Goal: Task Accomplishment & Management: Manage account settings

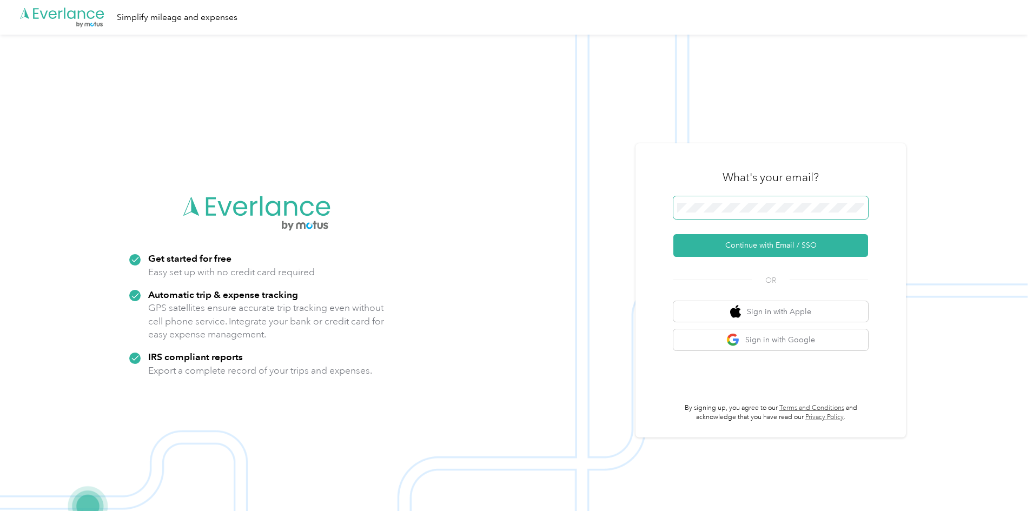
click at [761, 215] on span at bounding box center [770, 207] width 195 height 23
click at [729, 243] on button "Continue with Email / SSO" at bounding box center [770, 245] width 195 height 23
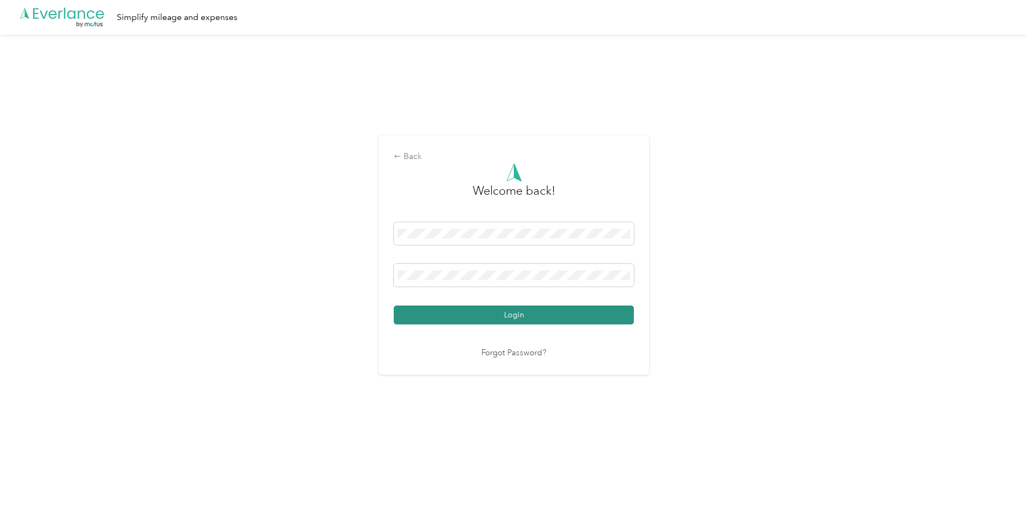
click at [510, 316] on button "Login" at bounding box center [514, 314] width 240 height 19
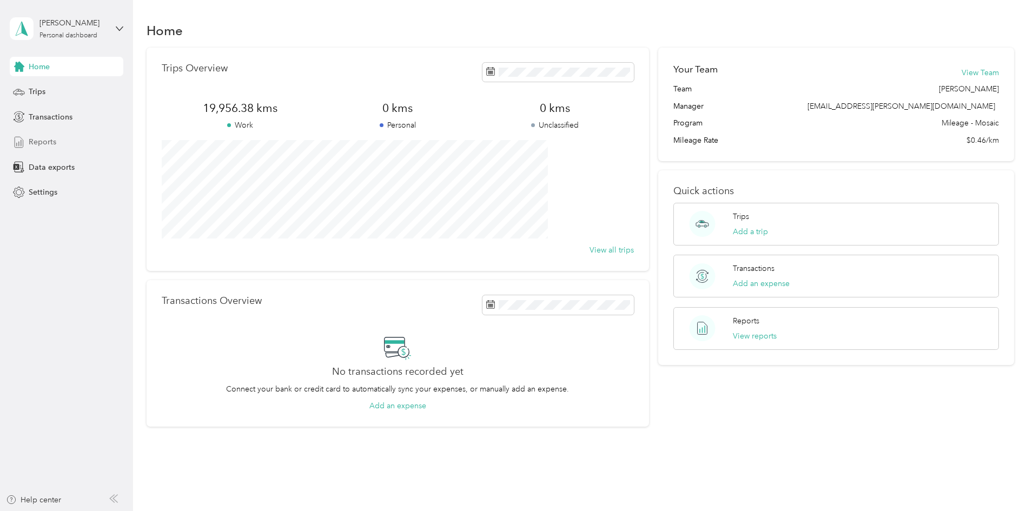
click at [43, 136] on span "Reports" at bounding box center [43, 141] width 28 height 11
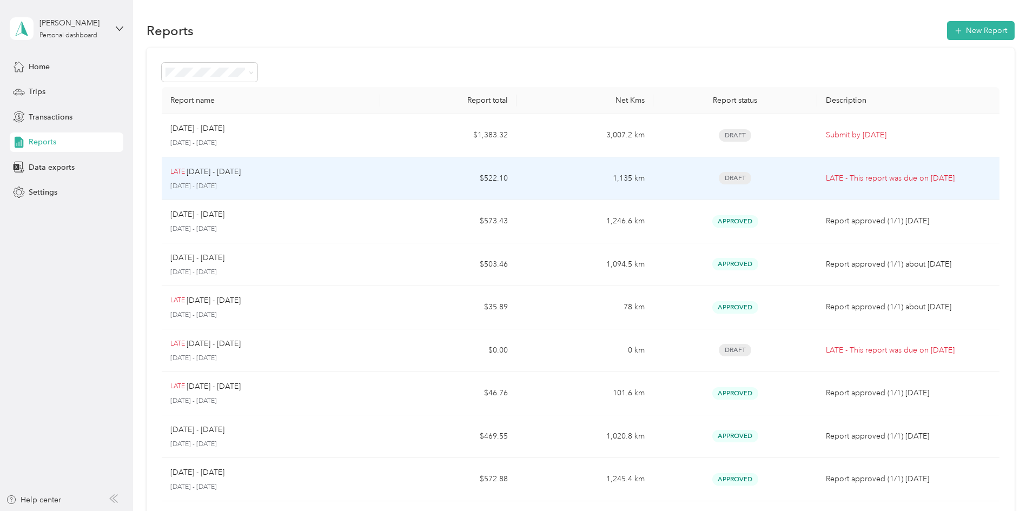
click at [369, 173] on div "LATE Aug 1 - 31, 2025" at bounding box center [270, 172] width 201 height 12
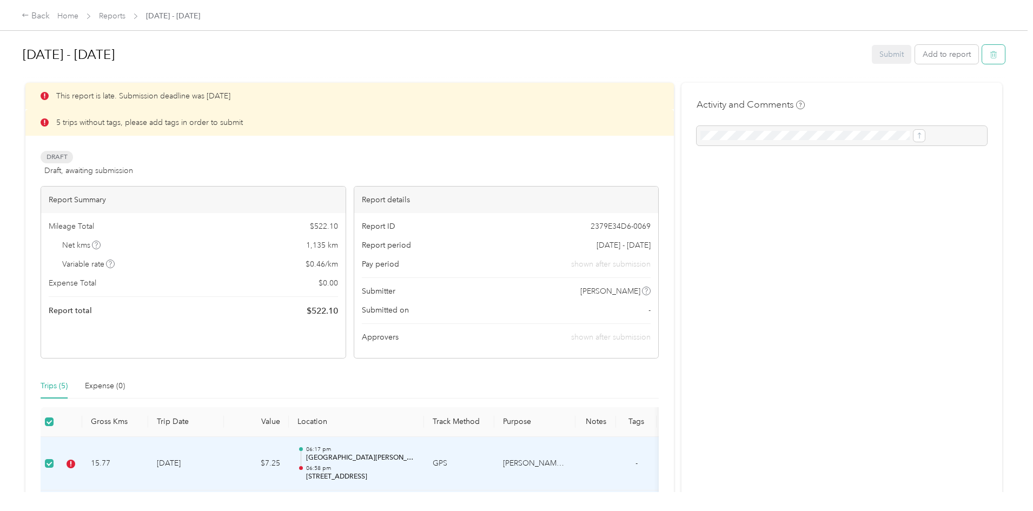
click at [982, 52] on button "button" at bounding box center [993, 54] width 23 height 19
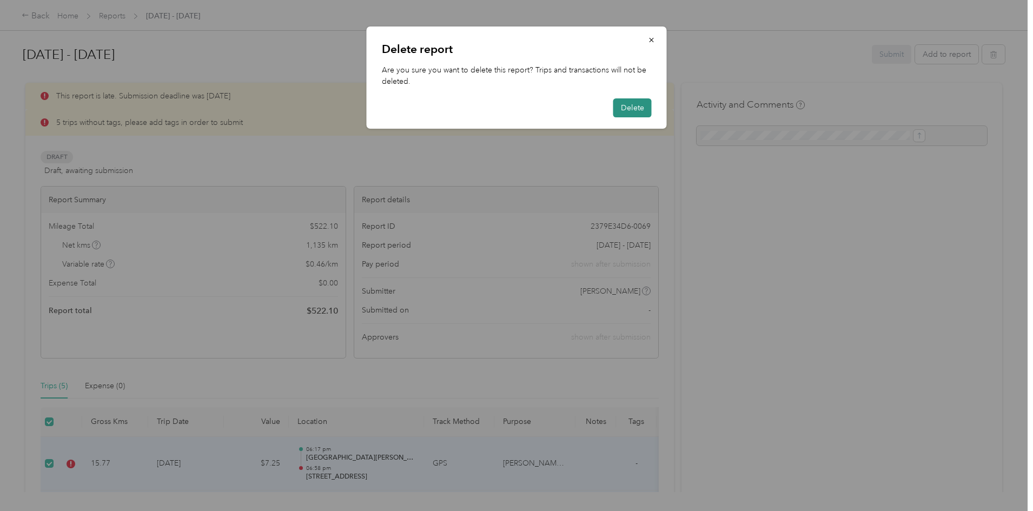
click at [627, 109] on button "Delete" at bounding box center [632, 107] width 38 height 19
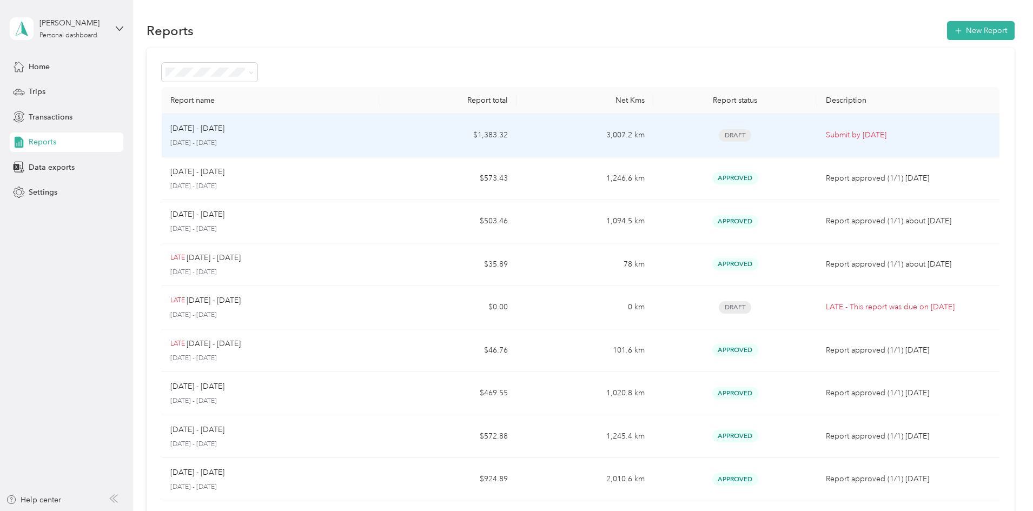
click at [329, 133] on div "[DATE] - [DATE]" at bounding box center [270, 129] width 201 height 12
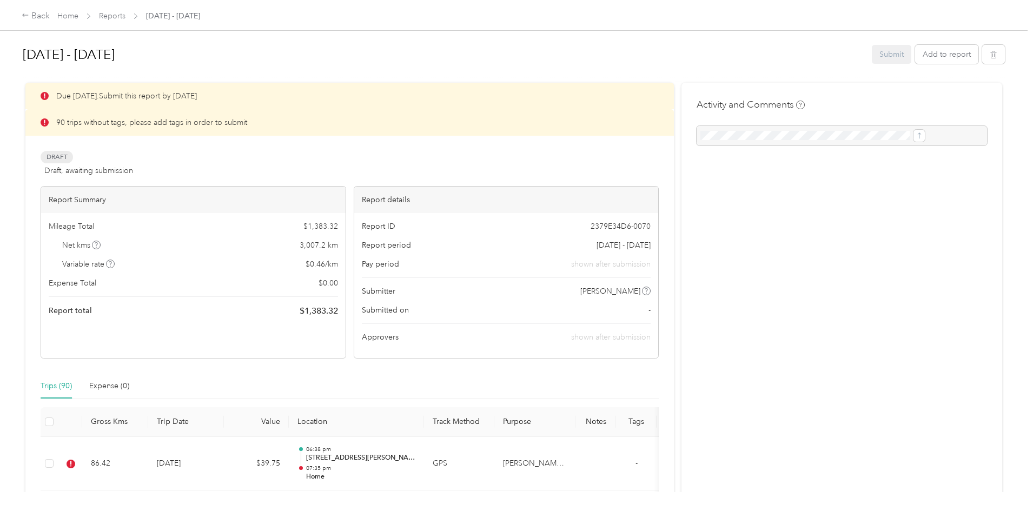
click at [78, 11] on span "Home" at bounding box center [67, 15] width 21 height 11
click at [78, 16] on link "Home" at bounding box center [67, 15] width 21 height 9
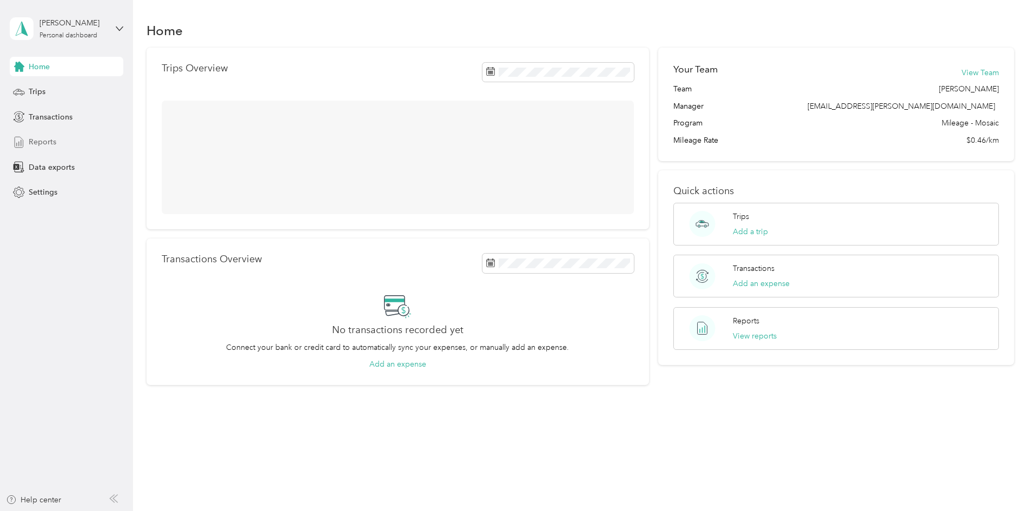
click at [43, 142] on span "Reports" at bounding box center [43, 141] width 28 height 11
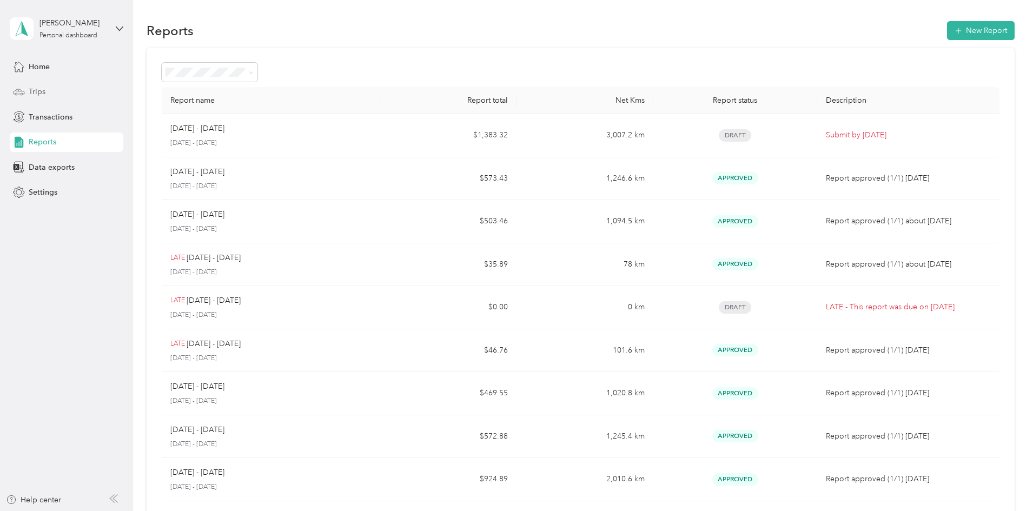
click at [39, 90] on span "Trips" at bounding box center [37, 91] width 17 height 11
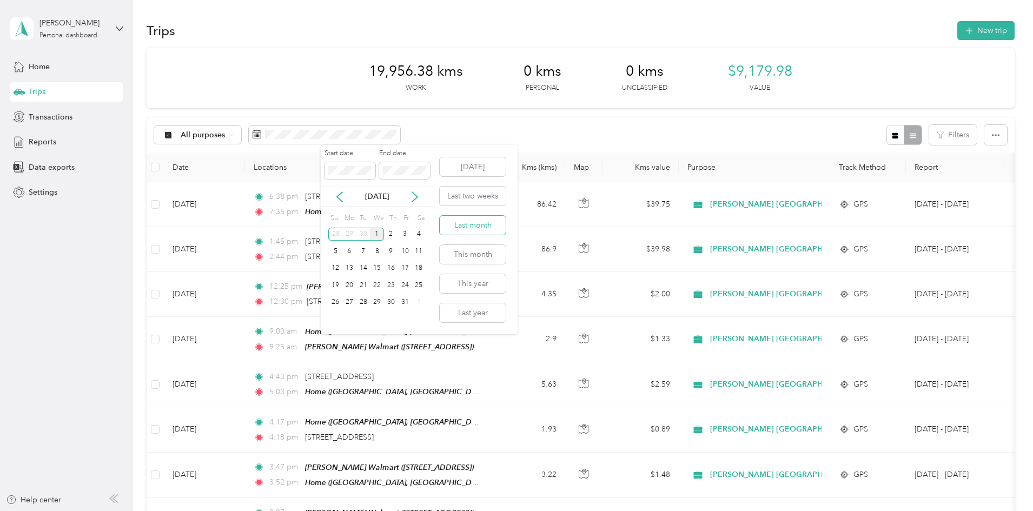
click at [464, 227] on button "Last month" at bounding box center [473, 225] width 66 height 19
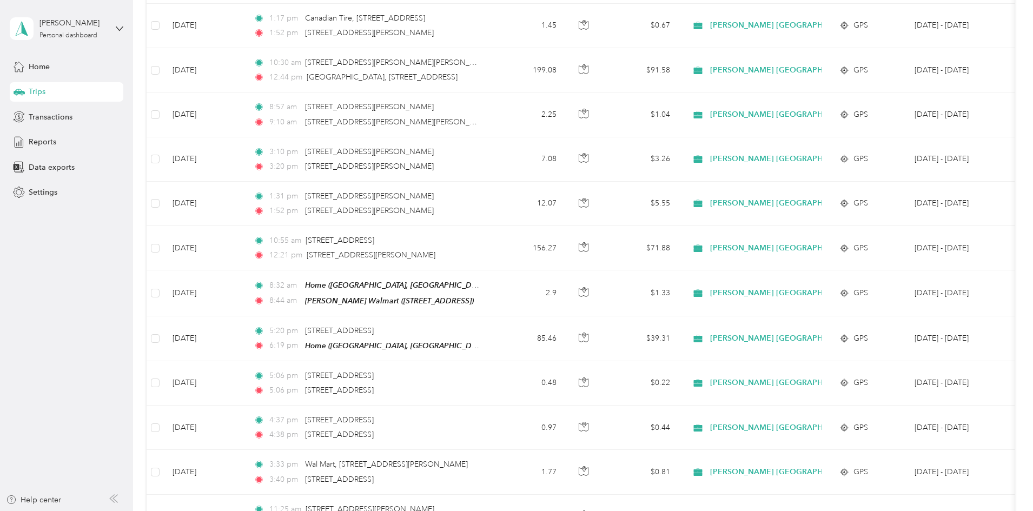
scroll to position [979, 0]
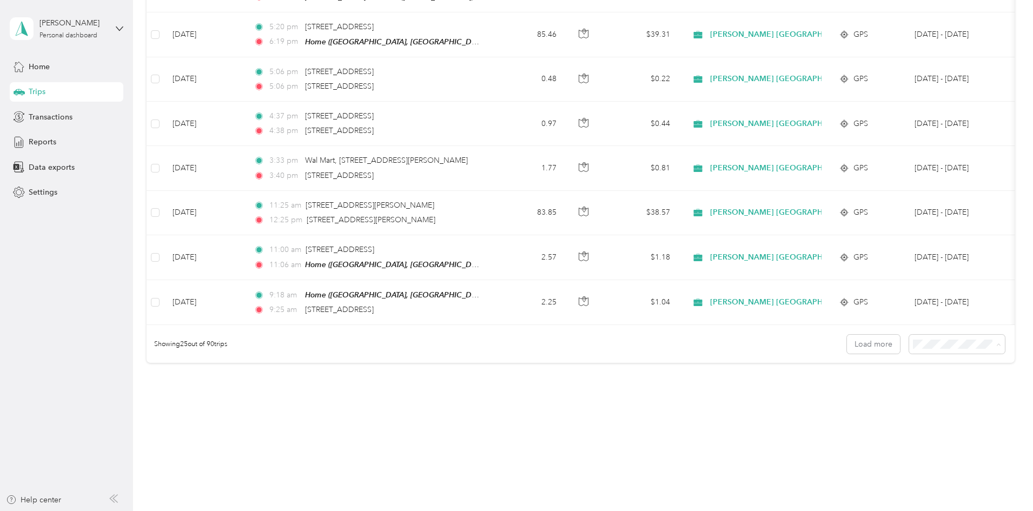
click at [860, 400] on div "100 per load" at bounding box center [882, 400] width 81 height 11
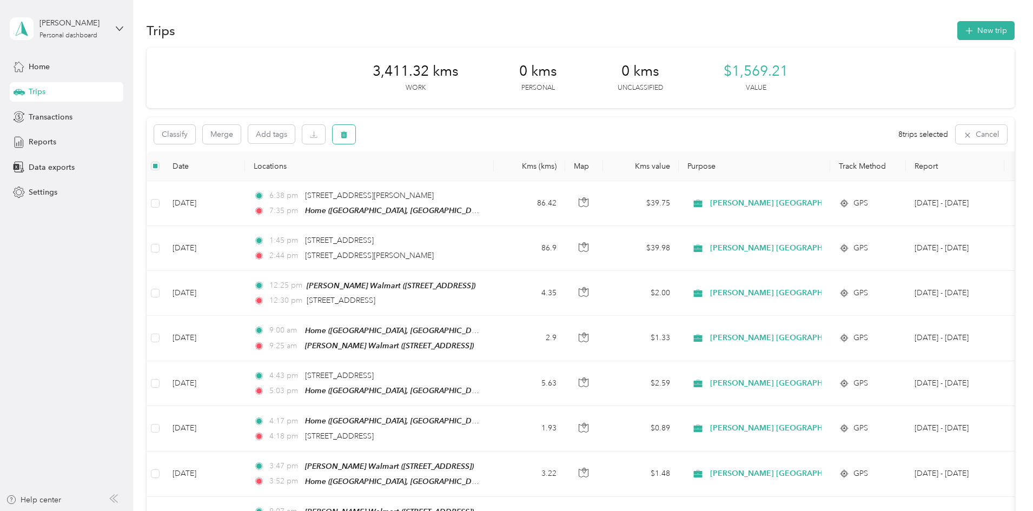
click at [348, 138] on icon "button" at bounding box center [344, 135] width 8 height 8
click at [491, 176] on button "Yes" at bounding box center [496, 179] width 21 height 17
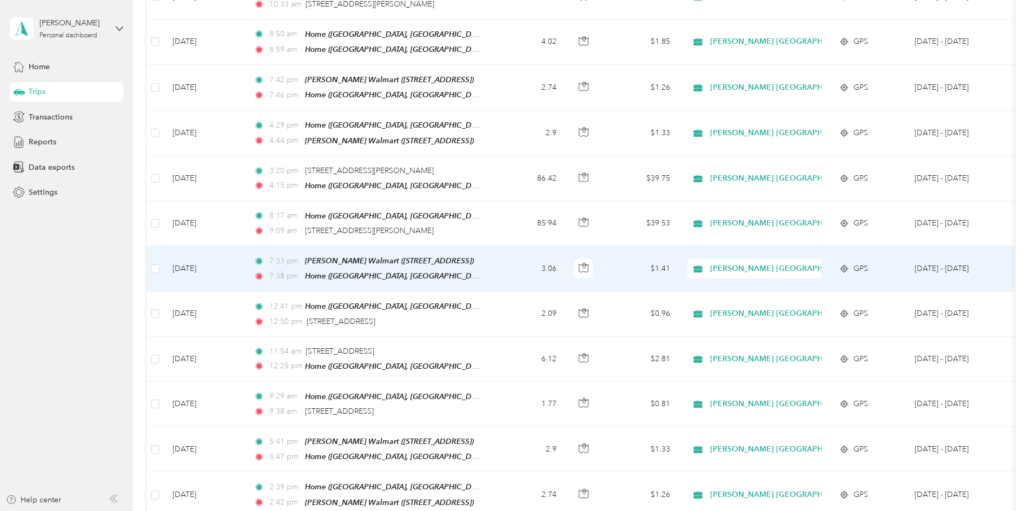
scroll to position [3513, 0]
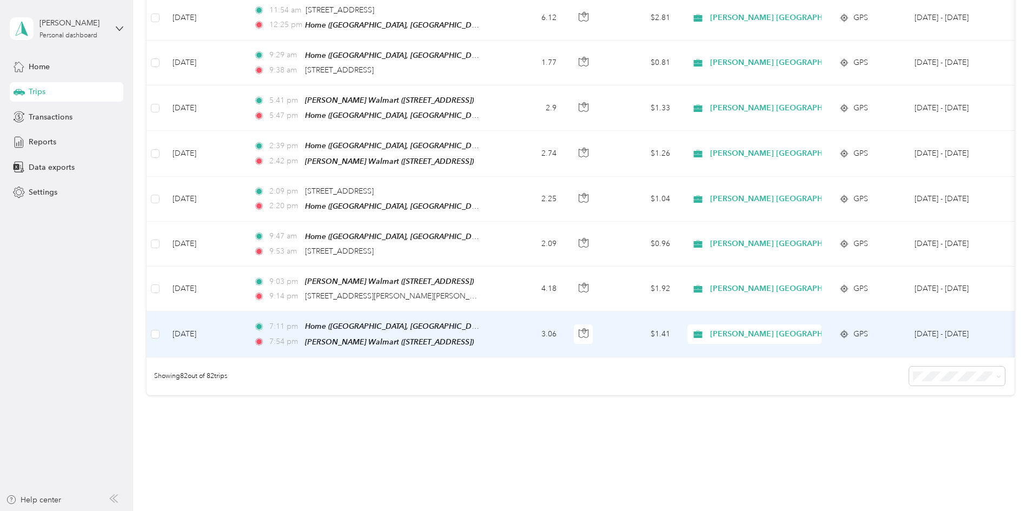
click at [245, 311] on td "[DATE]" at bounding box center [204, 333] width 81 height 45
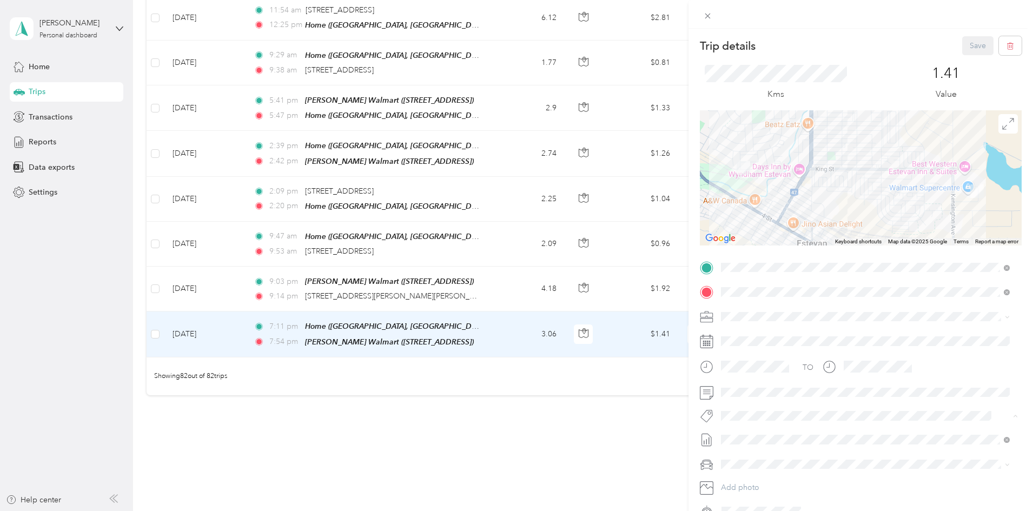
click at [757, 434] on span "Wt - Outlook Execution" at bounding box center [766, 435] width 69 height 10
click at [748, 457] on span "Lego Canada Inc." at bounding box center [758, 458] width 53 height 10
click at [968, 41] on button "Save" at bounding box center [977, 45] width 31 height 19
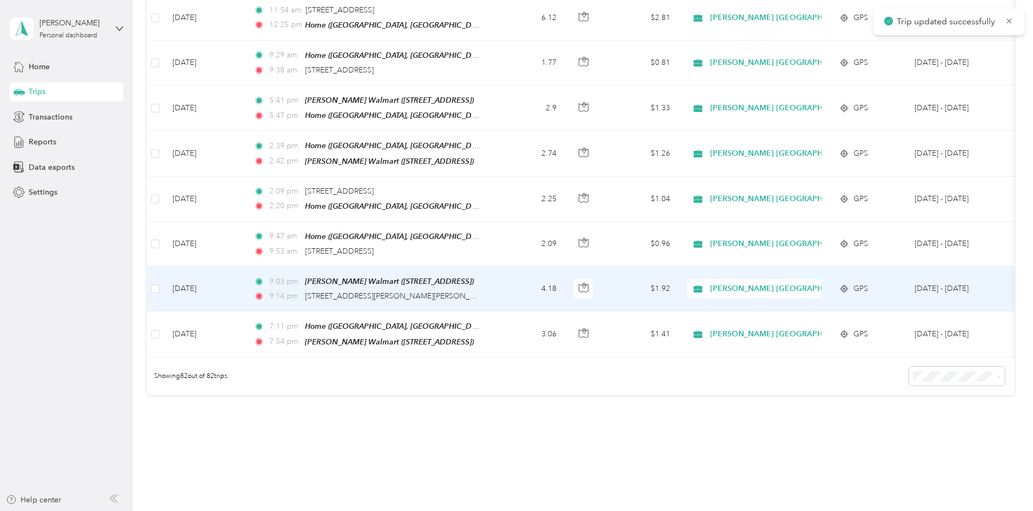
click at [565, 267] on td "4.18" at bounding box center [529, 289] width 71 height 45
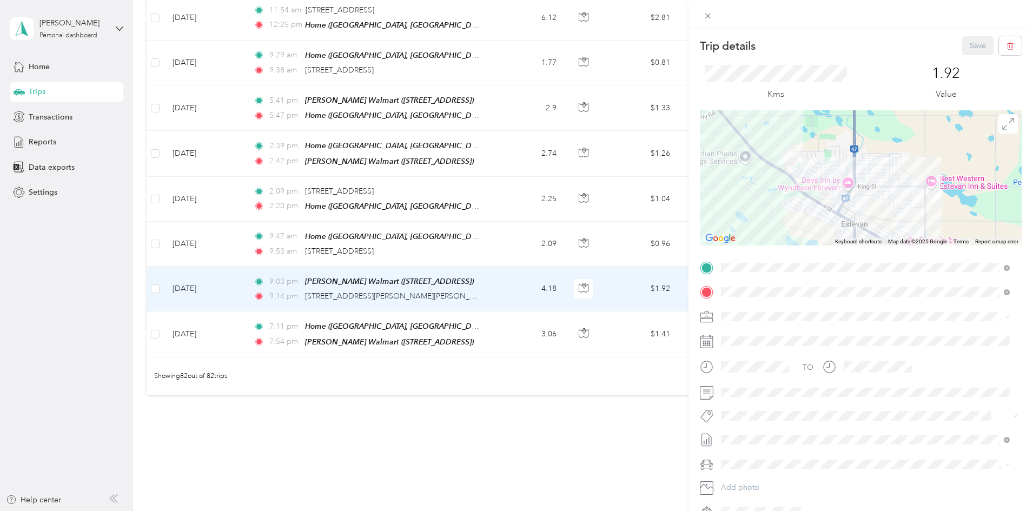
click at [788, 434] on span "Wt - Outlook Execution" at bounding box center [766, 434] width 69 height 10
click at [740, 460] on li "Lego Canada Inc." at bounding box center [865, 457] width 296 height 21
click at [965, 43] on button "Save" at bounding box center [977, 45] width 31 height 19
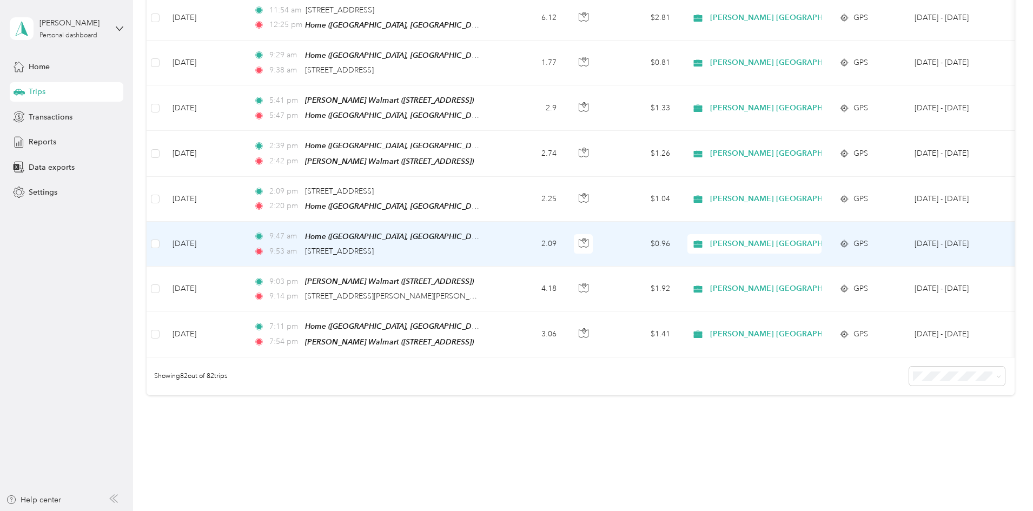
click at [565, 222] on td "2.09" at bounding box center [529, 244] width 71 height 45
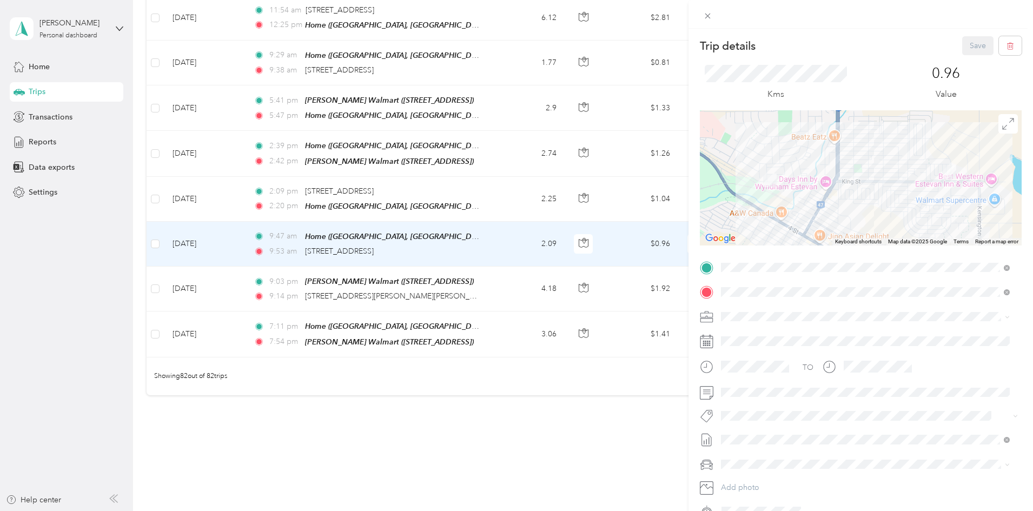
drag, startPoint x: 571, startPoint y: 298, endPoint x: 680, endPoint y: 104, distance: 223.2
click at [571, 298] on div "Trip details Save This trip cannot be edited because it is either under review,…" at bounding box center [516, 255] width 1033 height 511
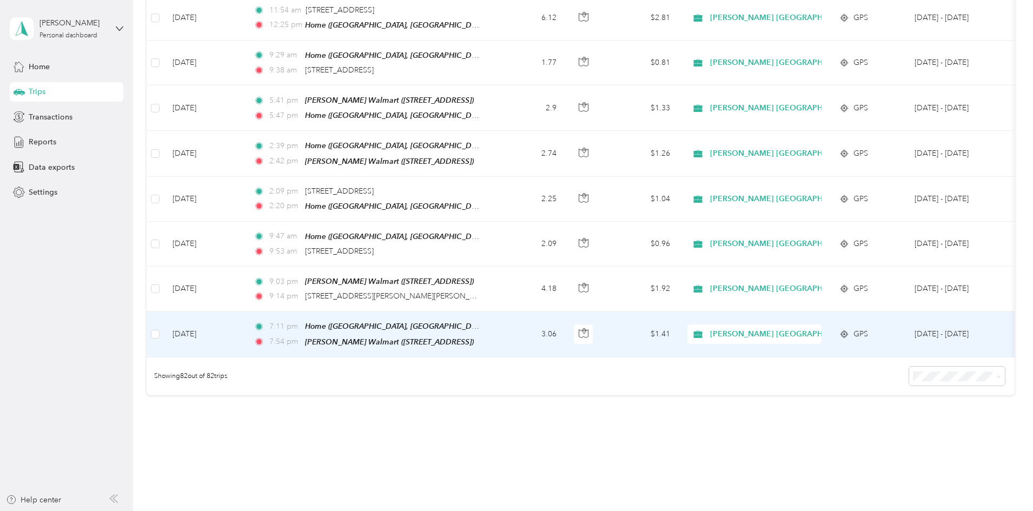
click at [565, 311] on td "3.06" at bounding box center [529, 333] width 71 height 45
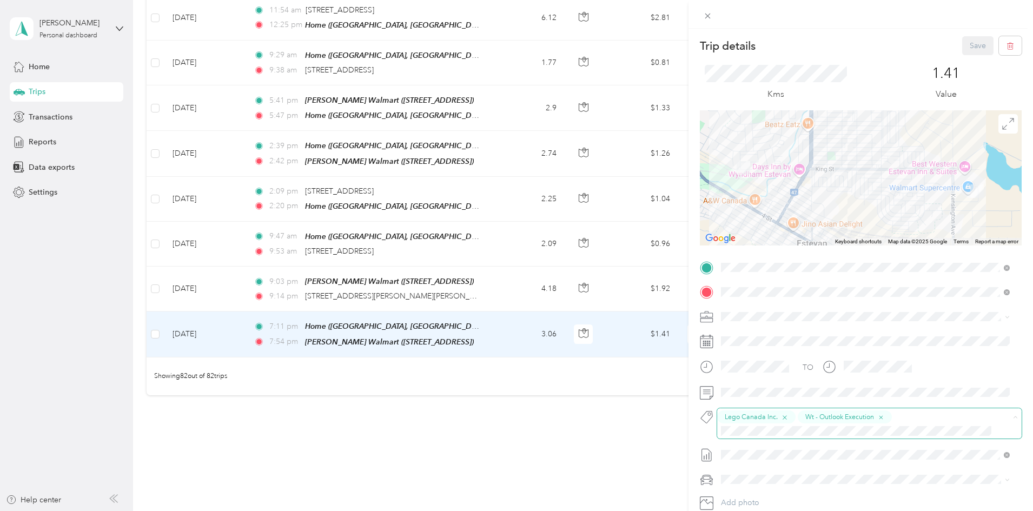
click at [787, 416] on icon "button" at bounding box center [784, 417] width 4 height 4
click at [804, 419] on icon "button" at bounding box center [800, 417] width 7 height 7
click at [748, 435] on span "Syndicated Retail Cost Capture" at bounding box center [779, 431] width 94 height 10
click at [969, 45] on button "Save" at bounding box center [977, 45] width 31 height 19
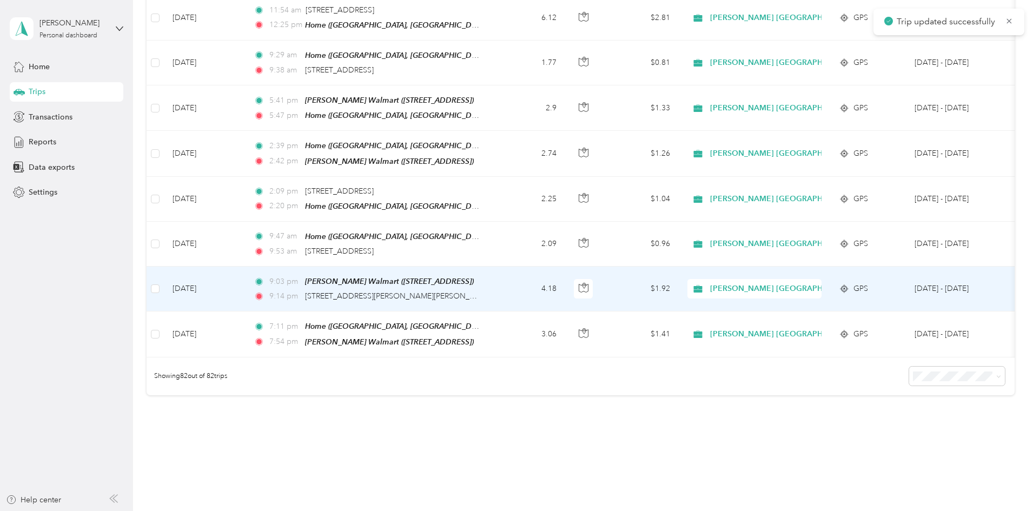
click at [494, 267] on td "9:03 pm Estevan Walmart (413 Kensington Ave, Bienfait, SK S0C 0M0, Canada, Bien…" at bounding box center [369, 289] width 249 height 45
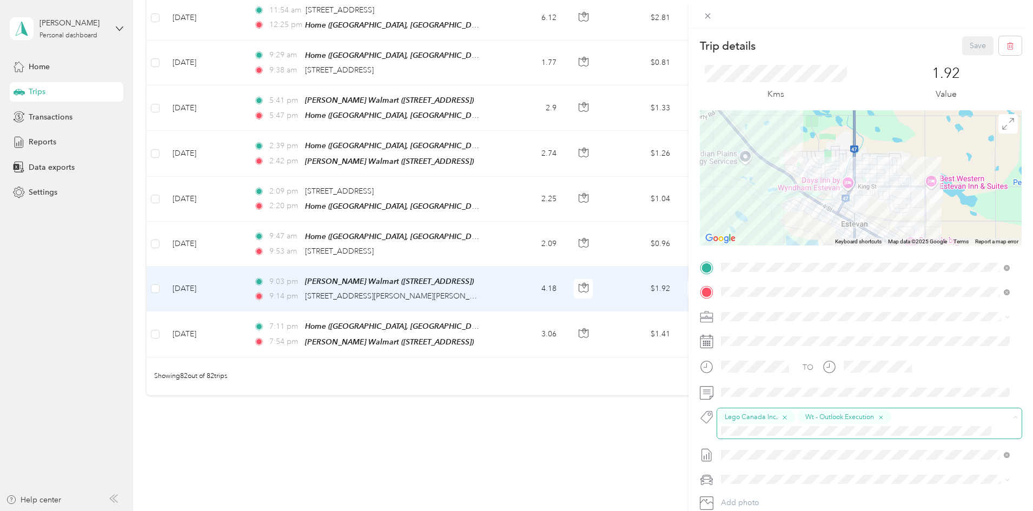
click at [788, 419] on icon "button" at bounding box center [784, 417] width 7 height 7
click at [804, 417] on icon "button" at bounding box center [800, 417] width 7 height 7
click at [756, 432] on span "Syndicated Retail Cost Capture" at bounding box center [779, 435] width 94 height 10
click at [974, 43] on button "Save" at bounding box center [977, 45] width 31 height 19
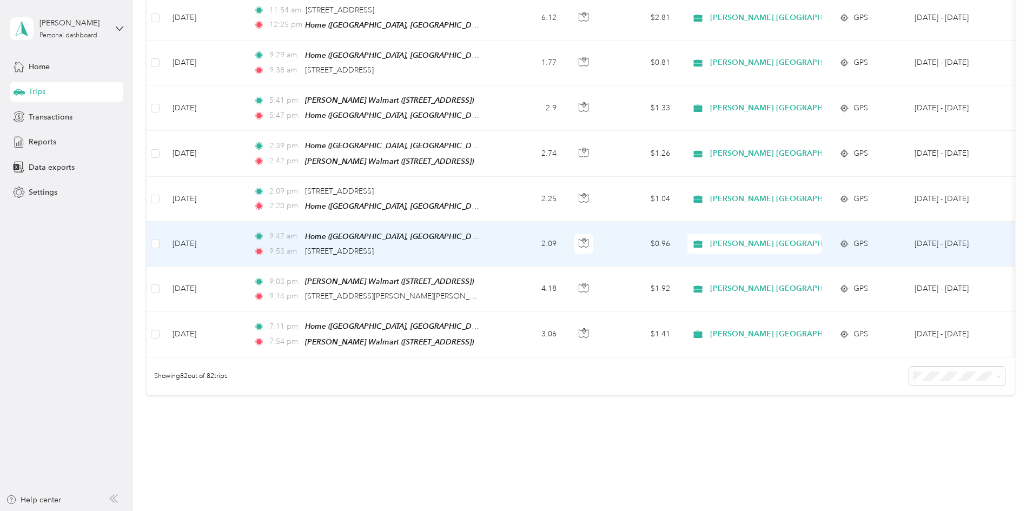
click at [565, 222] on td "2.09" at bounding box center [529, 244] width 71 height 45
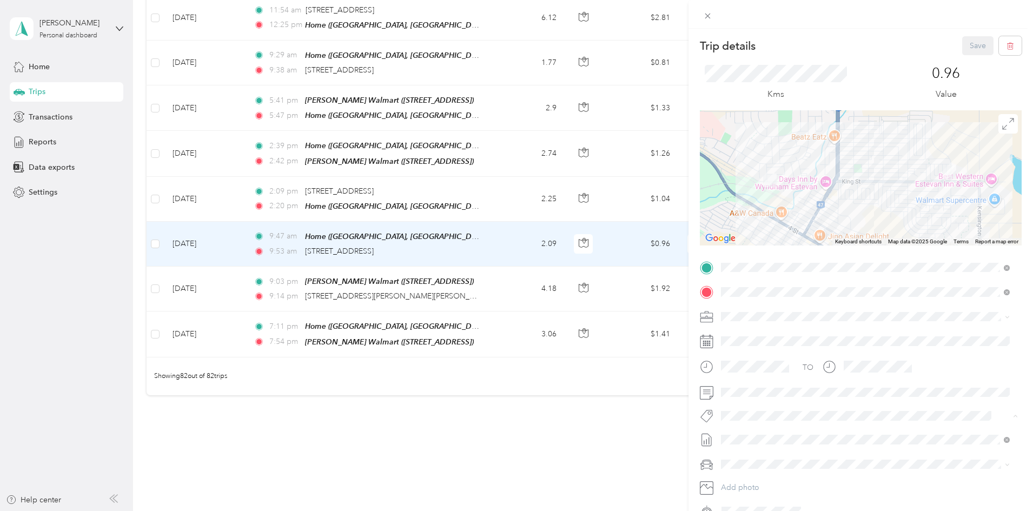
click at [770, 436] on button "Wt - Outlook Execution" at bounding box center [766, 435] width 84 height 14
click at [750, 459] on button "Lego Canada Inc." at bounding box center [758, 457] width 68 height 14
click at [962, 50] on button "Save" at bounding box center [977, 45] width 31 height 19
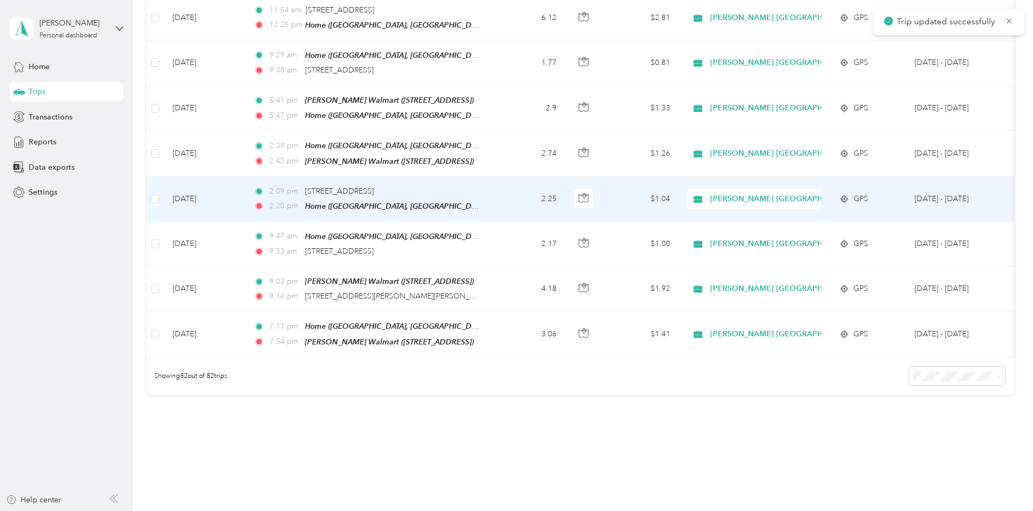
click at [494, 177] on td "2:09 pm 2-137 King St, Estevan, SK S4A 2T5, Canada 2:20 pm Home (King Street, E…" at bounding box center [369, 199] width 249 height 45
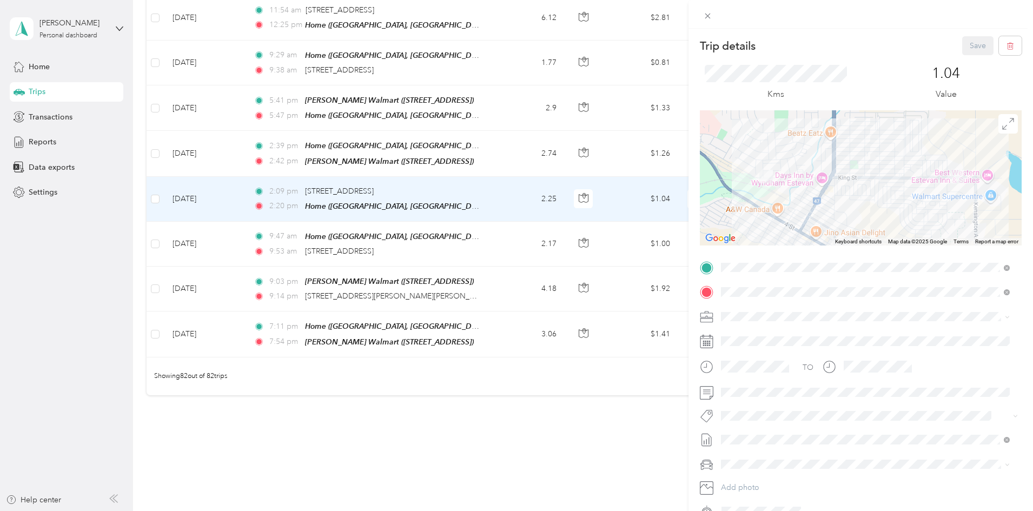
drag, startPoint x: 740, startPoint y: 436, endPoint x: 767, endPoint y: 429, distance: 28.5
click at [739, 436] on li "Wt - Outlook Execution" at bounding box center [865, 433] width 296 height 21
click at [767, 460] on button "Lego Canada Inc." at bounding box center [758, 458] width 68 height 14
click at [962, 50] on button "Save" at bounding box center [977, 45] width 31 height 19
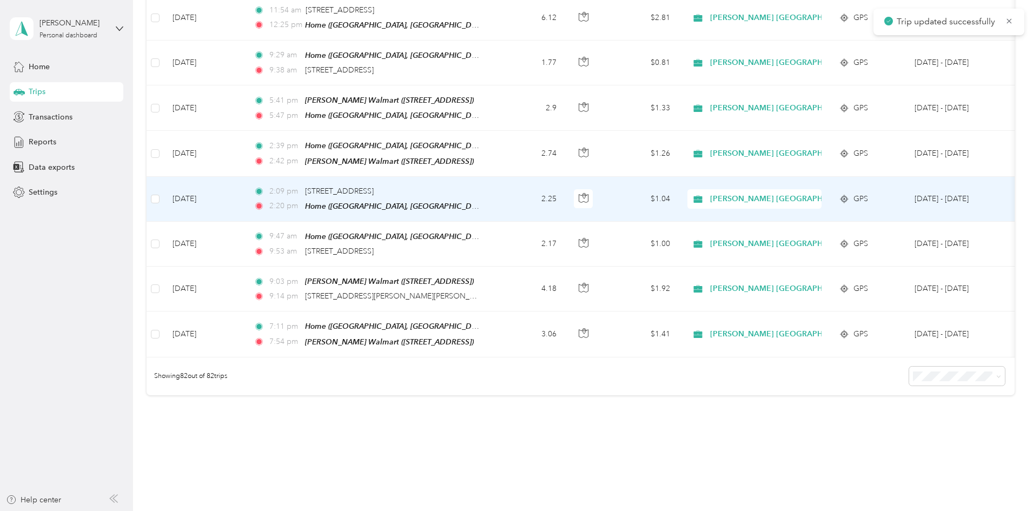
click at [481, 185] on div "2:09 pm 2-137 King St, Estevan, SK S4A 2T5, Canada" at bounding box center [367, 191] width 227 height 12
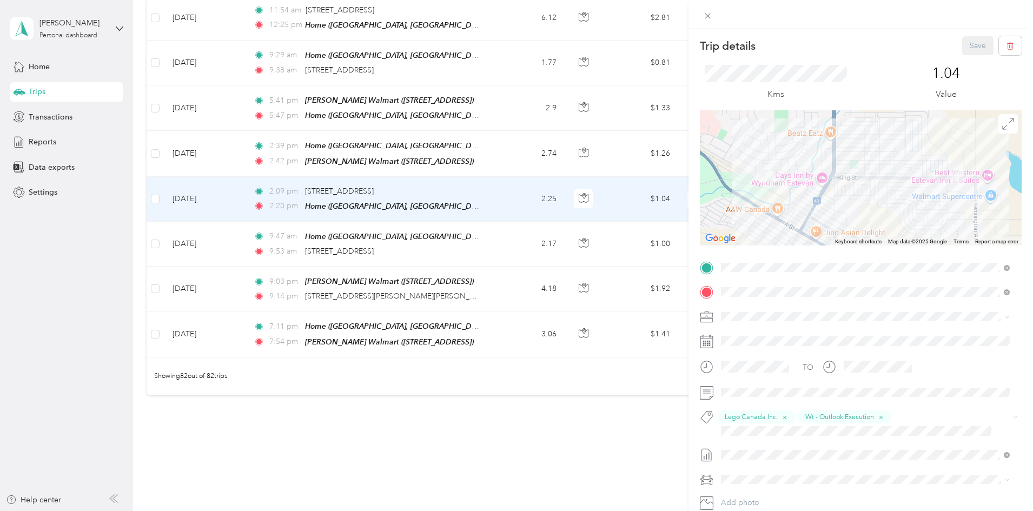
click at [548, 197] on div "Trip details Save This trip cannot be edited because it is either under review,…" at bounding box center [516, 255] width 1033 height 511
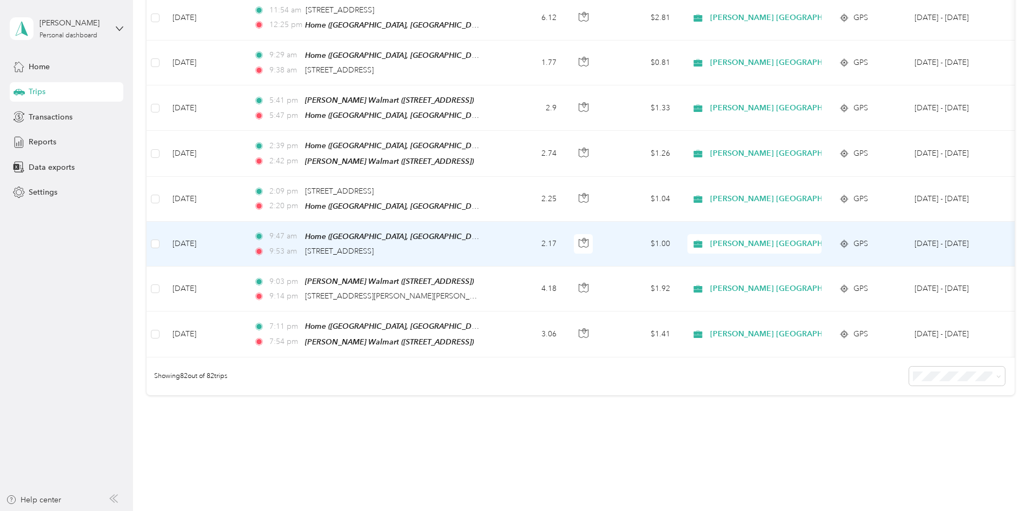
click at [481, 230] on div "9:47 am Home (King Street, Estevan, Saskatchewan)" at bounding box center [367, 236] width 227 height 12
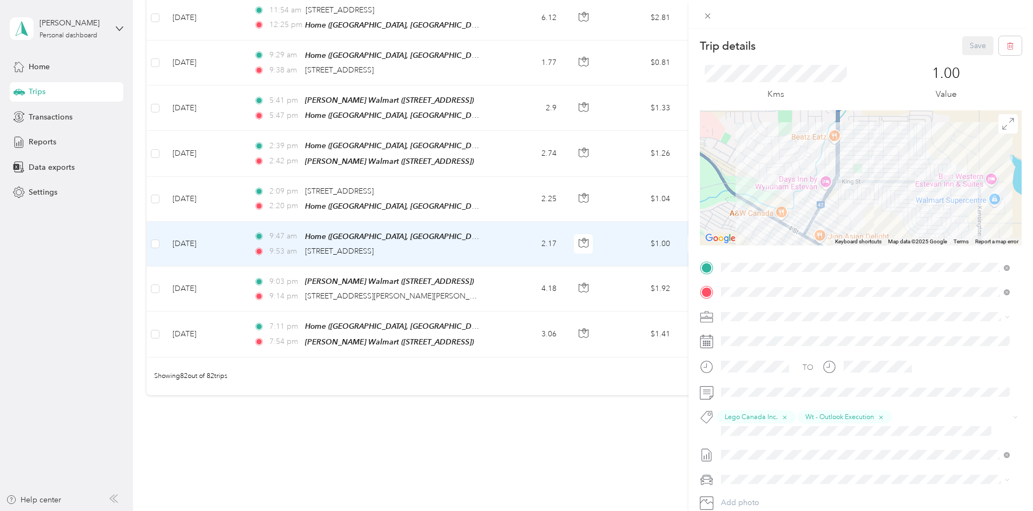
click at [578, 237] on div "Trip details Save This trip cannot be edited because it is either under review,…" at bounding box center [516, 255] width 1033 height 511
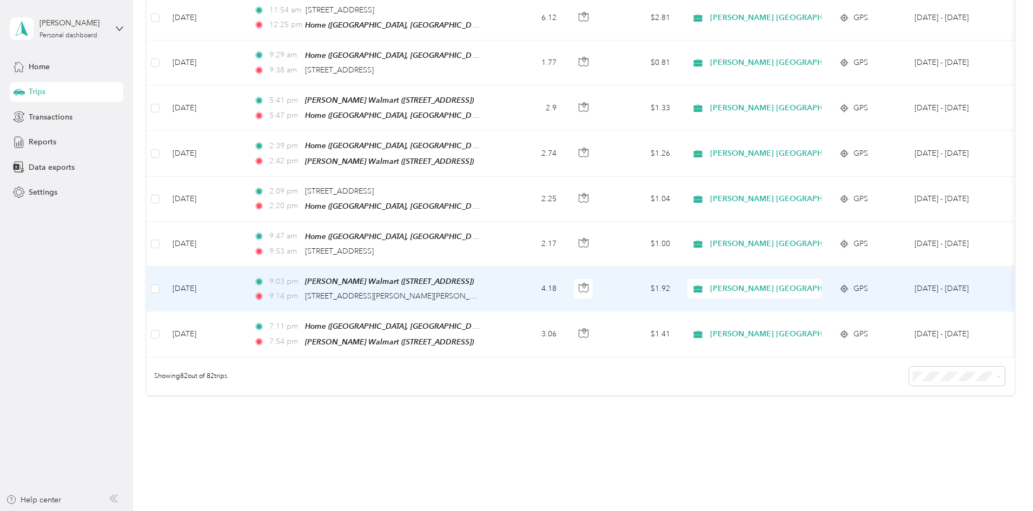
click at [565, 267] on td "4.18" at bounding box center [529, 289] width 71 height 45
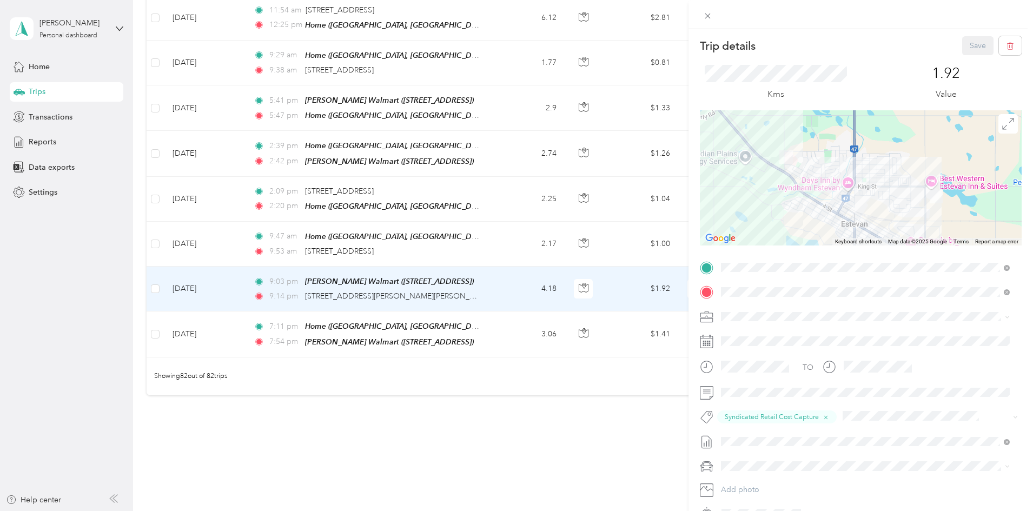
click at [580, 293] on div "Trip details Save This trip cannot be edited because it is either under review,…" at bounding box center [516, 255] width 1033 height 511
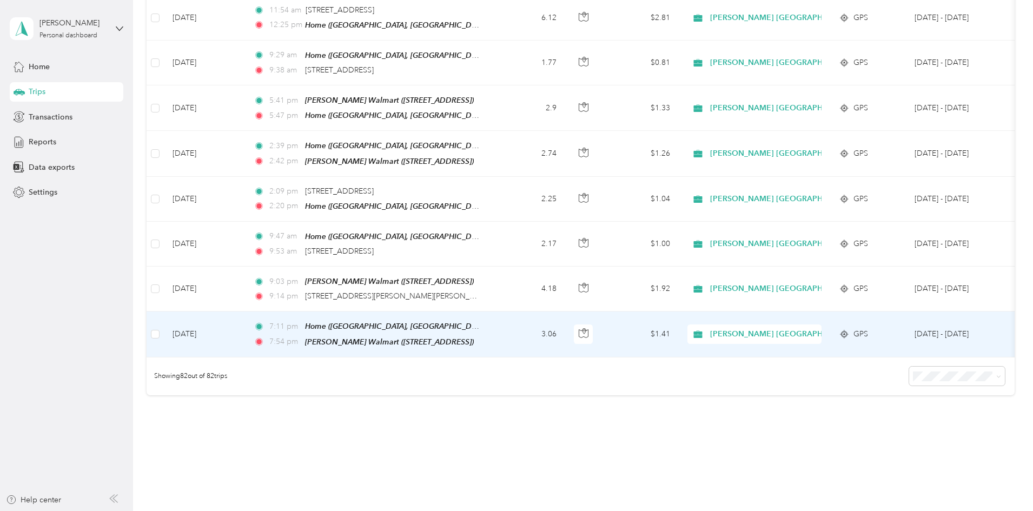
click at [565, 311] on td "3.06" at bounding box center [529, 333] width 71 height 45
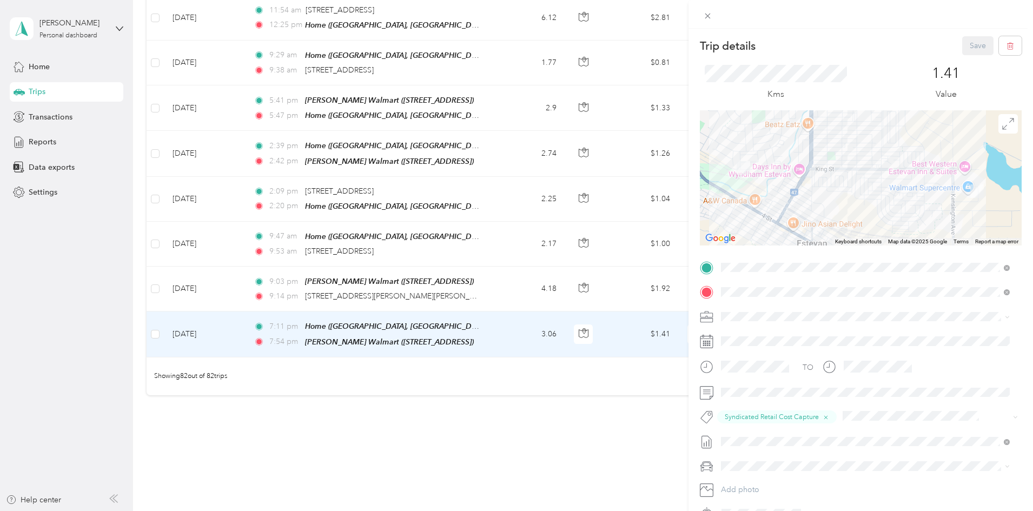
click at [555, 118] on div "Trip details Save This trip cannot be edited because it is either under review,…" at bounding box center [516, 255] width 1033 height 511
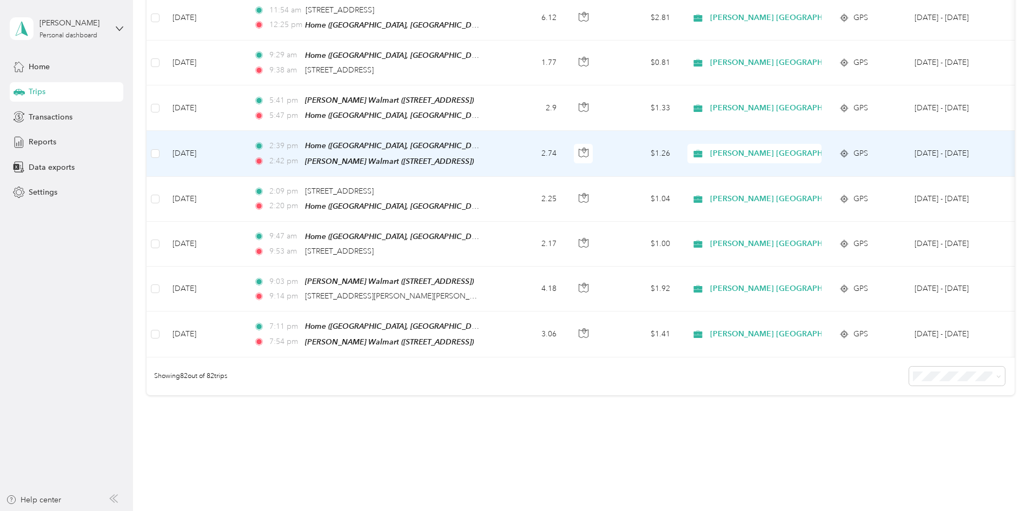
click at [494, 131] on td "2:39 pm Home (King Street, Estevan, Saskatchewan) 2:42 pm Estevan Walmart (413 …" at bounding box center [369, 153] width 249 height 45
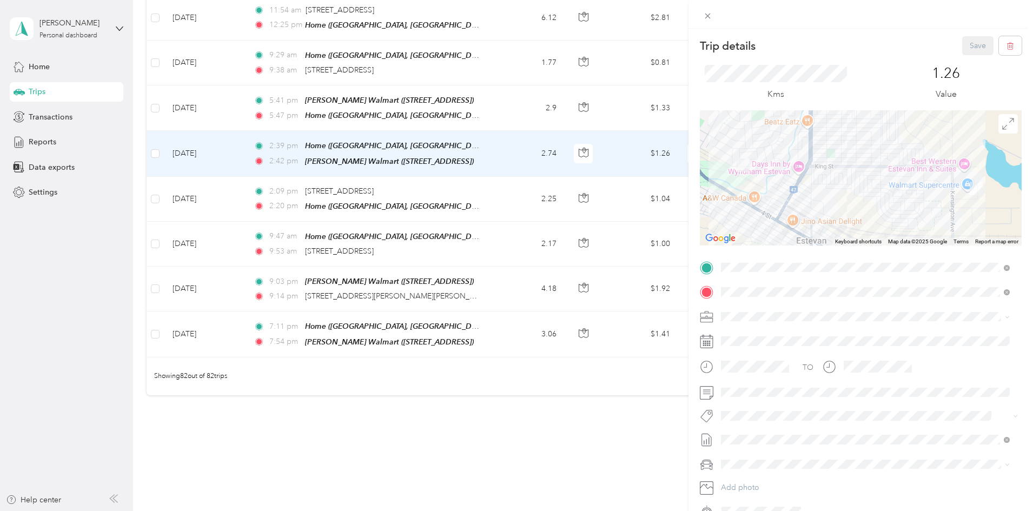
click at [799, 433] on span "Syndicated Retail Cost Capture" at bounding box center [779, 434] width 94 height 10
click at [975, 42] on button "Save" at bounding box center [977, 45] width 31 height 19
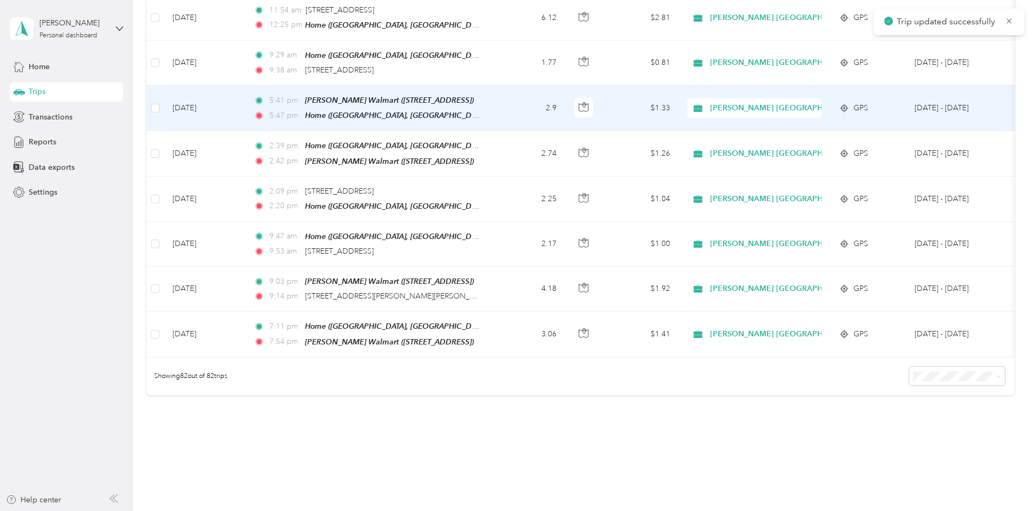
click at [565, 85] on td "2.9" at bounding box center [529, 107] width 71 height 45
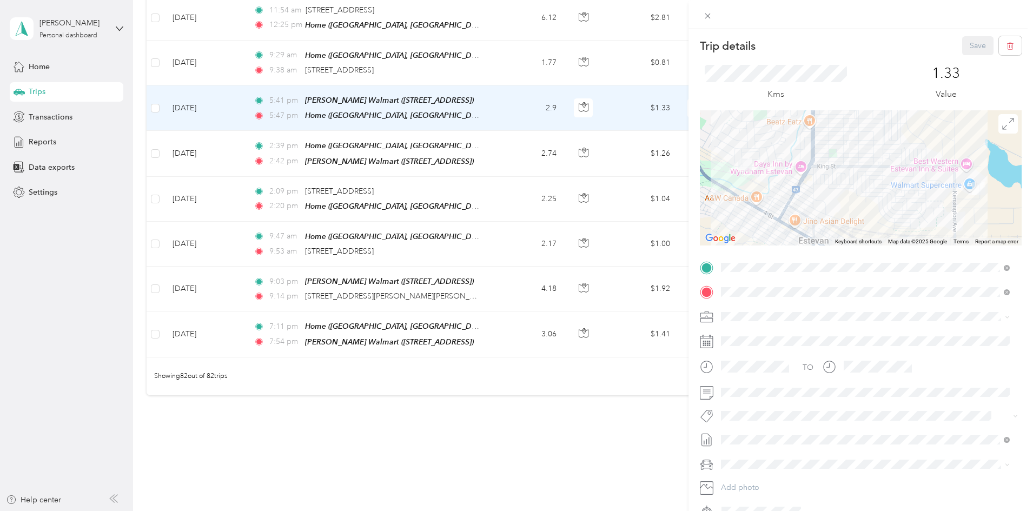
click at [741, 434] on span "Syndicated Retail Cost Capture" at bounding box center [779, 430] width 94 height 10
click at [962, 46] on button "Save" at bounding box center [977, 45] width 31 height 19
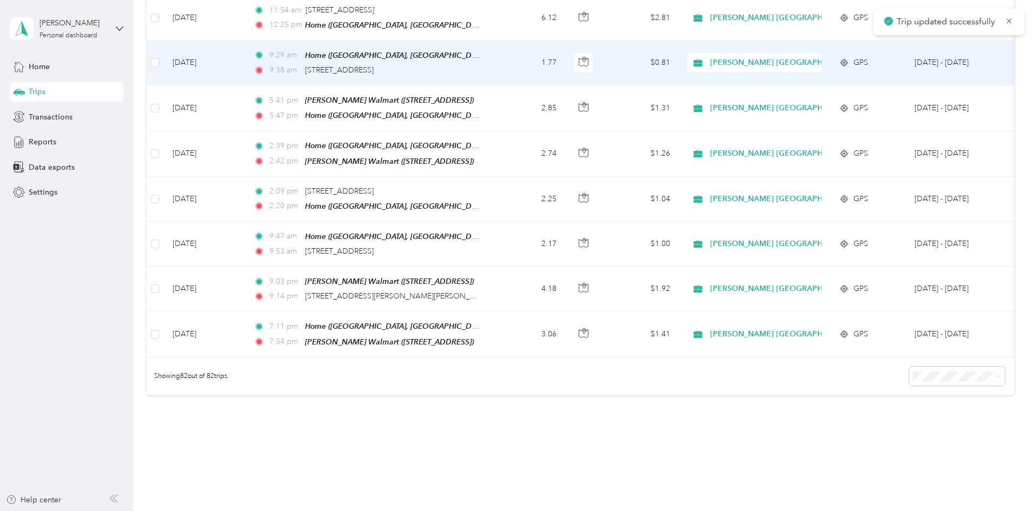
click at [565, 41] on td "1.77" at bounding box center [529, 63] width 71 height 45
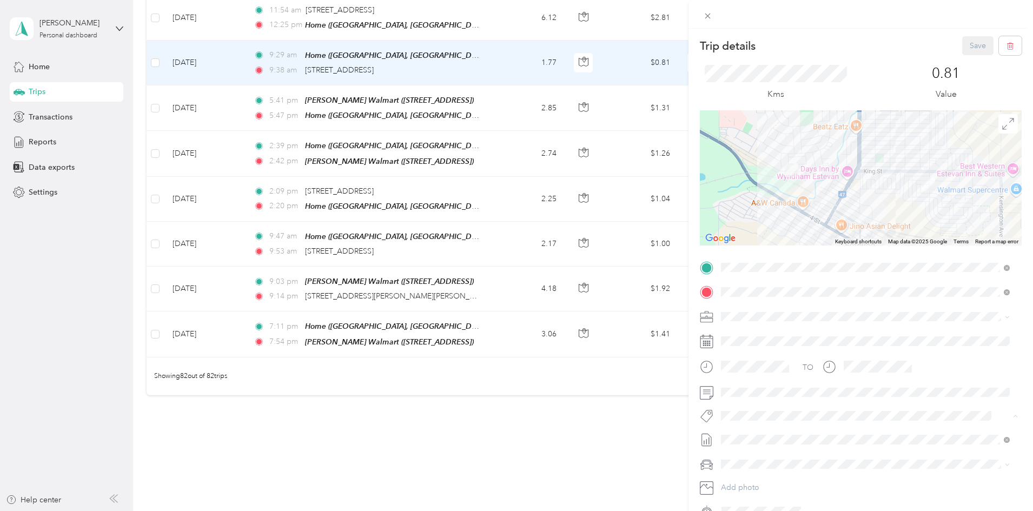
click at [747, 433] on span "Wt Multi-studio Cost Capture" at bounding box center [776, 435] width 88 height 10
click at [968, 43] on button "Save" at bounding box center [977, 45] width 31 height 19
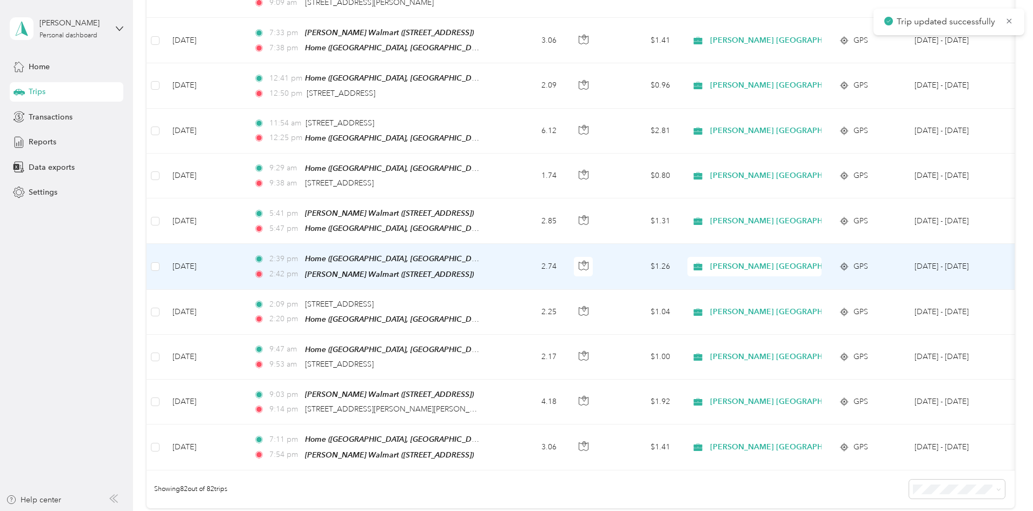
scroll to position [3315, 0]
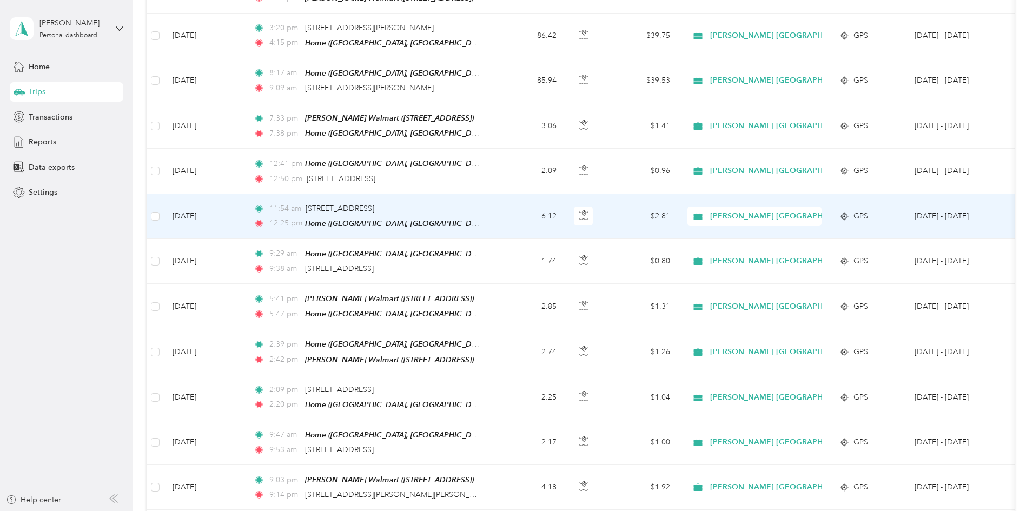
click at [245, 194] on td "[DATE]" at bounding box center [204, 216] width 81 height 45
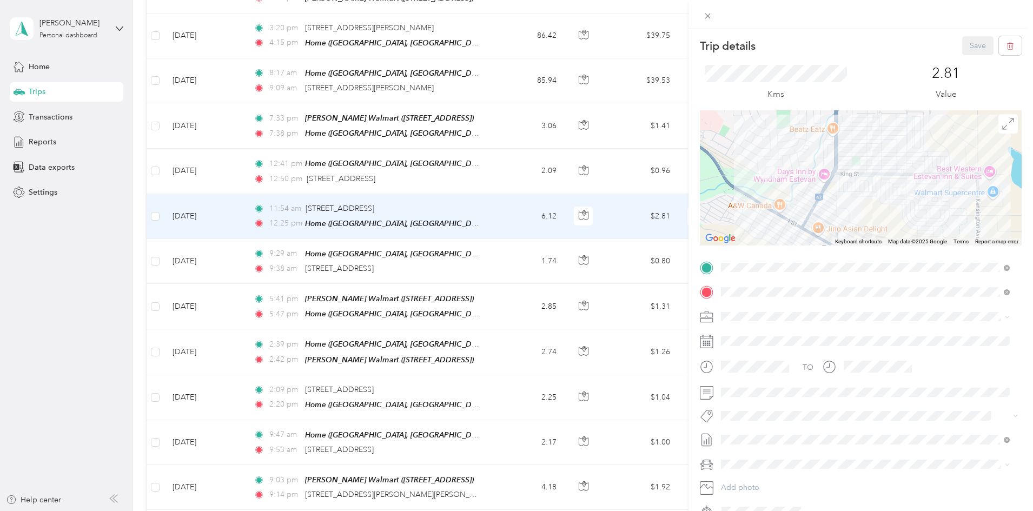
click at [751, 434] on span "Wt Multi-studio Cost Capture" at bounding box center [776, 435] width 88 height 10
click at [971, 44] on button "Save" at bounding box center [977, 45] width 31 height 19
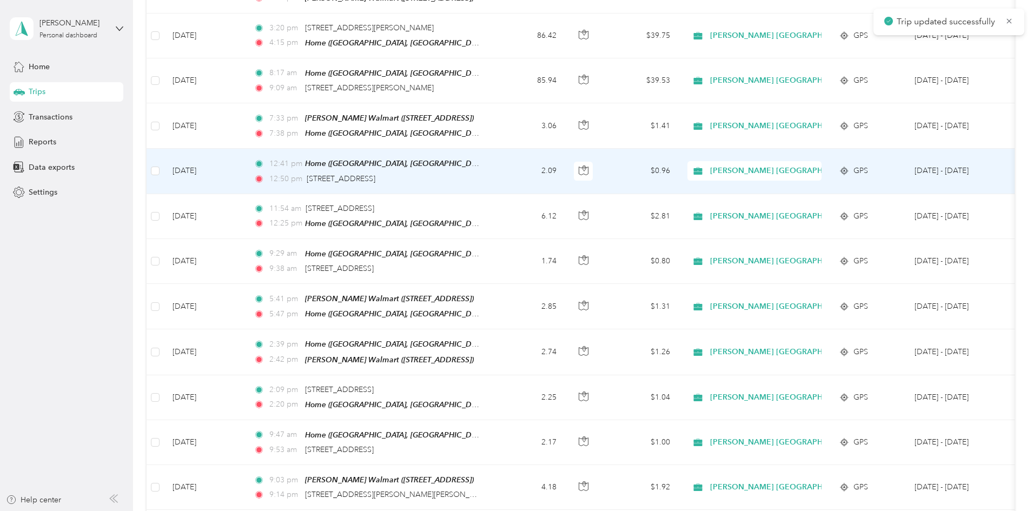
click at [565, 149] on td "2.09" at bounding box center [529, 171] width 71 height 45
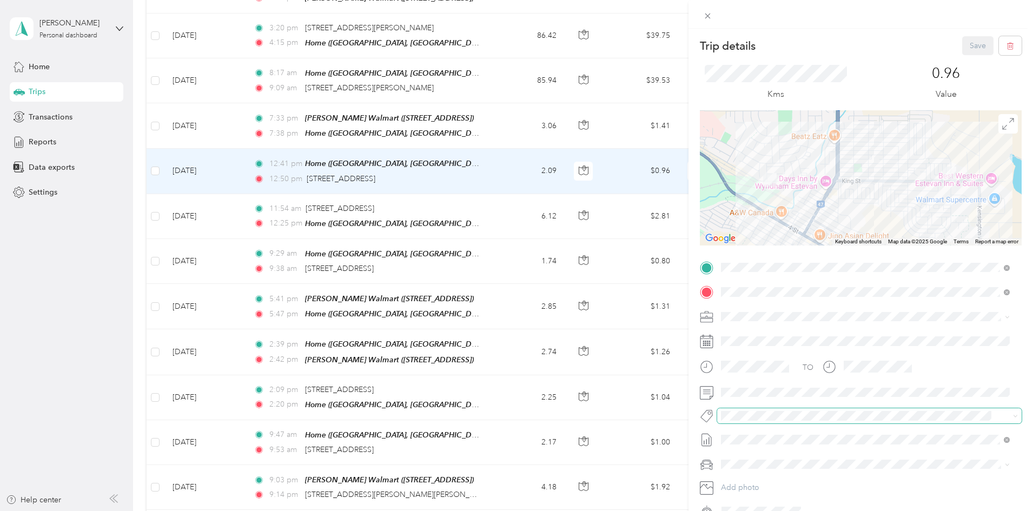
click at [754, 422] on span at bounding box center [869, 415] width 304 height 15
click at [754, 510] on div "Trip details Save This trip cannot be edited because it is either under review,…" at bounding box center [513, 511] width 1027 height 0
click at [751, 437] on button "Syndicated Retail Cost Capture" at bounding box center [778, 435] width 109 height 14
click at [970, 40] on button "Save" at bounding box center [977, 45] width 31 height 19
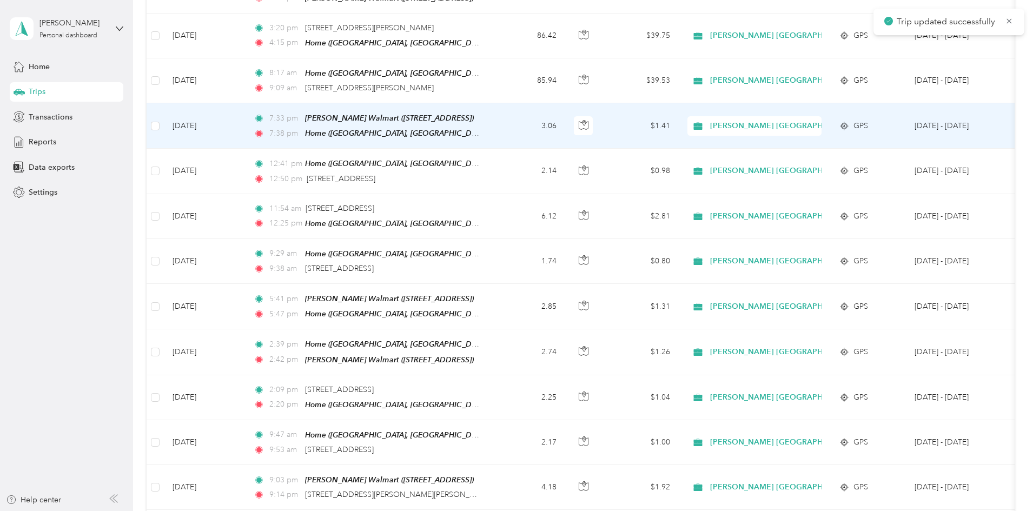
click at [481, 127] on div "7:38 pm Home (King Street, Estevan, Saskatchewan)" at bounding box center [367, 133] width 227 height 12
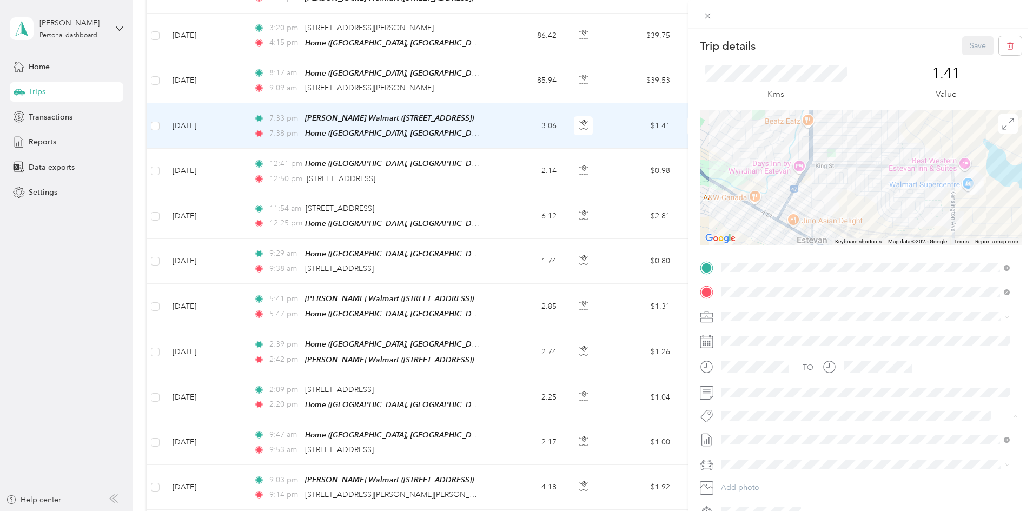
click at [754, 435] on button "Syndicated Retail Cost Capture" at bounding box center [778, 435] width 109 height 14
click at [962, 46] on button "Save" at bounding box center [977, 45] width 31 height 19
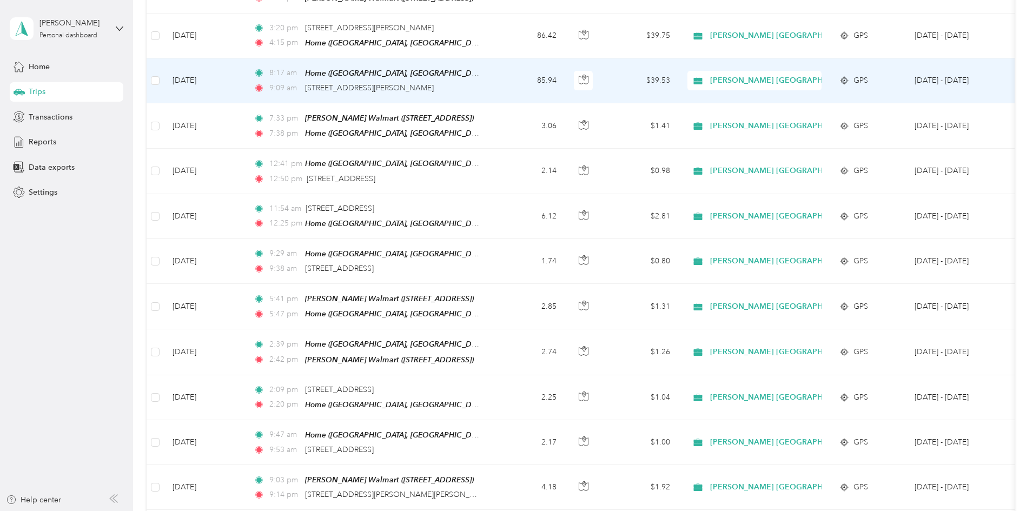
click at [565, 58] on td "85.94" at bounding box center [529, 80] width 71 height 45
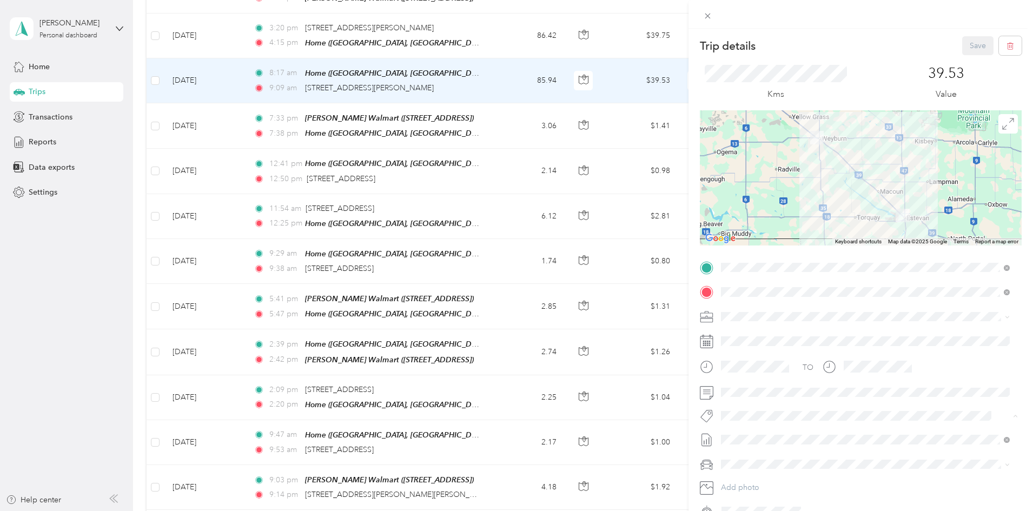
click at [760, 436] on button "Syndicated Retail Cost Capture" at bounding box center [778, 435] width 109 height 14
click at [964, 44] on button "Save" at bounding box center [977, 45] width 31 height 19
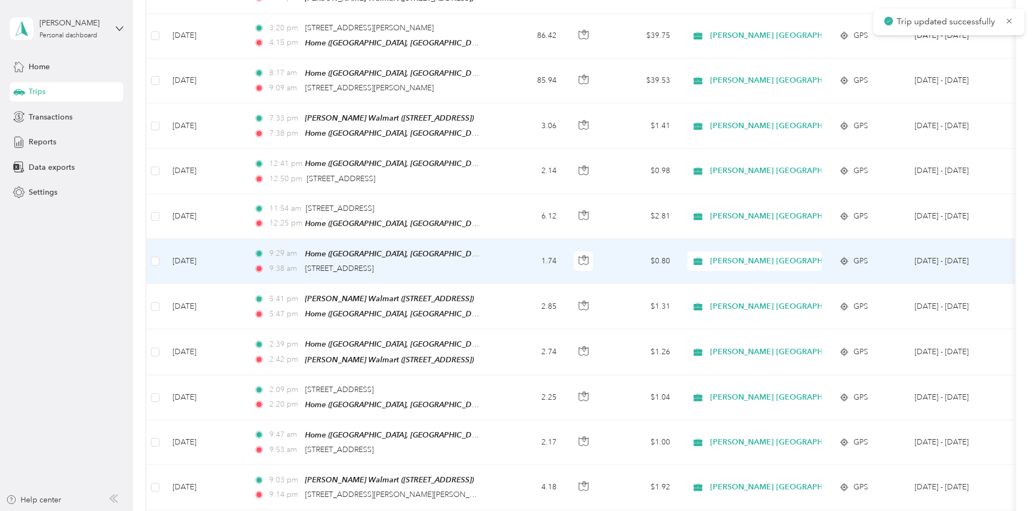
click at [245, 239] on td "[DATE]" at bounding box center [204, 261] width 81 height 45
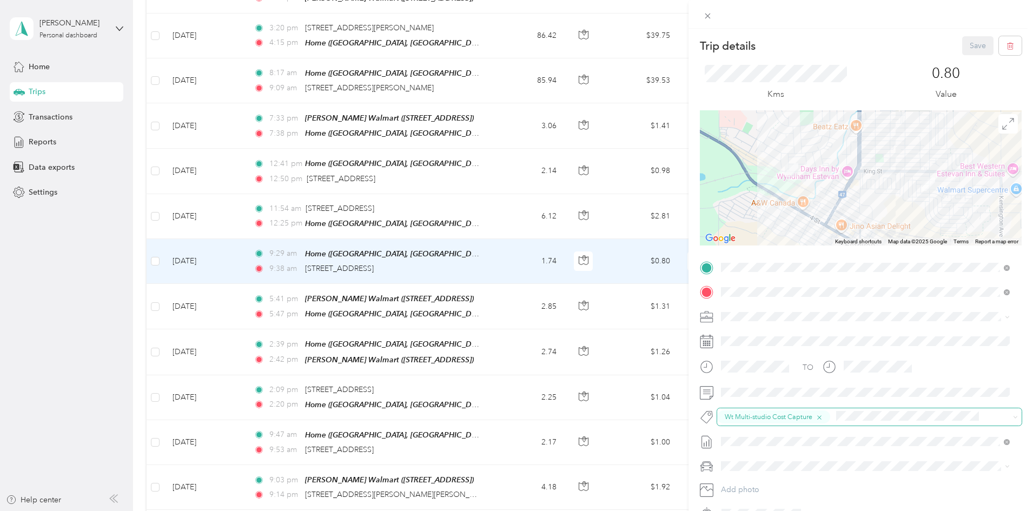
click at [823, 417] on icon "button" at bounding box center [819, 417] width 7 height 7
click at [826, 433] on span "Syndicated Retail Cost Capture" at bounding box center [779, 435] width 94 height 10
click at [973, 42] on button "Save" at bounding box center [977, 45] width 31 height 19
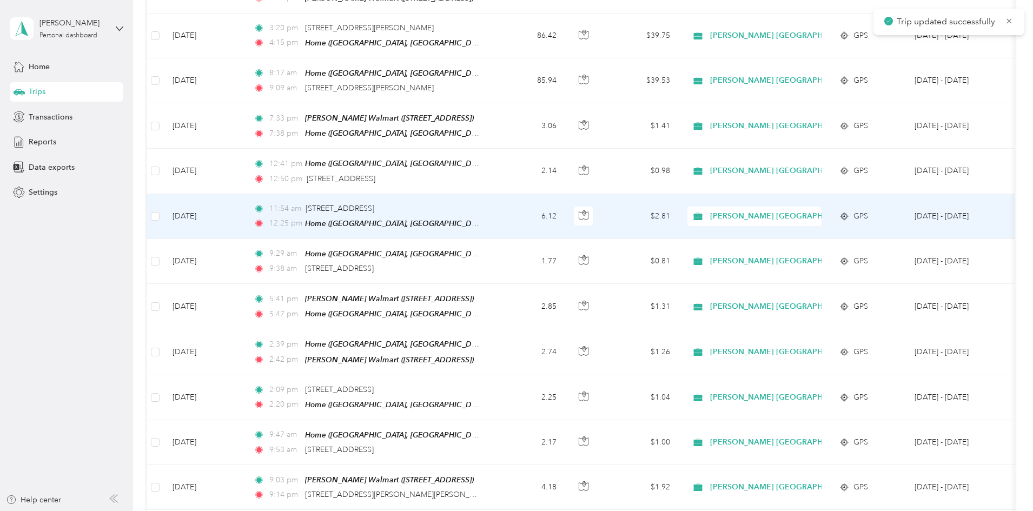
click at [565, 194] on td "6.12" at bounding box center [529, 216] width 71 height 45
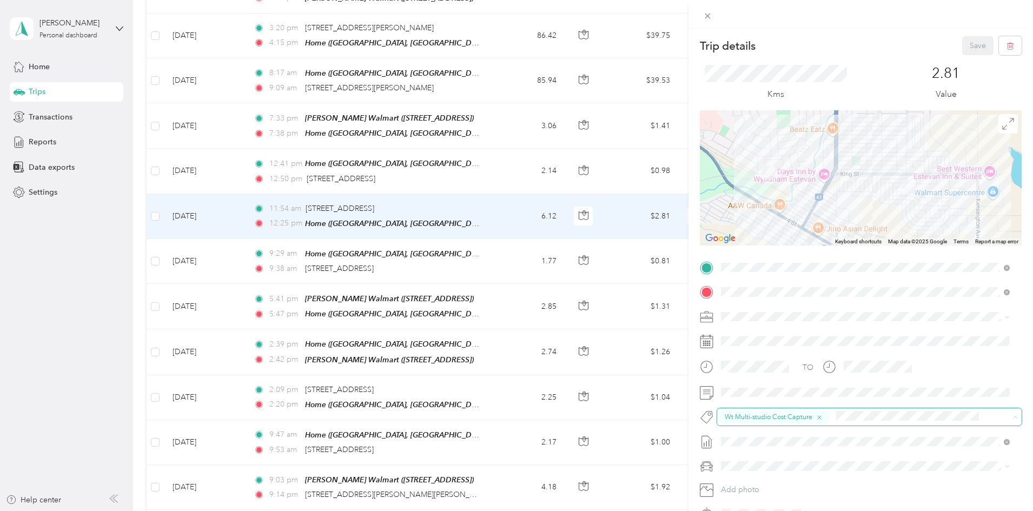
click at [821, 416] on icon "button" at bounding box center [819, 417] width 4 height 4
click at [795, 436] on button "Syndicated Retail Cost Capture" at bounding box center [778, 435] width 109 height 14
click at [968, 43] on button "Save" at bounding box center [977, 45] width 31 height 19
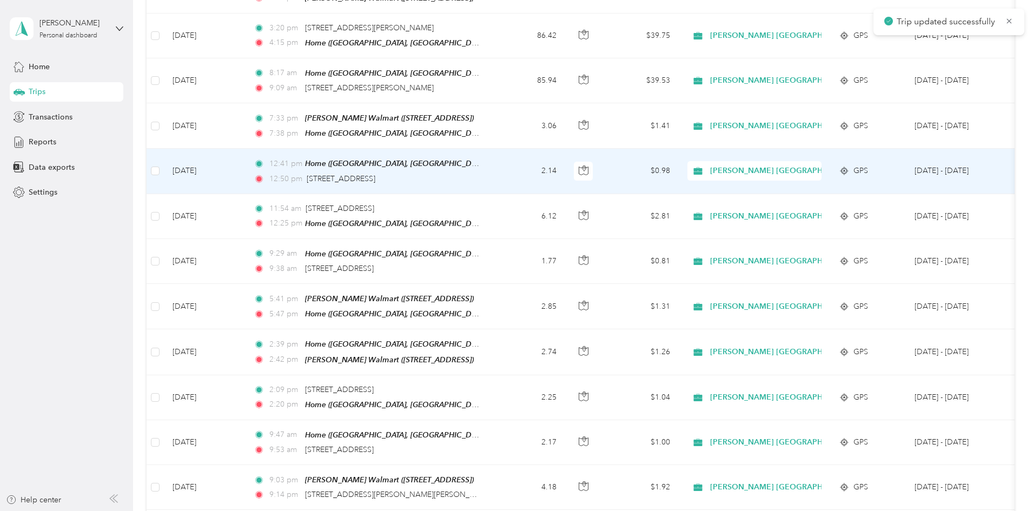
click at [565, 149] on td "2.14" at bounding box center [529, 171] width 71 height 45
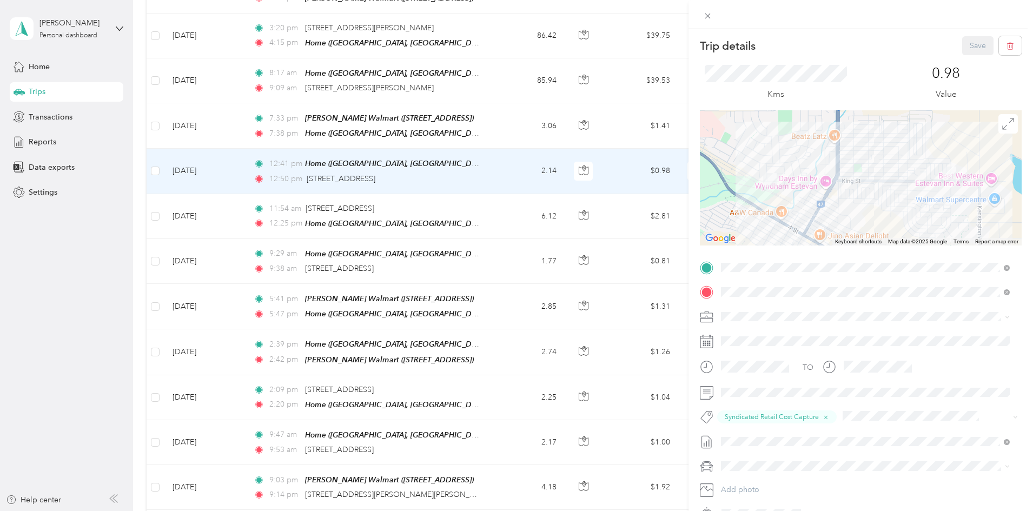
click at [557, 91] on div "Trip details Save This trip cannot be edited because it is either under review,…" at bounding box center [516, 255] width 1033 height 511
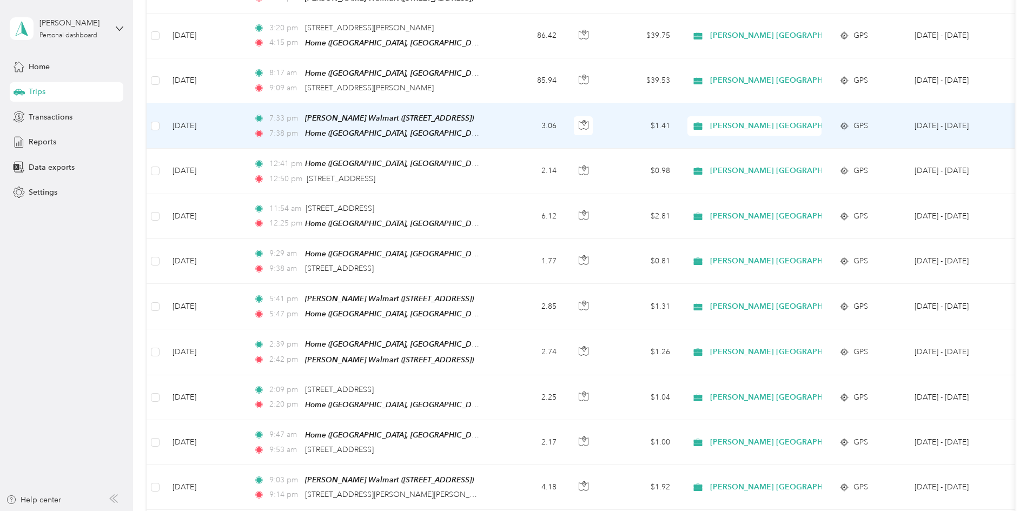
click at [494, 103] on td "7:33 pm Estevan Walmart (413 Kensington Ave, Bienfait, SK S0C 0M0, Canada, Bien…" at bounding box center [369, 125] width 249 height 45
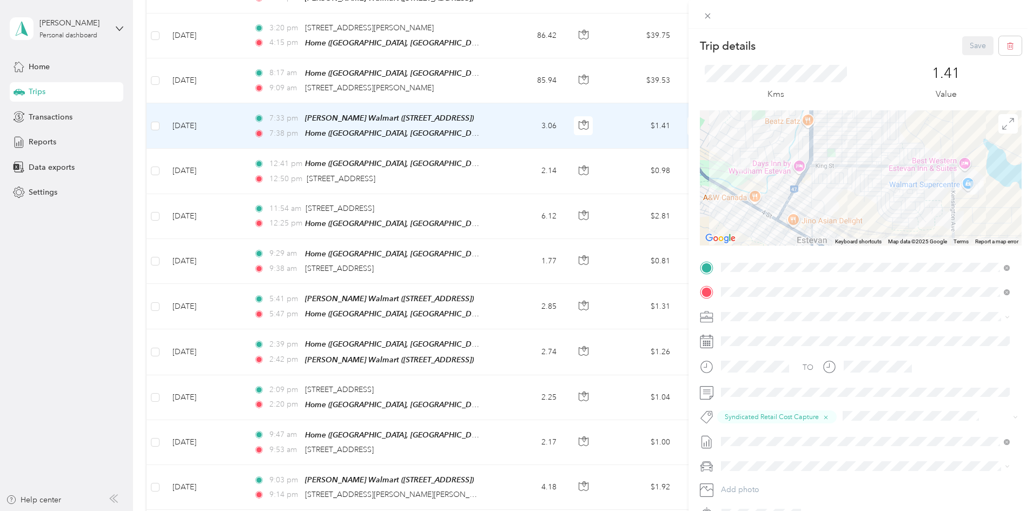
click at [580, 51] on div "Trip details Save This trip cannot be edited because it is either under review,…" at bounding box center [516, 255] width 1033 height 511
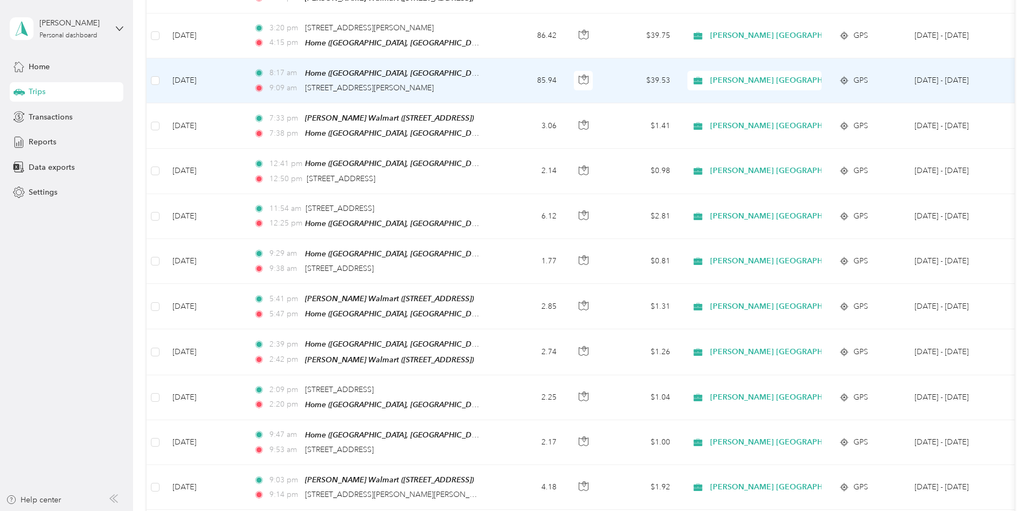
click at [565, 58] on td "85.94" at bounding box center [529, 80] width 71 height 45
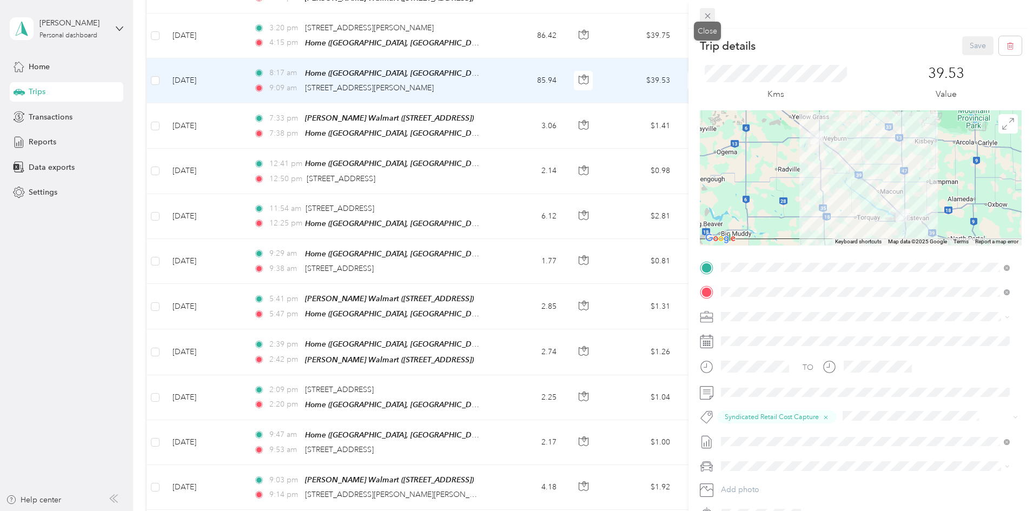
click at [708, 18] on icon at bounding box center [707, 15] width 9 height 9
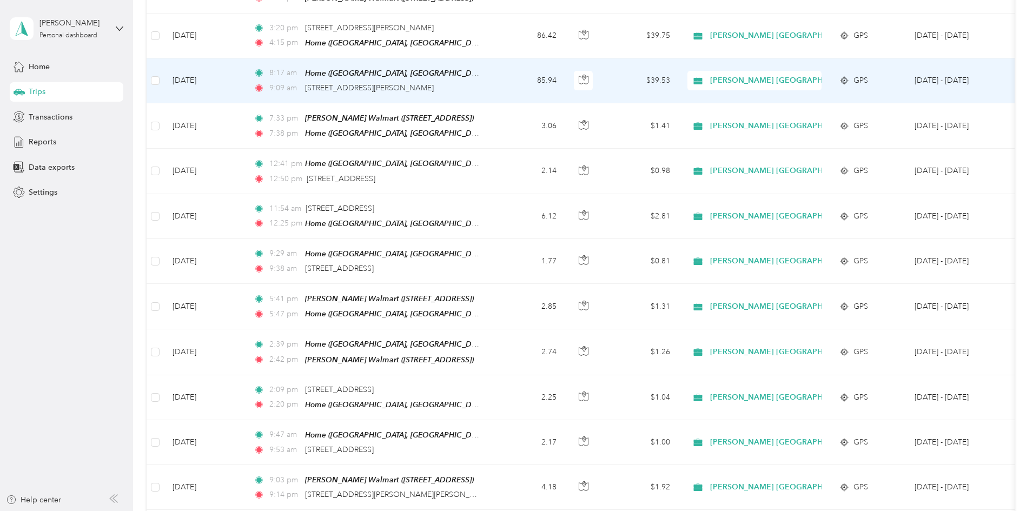
scroll to position [3117, 0]
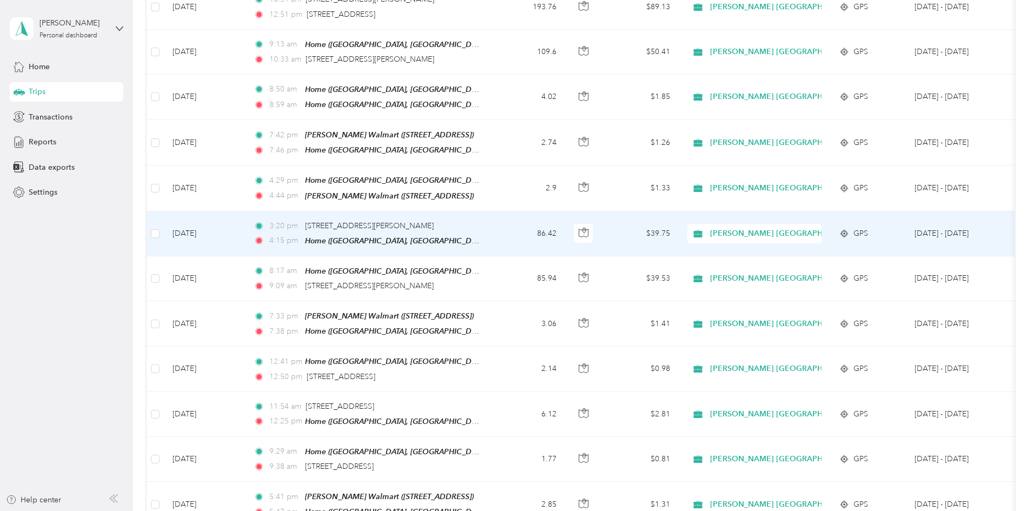
click at [565, 211] on td "86.42" at bounding box center [529, 233] width 71 height 45
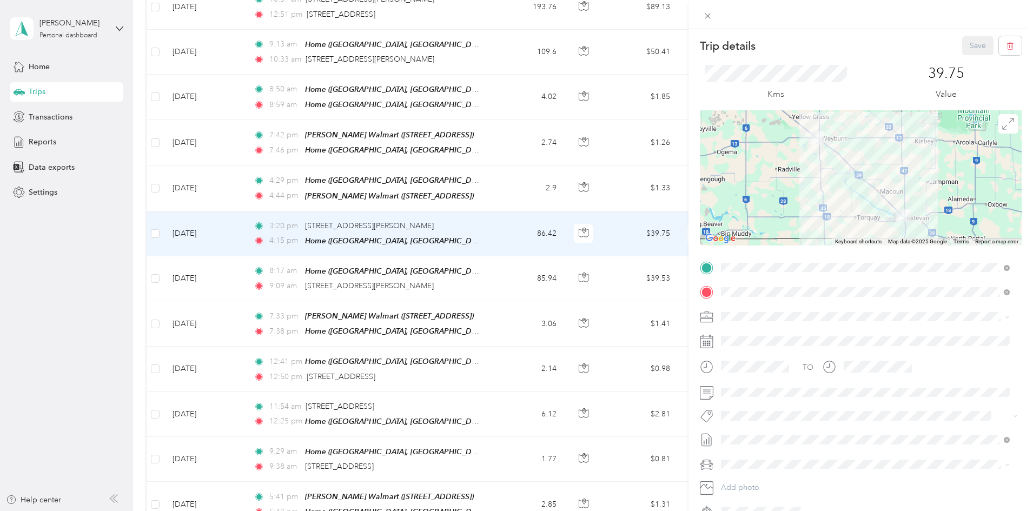
click at [765, 432] on span "Syndicated Retail Cost Capture" at bounding box center [779, 434] width 94 height 10
click at [976, 44] on button "Save" at bounding box center [977, 45] width 31 height 19
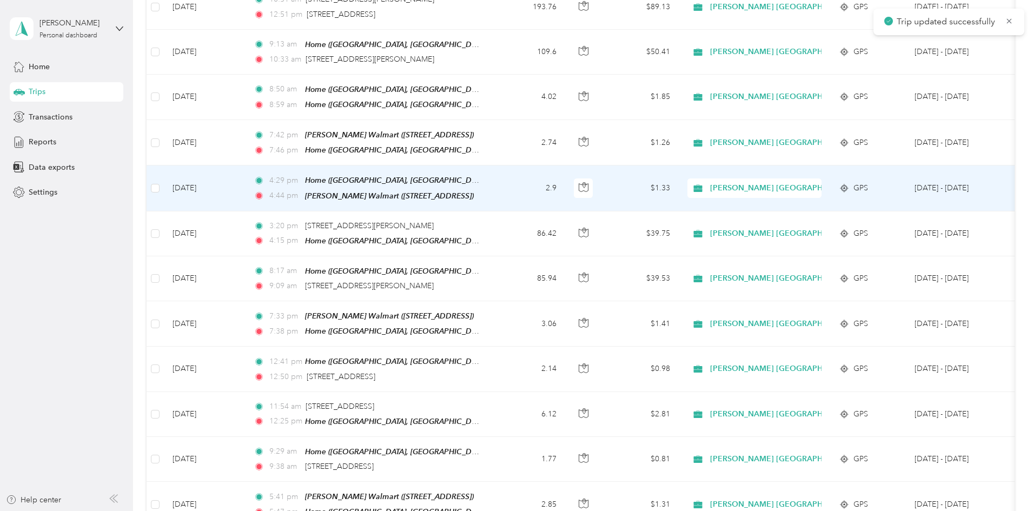
click at [565, 165] on td "2.9" at bounding box center [529, 187] width 71 height 45
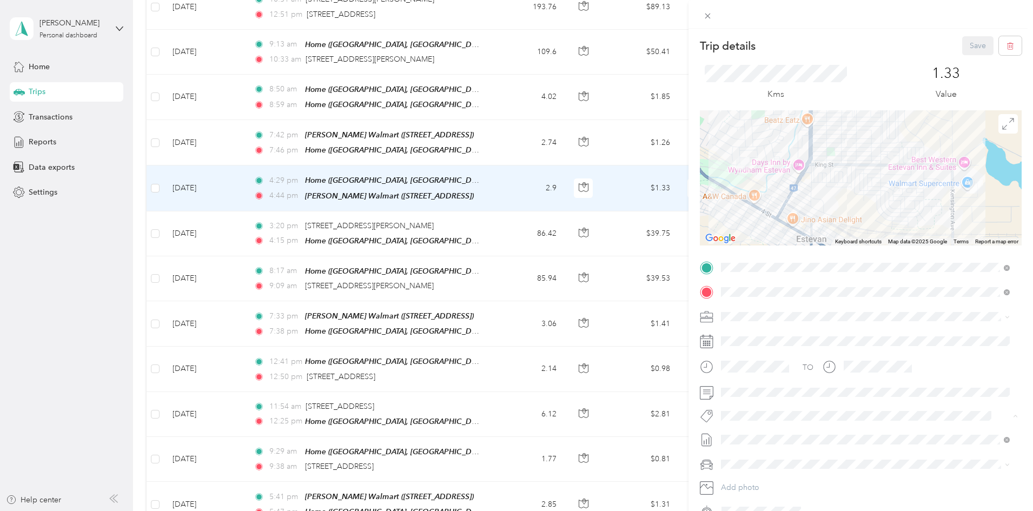
click at [766, 434] on span "Syndicated Retail Cost Capture" at bounding box center [779, 435] width 94 height 10
click at [969, 52] on button "Save" at bounding box center [977, 45] width 31 height 19
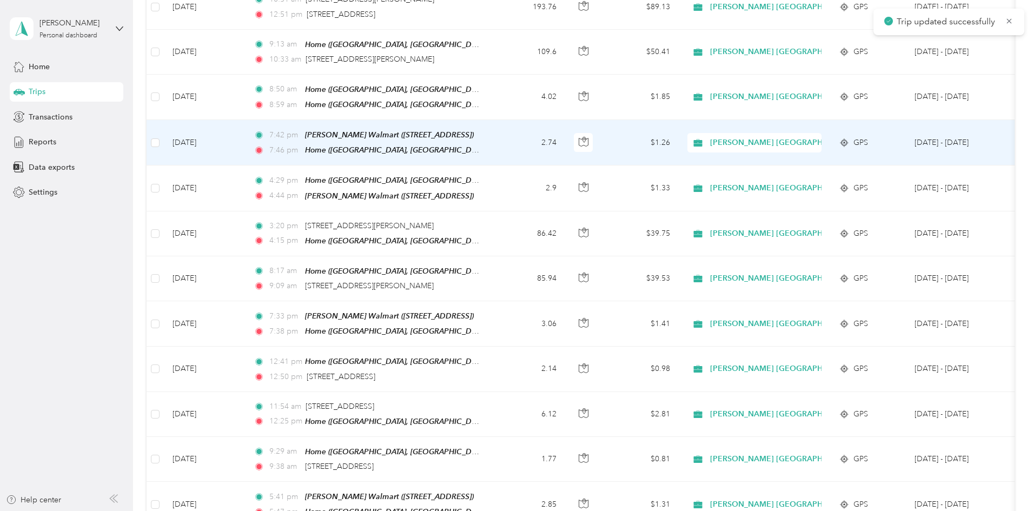
click at [494, 121] on td "7:42 pm Estevan Walmart (413 Kensington Ave, Bienfait, SK S0C 0M0, Canada, Bien…" at bounding box center [369, 142] width 249 height 45
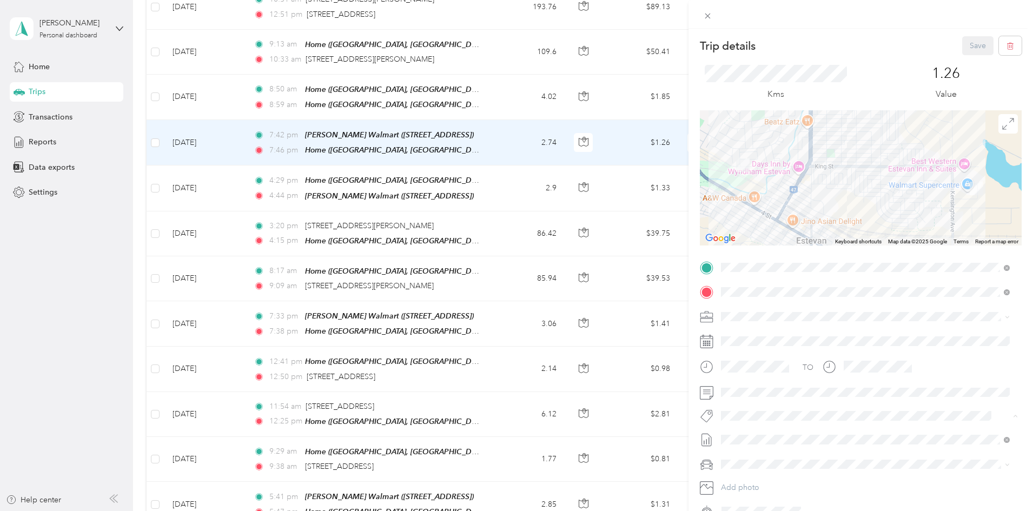
click at [759, 433] on span "Syndicated Retail Cost Capture" at bounding box center [779, 435] width 94 height 10
click at [967, 47] on button "Save" at bounding box center [977, 45] width 31 height 19
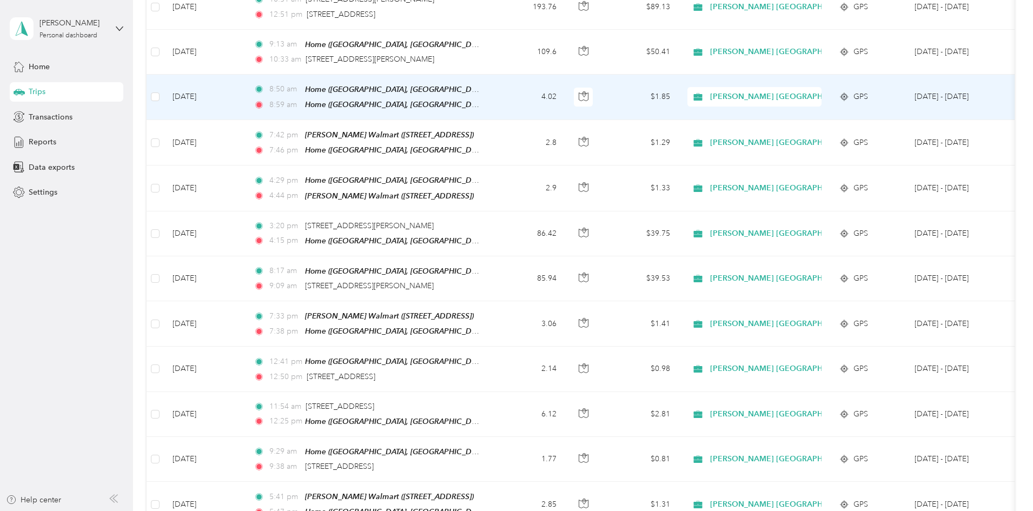
click at [565, 75] on td "4.02" at bounding box center [529, 97] width 71 height 45
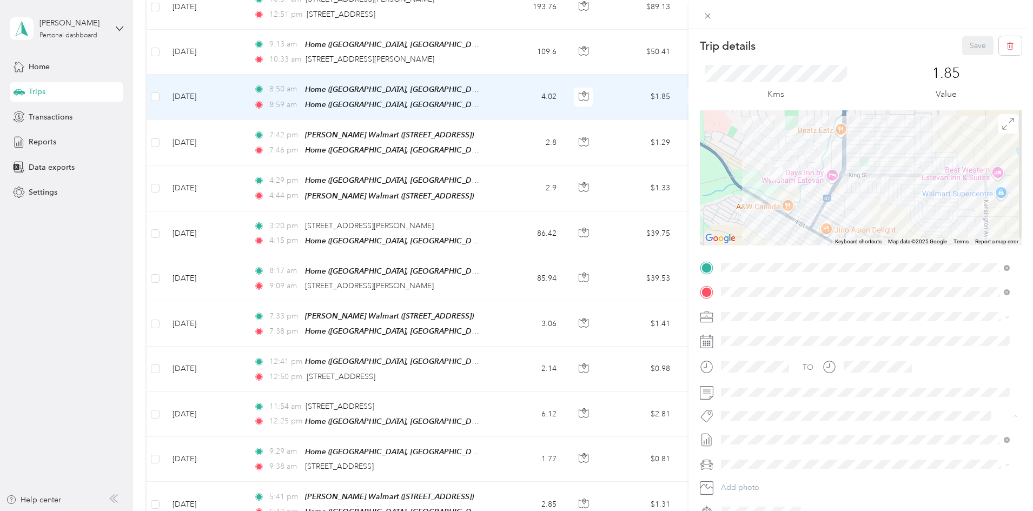
click at [762, 432] on span "Syndicated Retail Cost Capture" at bounding box center [779, 435] width 94 height 10
click at [963, 44] on button "Save" at bounding box center [977, 45] width 31 height 19
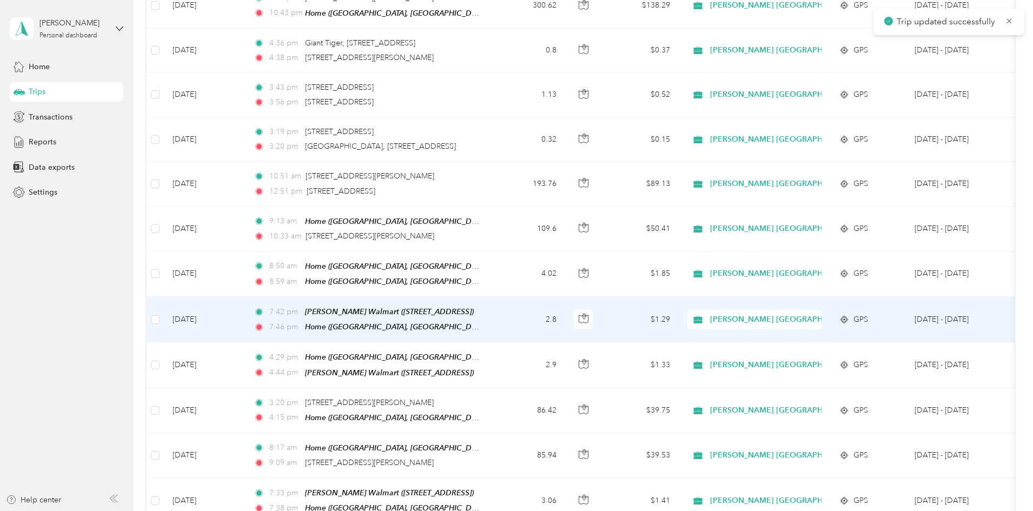
scroll to position [2918, 0]
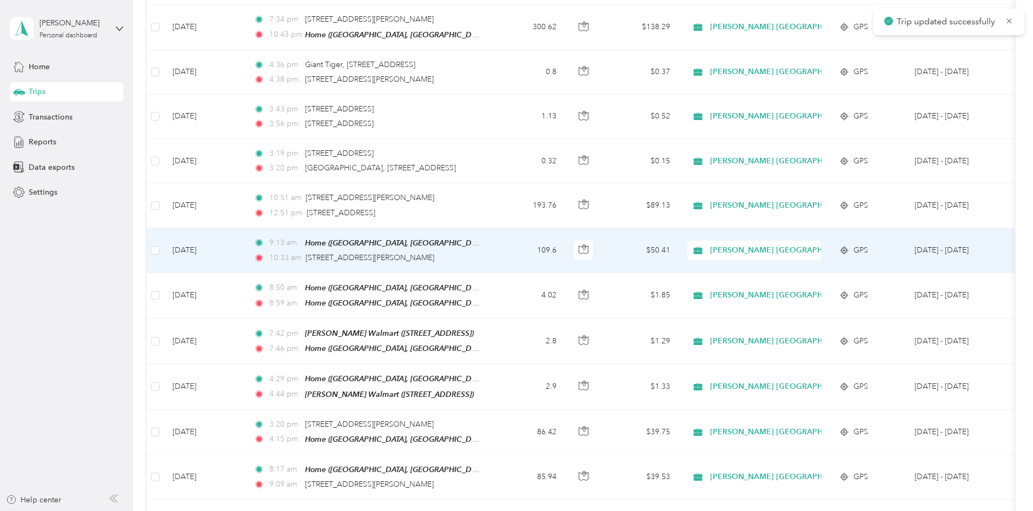
click at [565, 228] on td "109.6" at bounding box center [529, 250] width 71 height 45
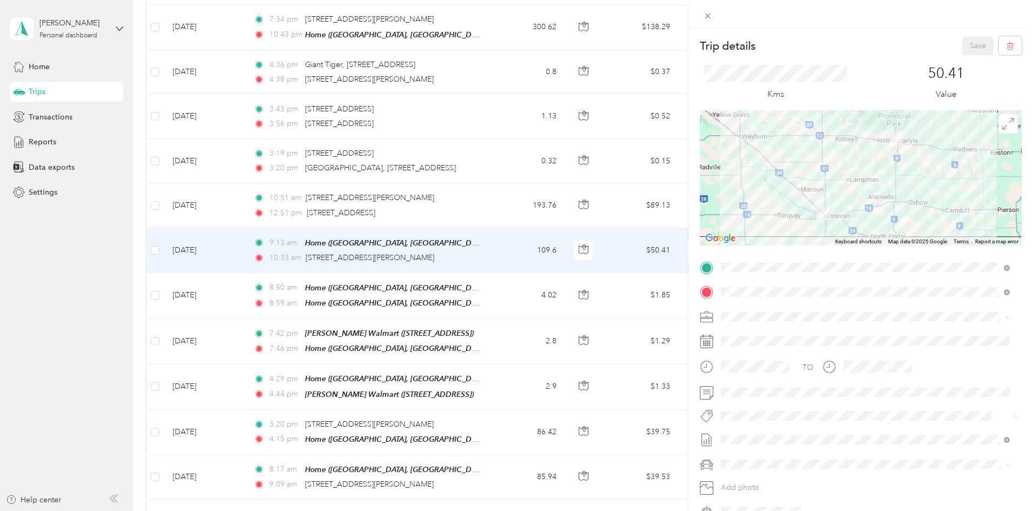
click at [746, 459] on li "Wt Freshpet" at bounding box center [865, 456] width 296 height 21
click at [772, 418] on icon "button" at bounding box center [767, 417] width 7 height 7
click at [754, 435] on button "Rt - Freshpet Execution" at bounding box center [765, 432] width 83 height 14
click at [803, 415] on icon "button" at bounding box center [799, 417] width 7 height 7
click at [744, 458] on li "Wt Freshpet" at bounding box center [865, 456] width 296 height 21
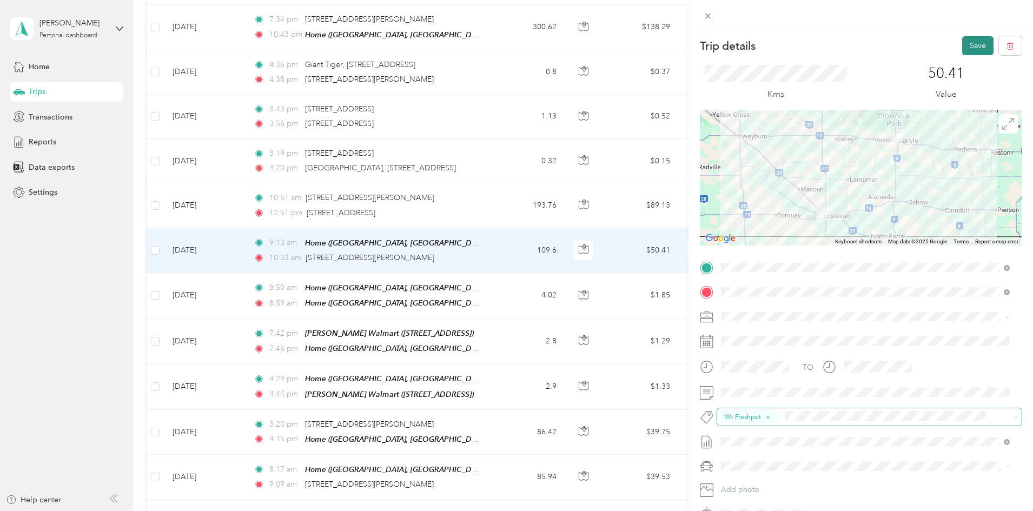
click at [967, 41] on button "Save" at bounding box center [977, 45] width 31 height 19
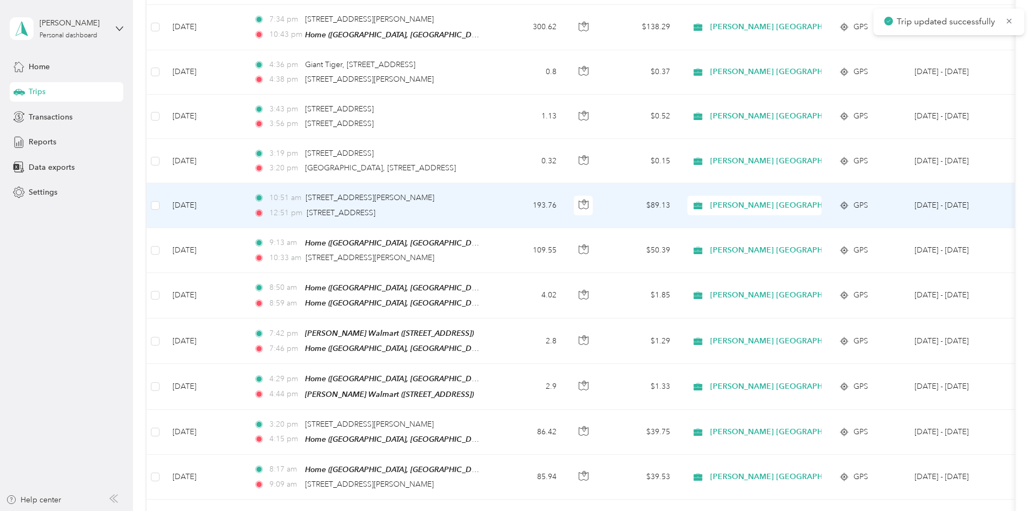
click at [565, 183] on td "193.76" at bounding box center [529, 205] width 71 height 44
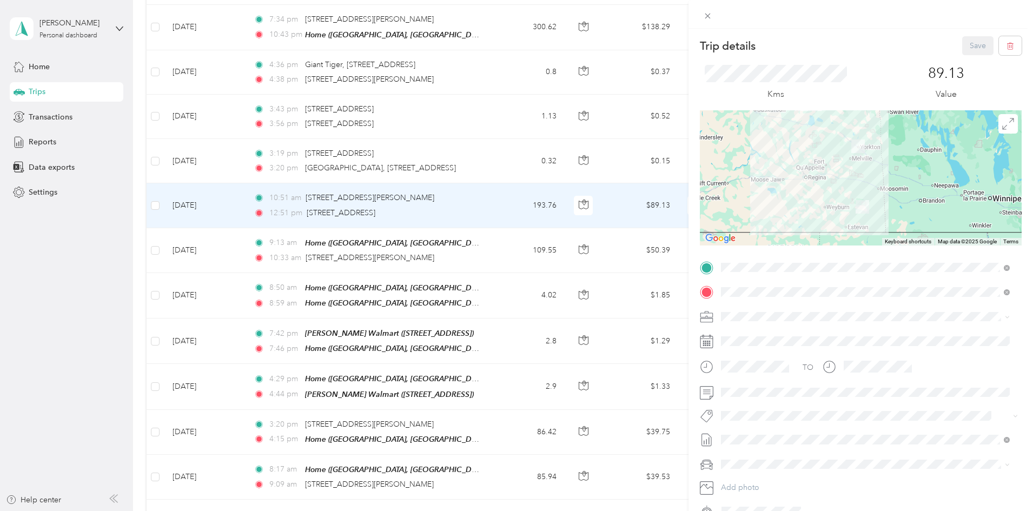
click at [753, 456] on button "Rt Revlon [GEOGRAPHIC_DATA] Relines And Nso’s" at bounding box center [807, 455] width 167 height 14
click at [972, 42] on button "Save" at bounding box center [977, 45] width 31 height 19
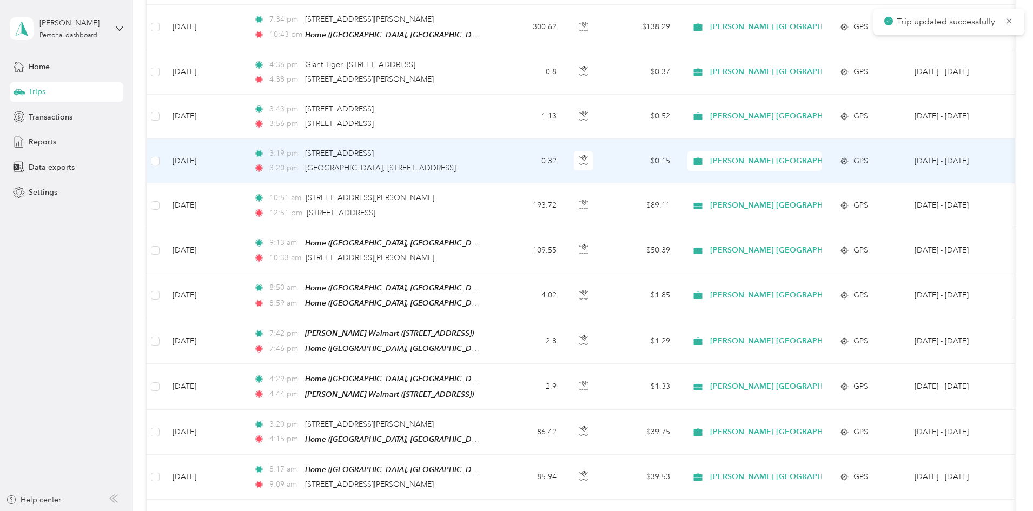
click at [565, 139] on td "0.32" at bounding box center [529, 161] width 71 height 44
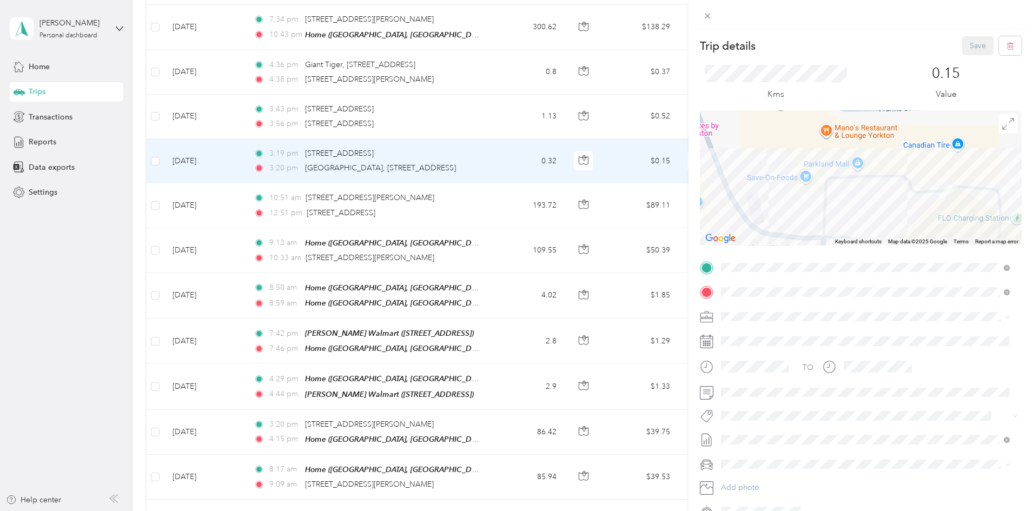
click at [749, 438] on li "Rt Revlon [GEOGRAPHIC_DATA] Relines And Nso’s" at bounding box center [865, 434] width 296 height 21
click at [969, 44] on button "Save" at bounding box center [977, 45] width 31 height 19
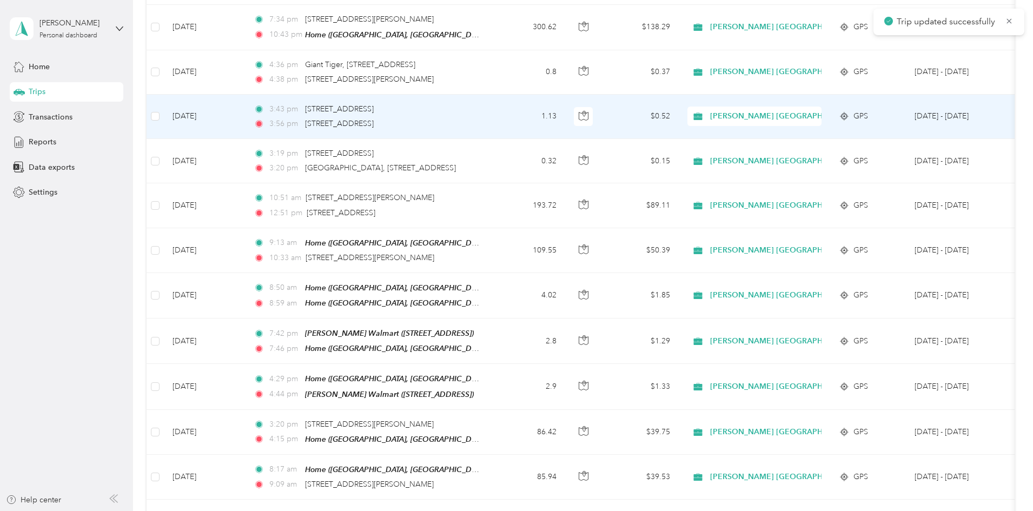
click at [565, 95] on td "1.13" at bounding box center [529, 117] width 71 height 44
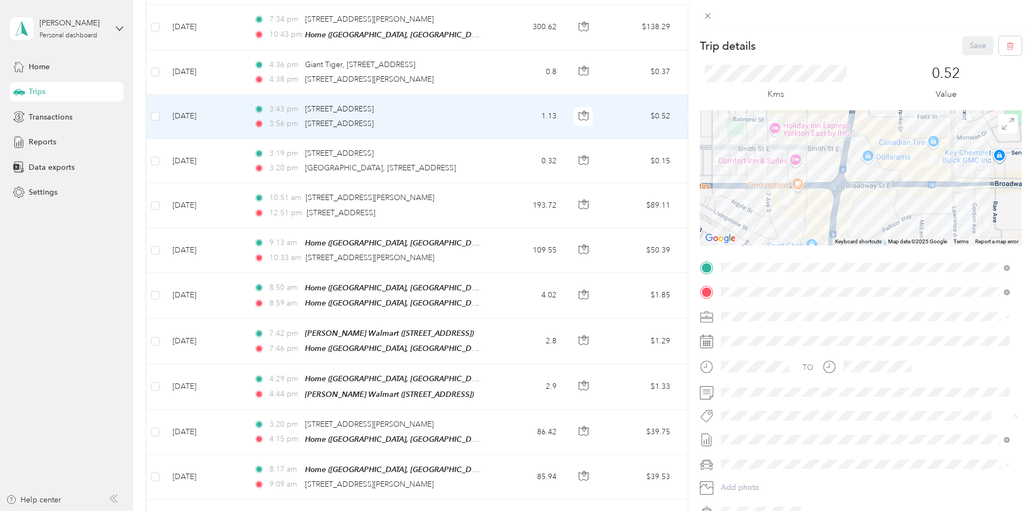
click at [745, 436] on button "Rt Revlon [GEOGRAPHIC_DATA] Relines And Nso’s" at bounding box center [807, 435] width 167 height 14
click at [969, 44] on button "Save" at bounding box center [977, 45] width 31 height 19
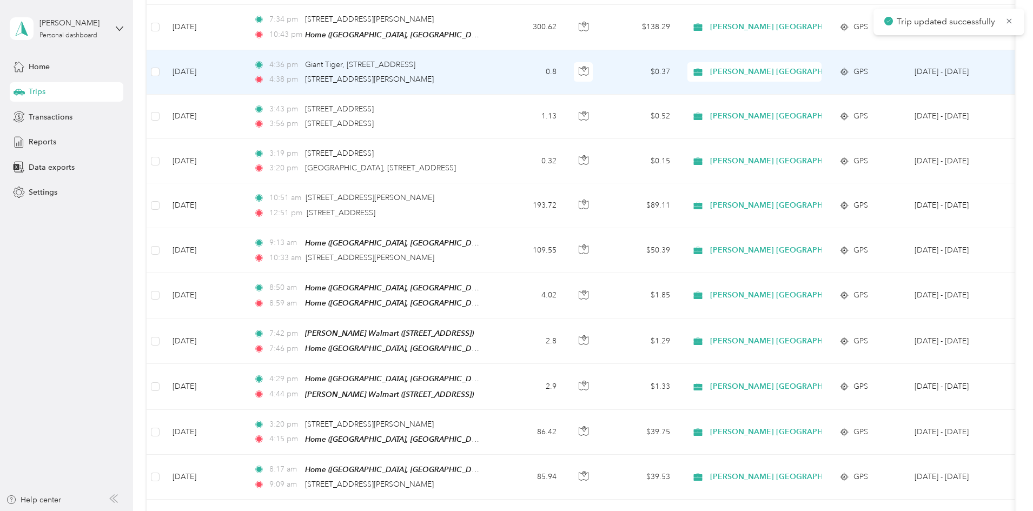
click at [565, 50] on td "0.8" at bounding box center [529, 72] width 71 height 44
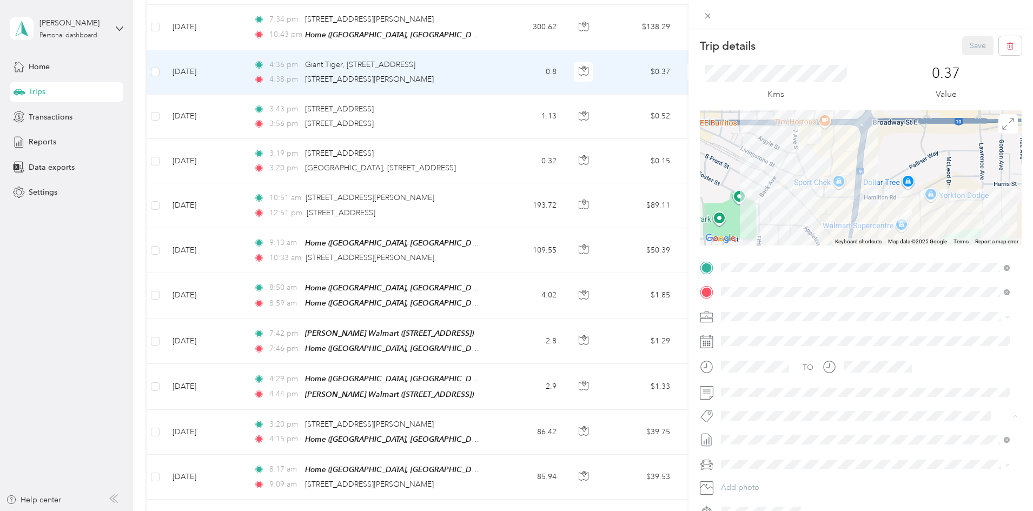
click at [749, 431] on span "Rt Revlon [GEOGRAPHIC_DATA] Relines And Nso’s" at bounding box center [808, 435] width 152 height 10
click at [974, 44] on button "Save" at bounding box center [977, 45] width 31 height 19
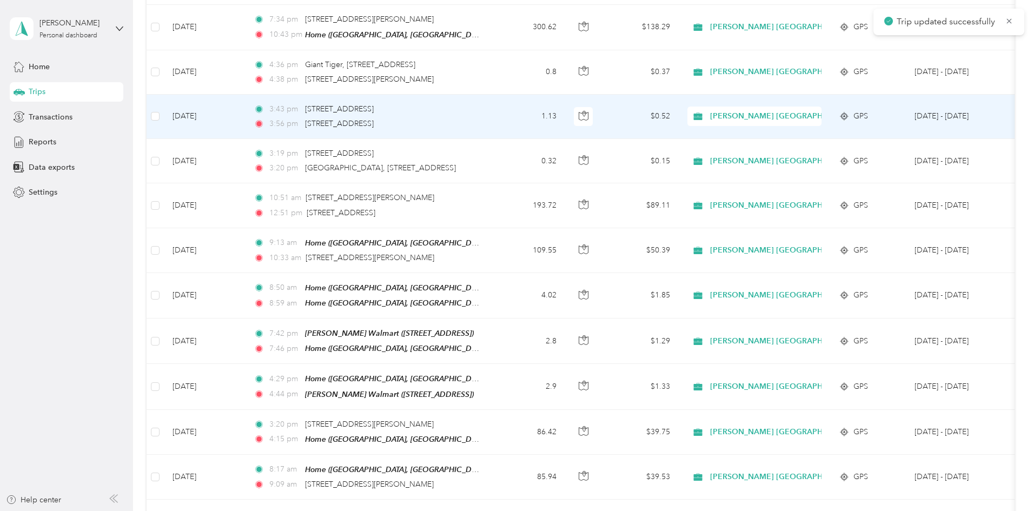
scroll to position [2720, 0]
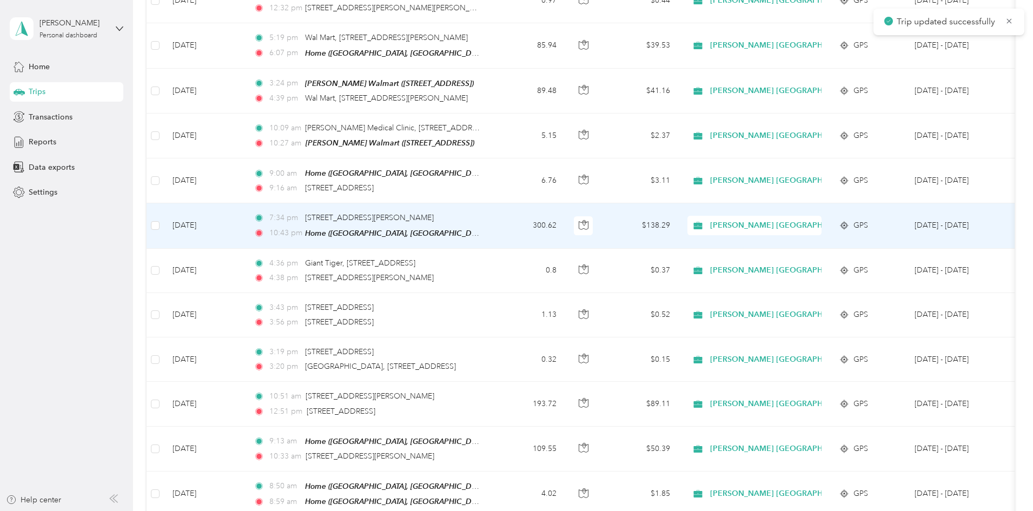
click at [494, 203] on td "7:34 pm 240 Hamilton Rd, Yorkton, SK S3N 2V7, Canada 10:43 pm Home (King Street…" at bounding box center [369, 225] width 249 height 45
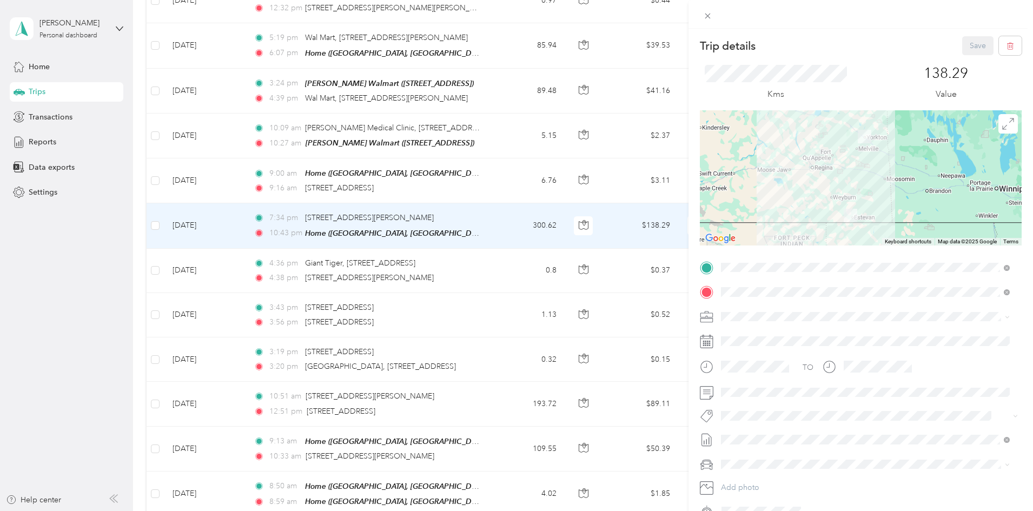
click at [751, 433] on span "Rt Revlon [GEOGRAPHIC_DATA] Relines And Nso’s" at bounding box center [808, 434] width 152 height 10
click at [967, 43] on button "Save" at bounding box center [977, 45] width 31 height 19
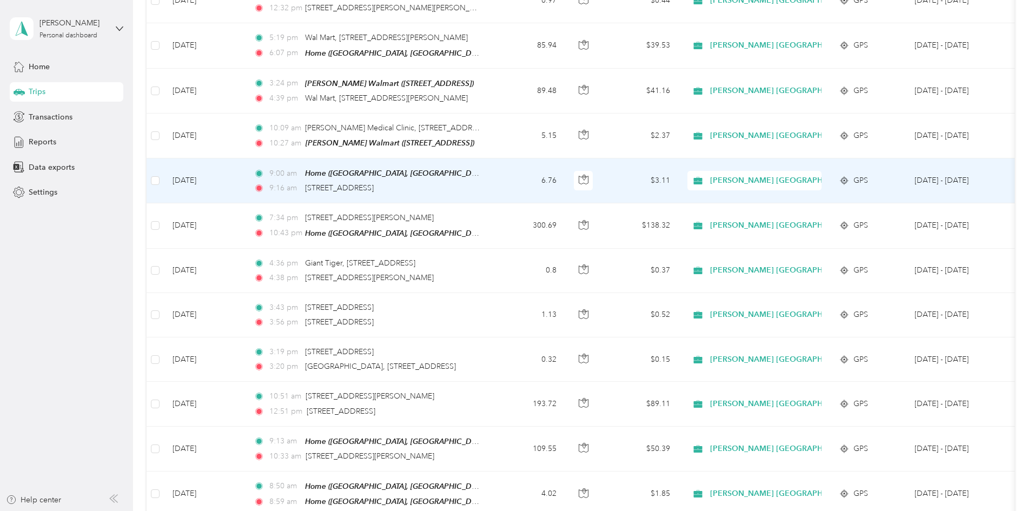
click at [565, 158] on td "6.76" at bounding box center [529, 180] width 71 height 45
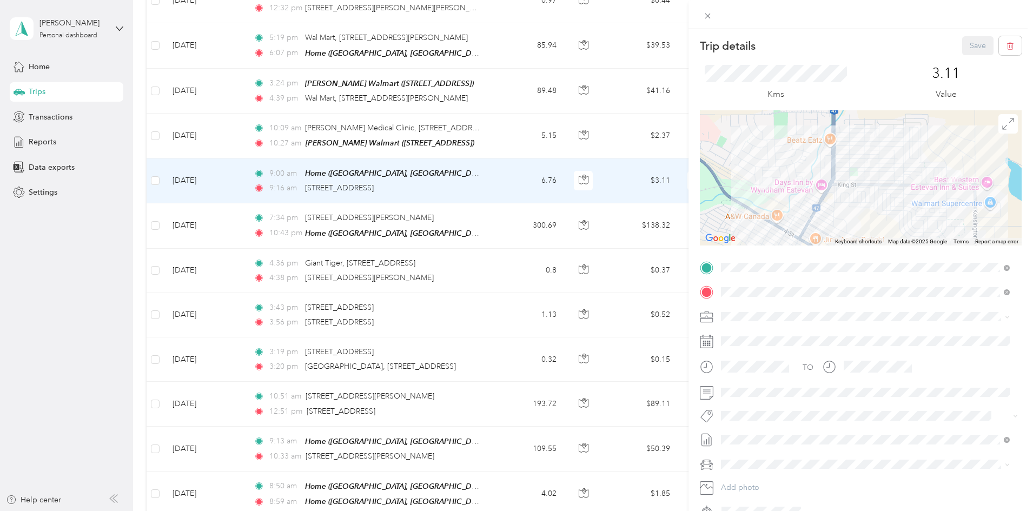
click at [766, 431] on span "Syndicated Retail Cost Capture" at bounding box center [779, 434] width 94 height 10
click at [962, 45] on button "Save" at bounding box center [977, 45] width 31 height 19
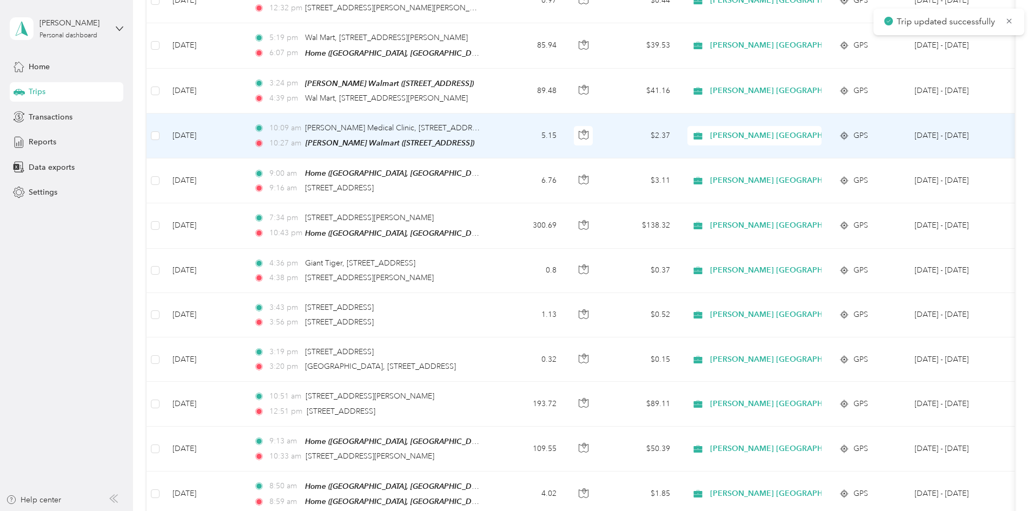
click at [565, 114] on td "5.15" at bounding box center [529, 136] width 71 height 45
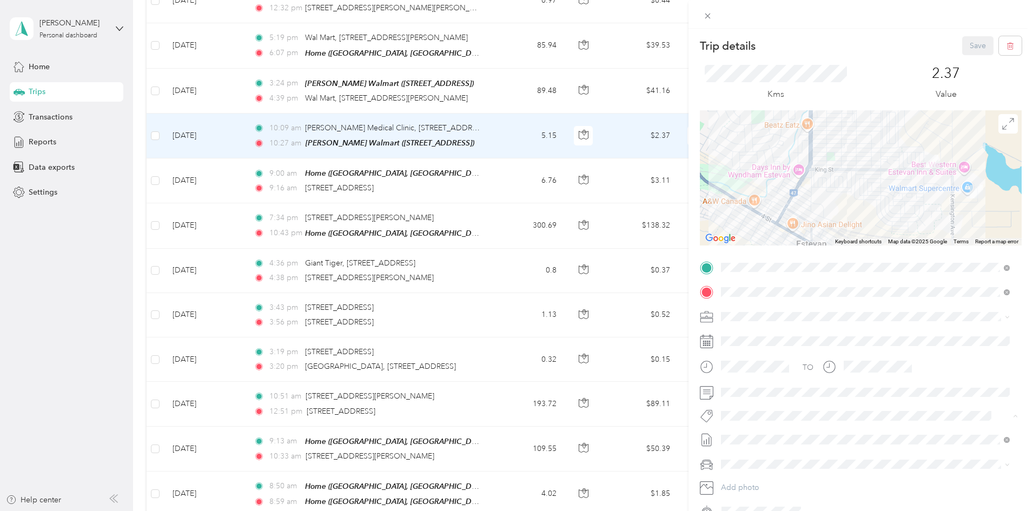
click at [753, 437] on span "Syndicated Retail Cost Capture" at bounding box center [779, 435] width 94 height 10
click at [964, 46] on button "Save" at bounding box center [977, 45] width 31 height 19
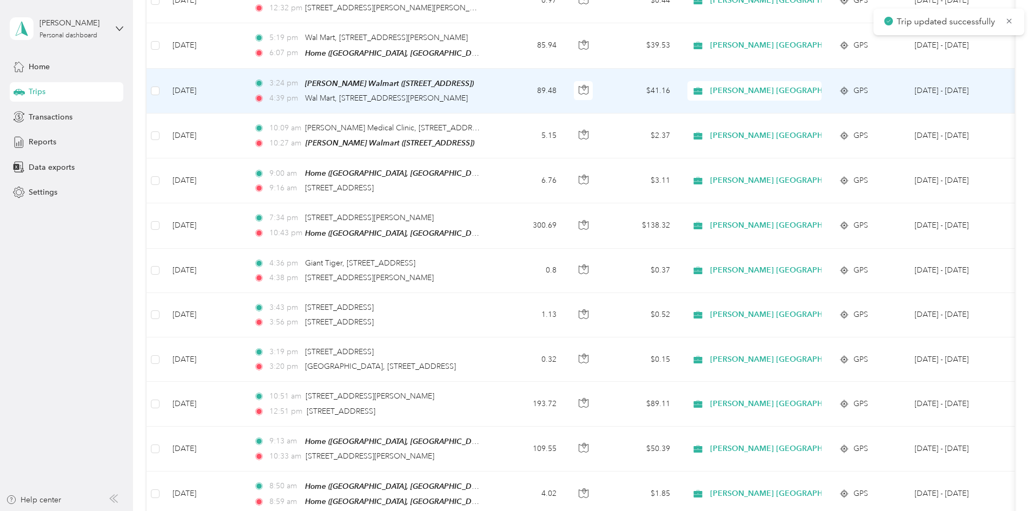
click at [565, 69] on td "89.48" at bounding box center [529, 91] width 71 height 45
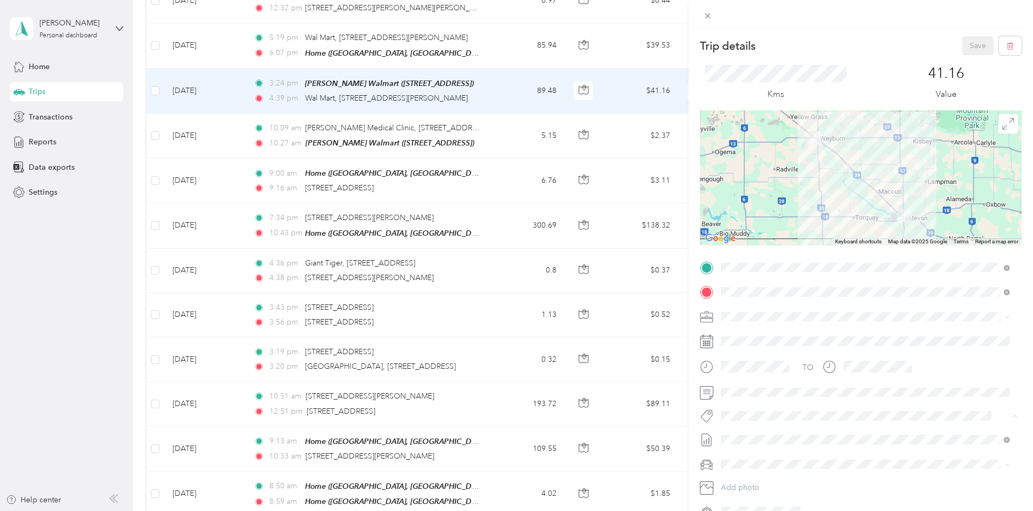
click at [754, 436] on span "Syndicated Retail Cost Capture" at bounding box center [779, 435] width 94 height 10
click at [969, 43] on button "Save" at bounding box center [977, 45] width 31 height 19
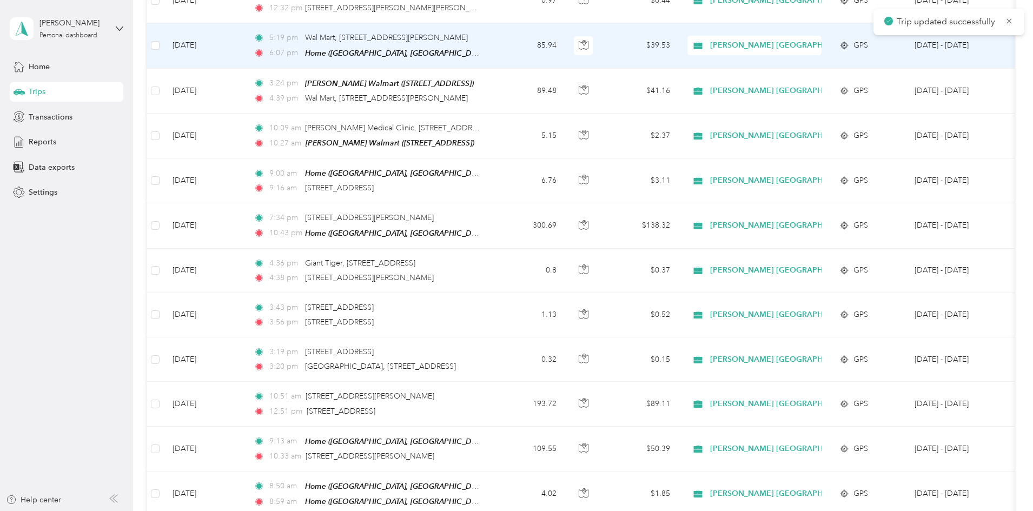
click at [565, 23] on td "85.94" at bounding box center [529, 45] width 71 height 45
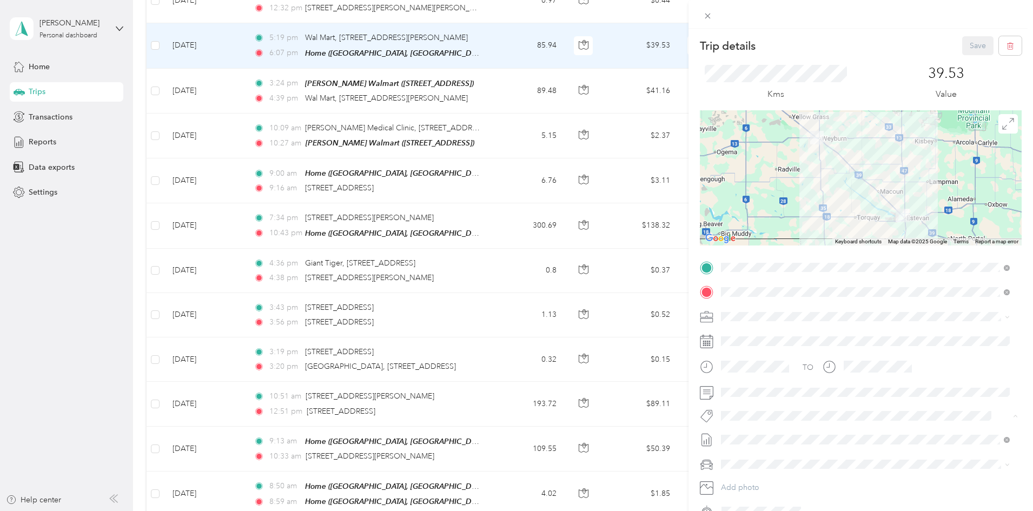
click at [751, 436] on span "Syndicated Retail Cost Capture" at bounding box center [779, 435] width 94 height 10
click at [971, 44] on button "Save" at bounding box center [977, 45] width 31 height 19
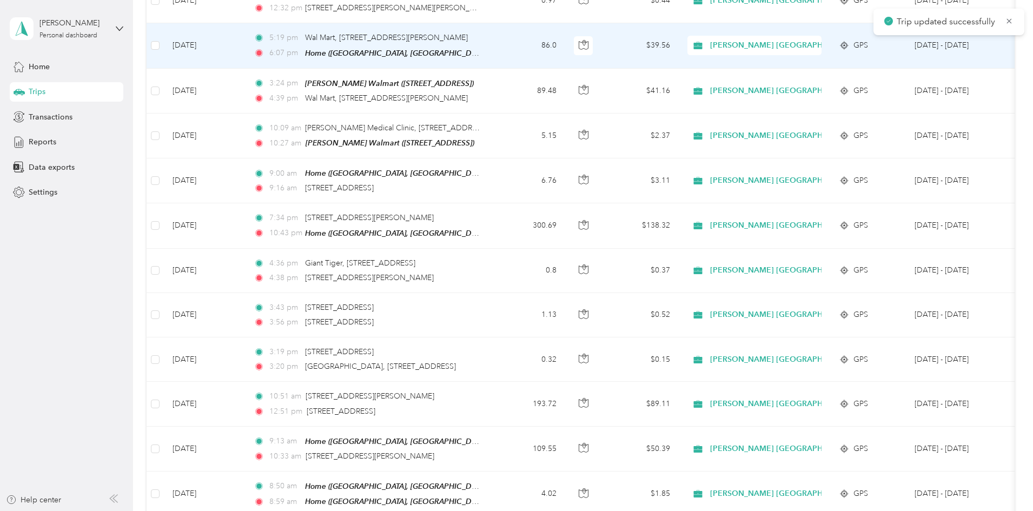
scroll to position [2522, 0]
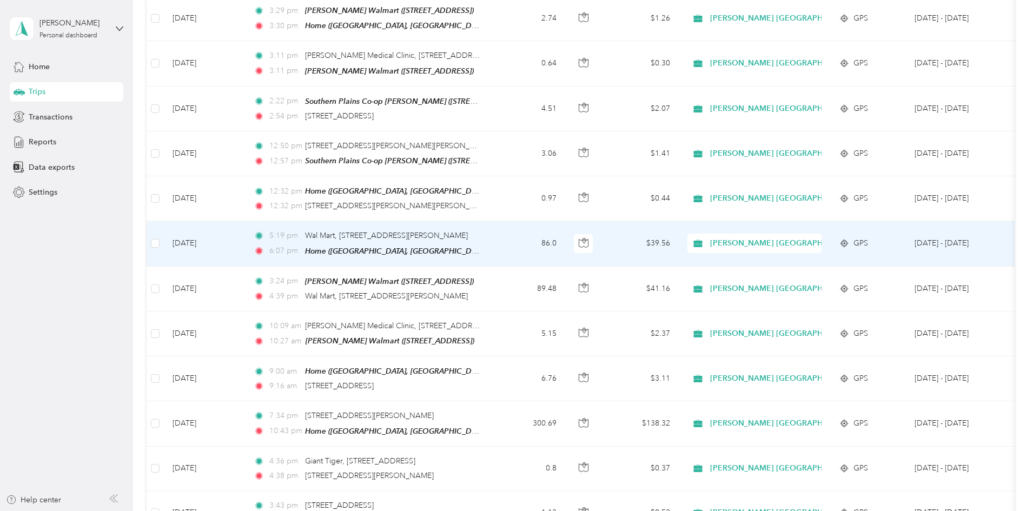
click at [565, 221] on td "86.0" at bounding box center [529, 243] width 71 height 45
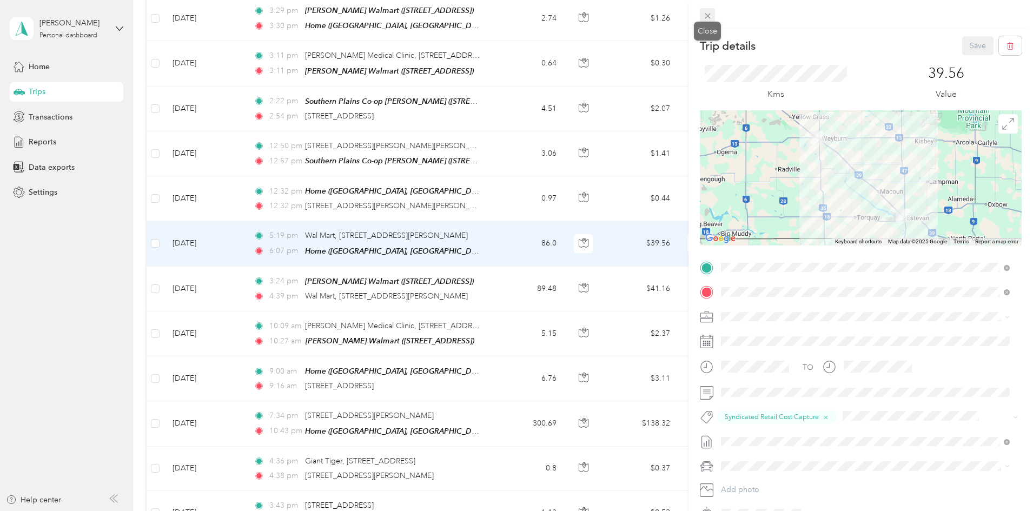
click at [707, 16] on icon at bounding box center [706, 16] width 5 height 5
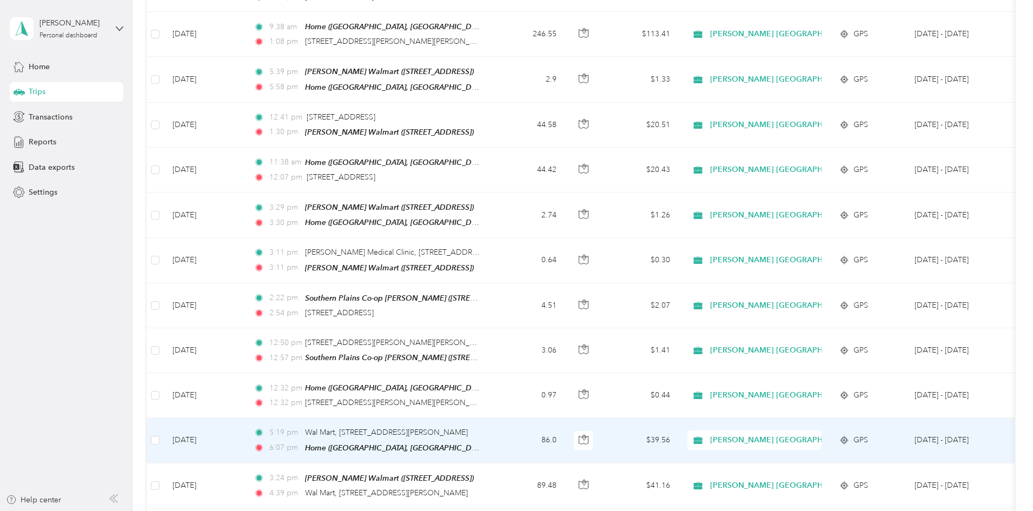
scroll to position [2324, 0]
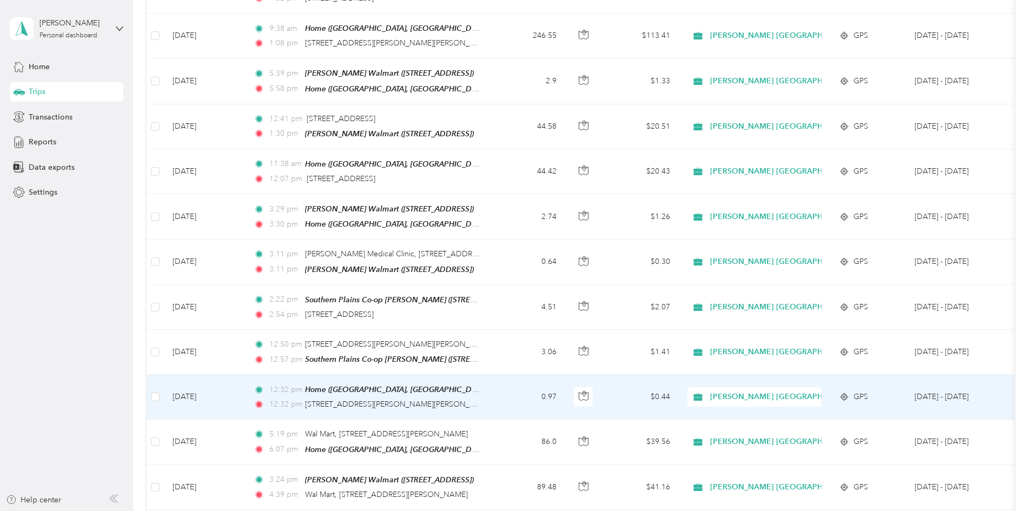
click at [565, 380] on td "0.97" at bounding box center [529, 397] width 71 height 45
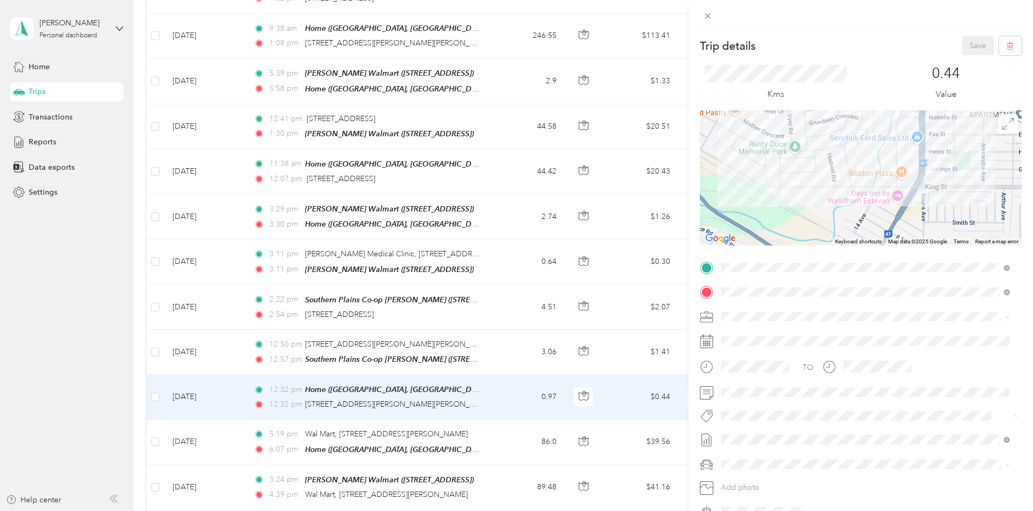
click at [746, 437] on li "Syndicated Retail Cost Capture" at bounding box center [865, 434] width 296 height 21
click at [967, 46] on button "Save" at bounding box center [977, 45] width 31 height 19
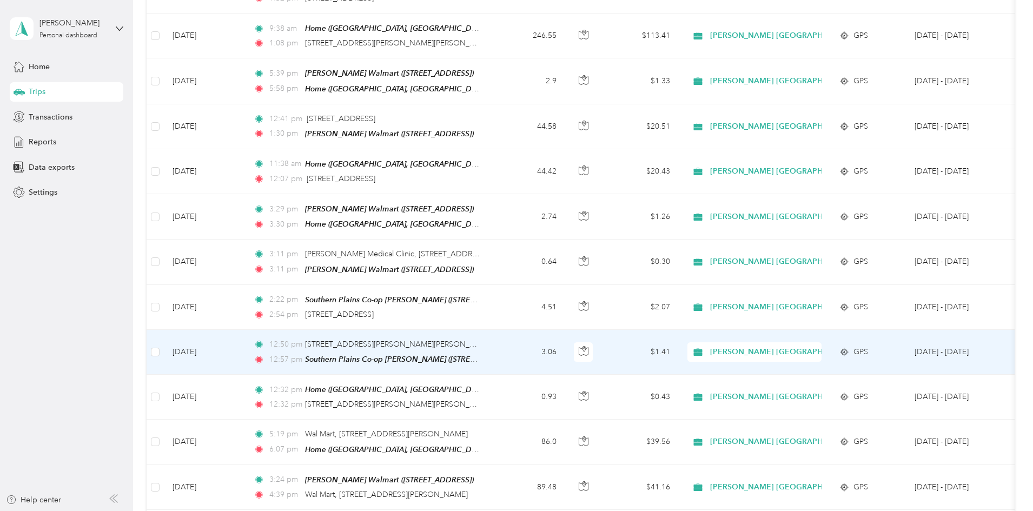
click at [565, 330] on td "3.06" at bounding box center [529, 352] width 71 height 45
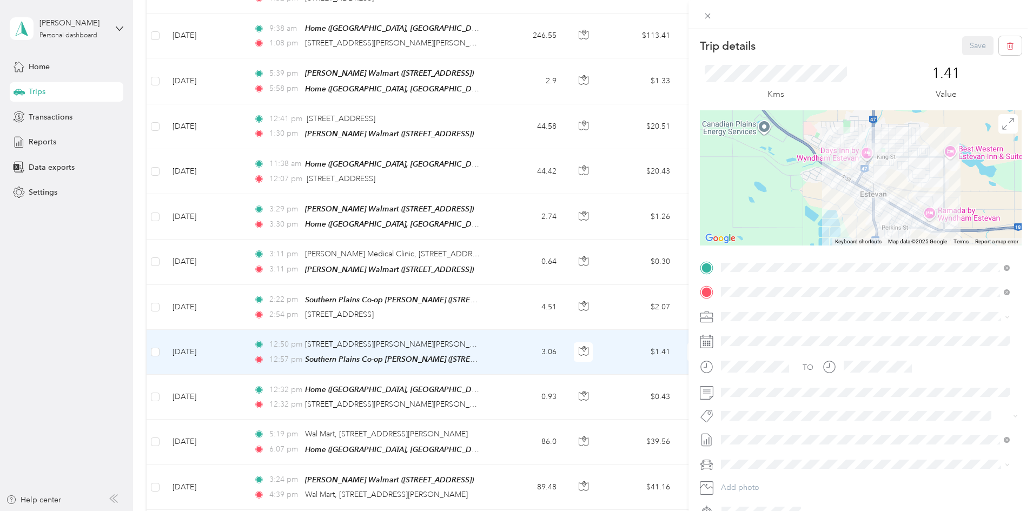
click at [764, 434] on span "Syndicated Retail Cost Capture" at bounding box center [779, 434] width 94 height 10
click at [967, 47] on button "Save" at bounding box center [977, 45] width 31 height 19
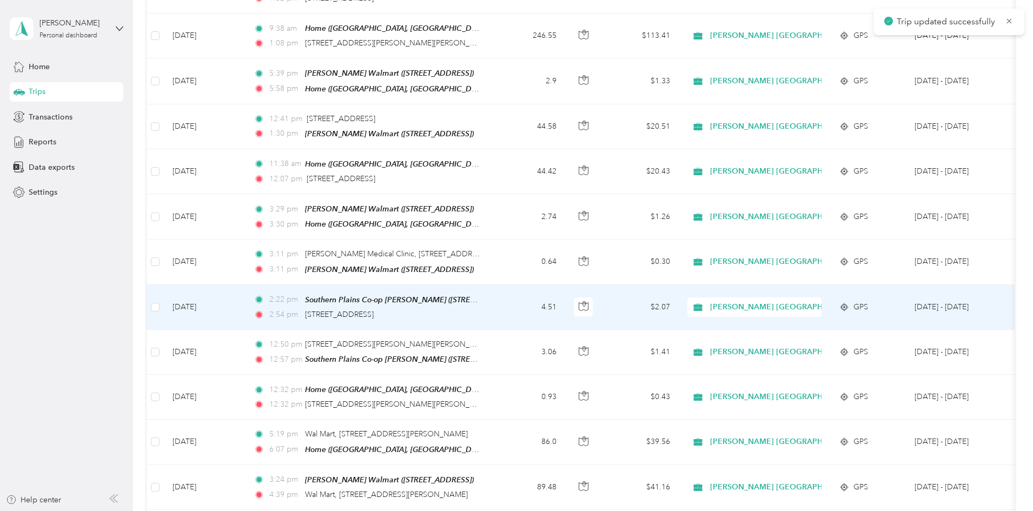
click at [565, 285] on td "4.51" at bounding box center [529, 307] width 71 height 45
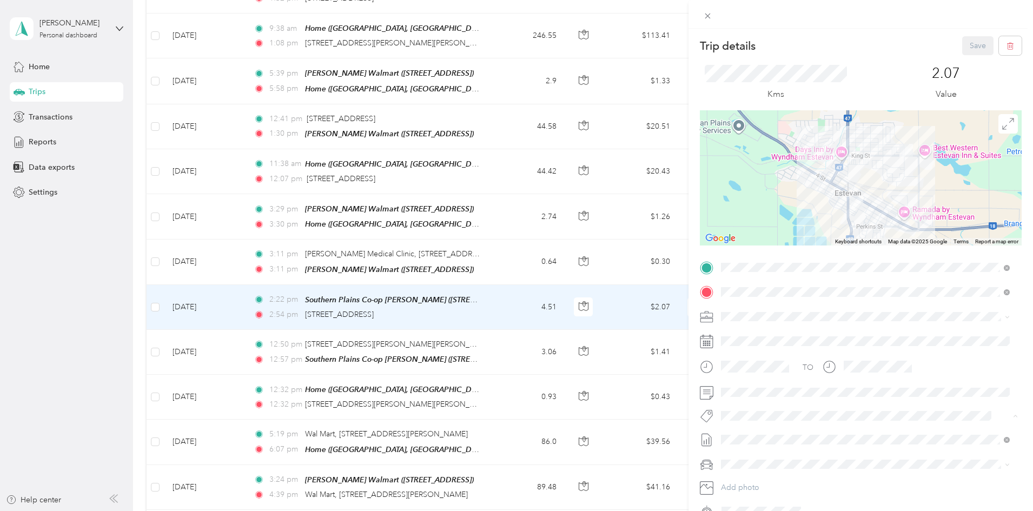
click at [752, 437] on li "Syndicated Retail Cost Capture" at bounding box center [865, 434] width 296 height 21
click at [962, 48] on button "Save" at bounding box center [977, 45] width 31 height 19
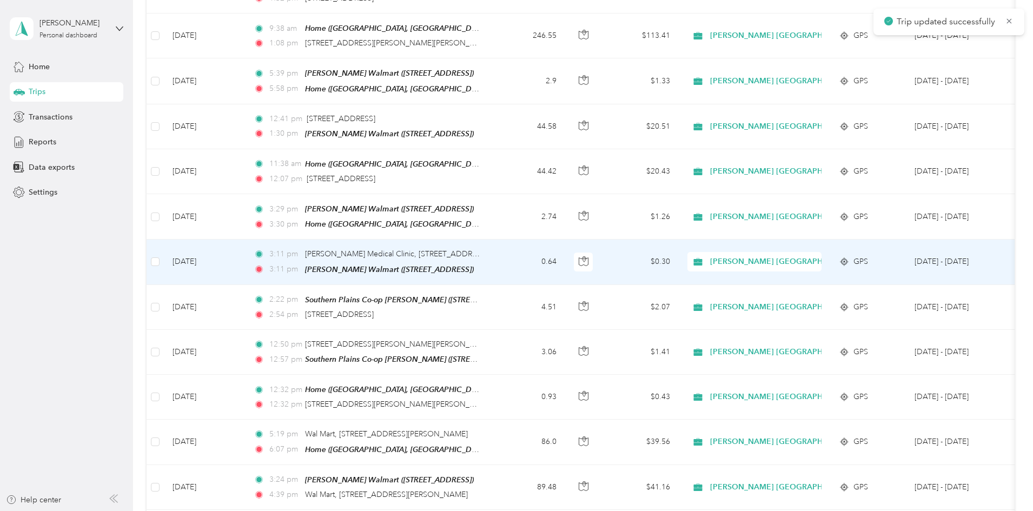
click at [565, 240] on td "0.64" at bounding box center [529, 262] width 71 height 45
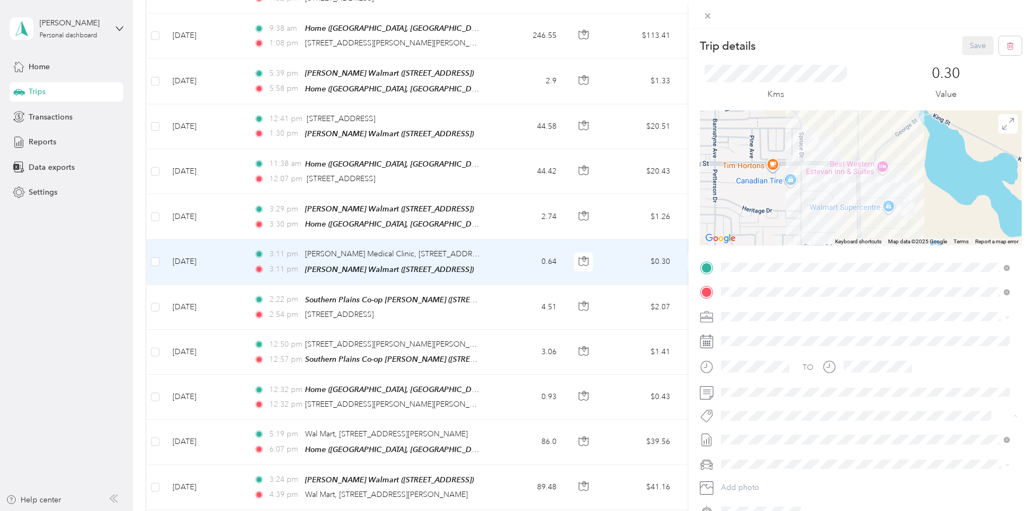
click at [763, 435] on button "Syndicated Retail Cost Capture" at bounding box center [778, 435] width 109 height 14
click at [966, 43] on button "Save" at bounding box center [977, 45] width 31 height 19
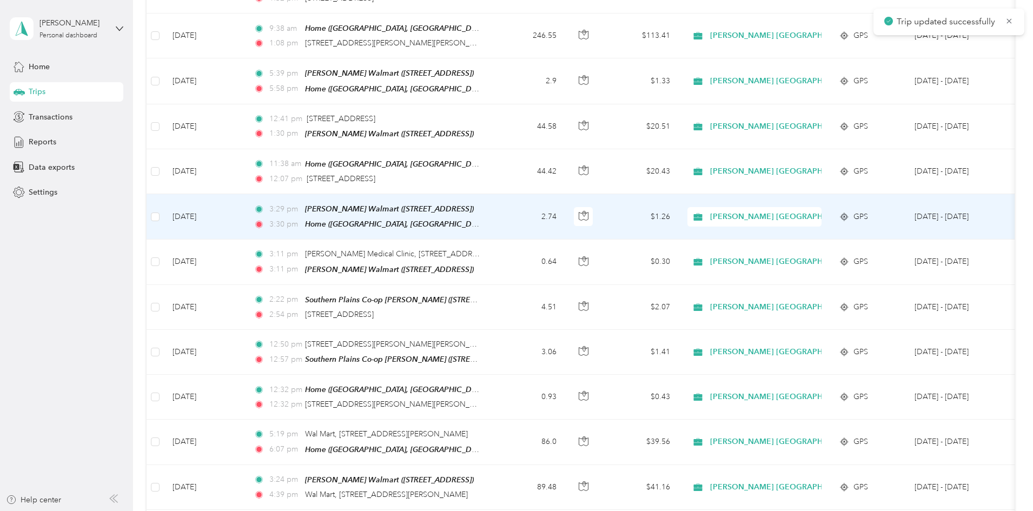
click at [565, 194] on td "2.74" at bounding box center [529, 216] width 71 height 45
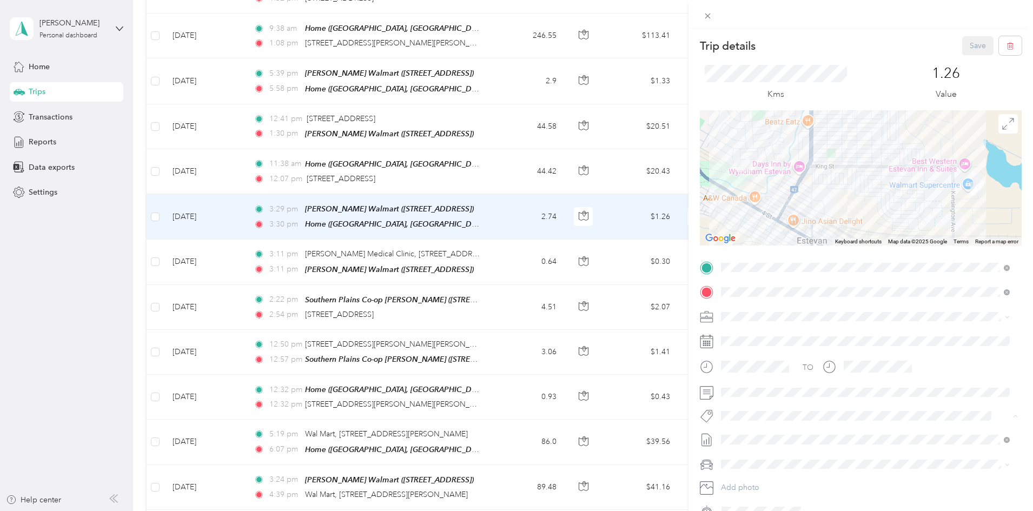
click at [753, 437] on li "Syndicated Retail Cost Capture" at bounding box center [865, 434] width 296 height 21
click at [974, 42] on button "Save" at bounding box center [977, 45] width 31 height 19
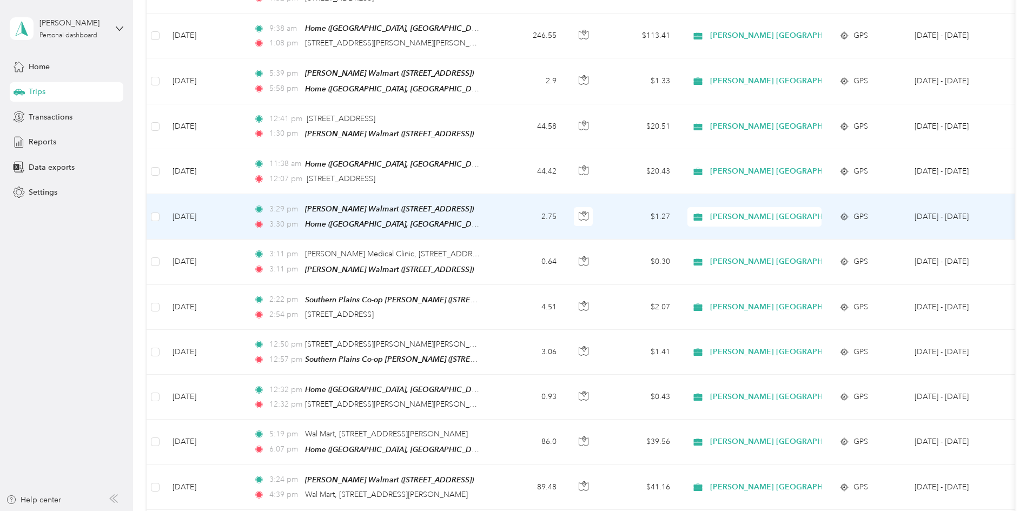
click at [494, 194] on td "3:29 pm Estevan Walmart (413 Kensington Ave, Bienfait, SK S0C 0M0, Canada, Bien…" at bounding box center [369, 216] width 249 height 45
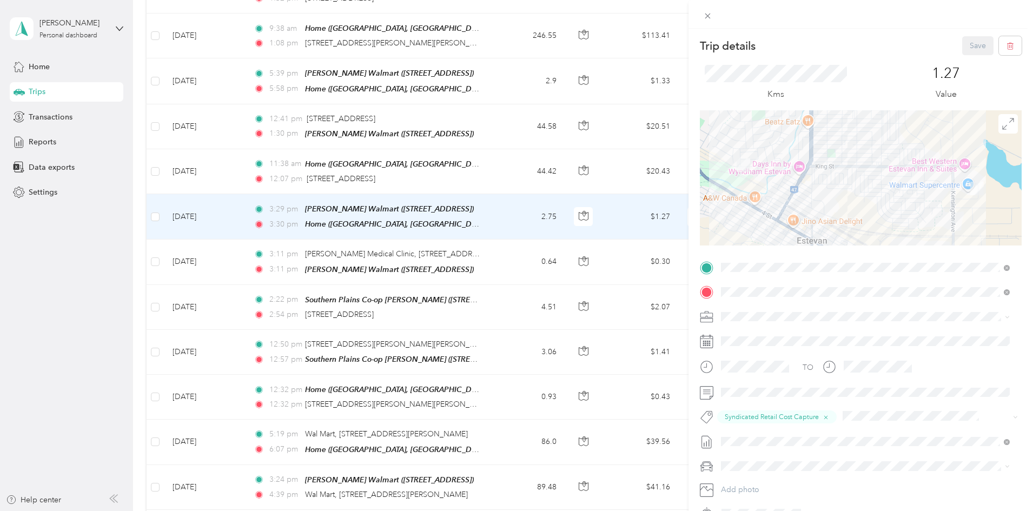
click at [574, 148] on div "Trip details Save This trip cannot be edited because it is either under review,…" at bounding box center [516, 255] width 1033 height 511
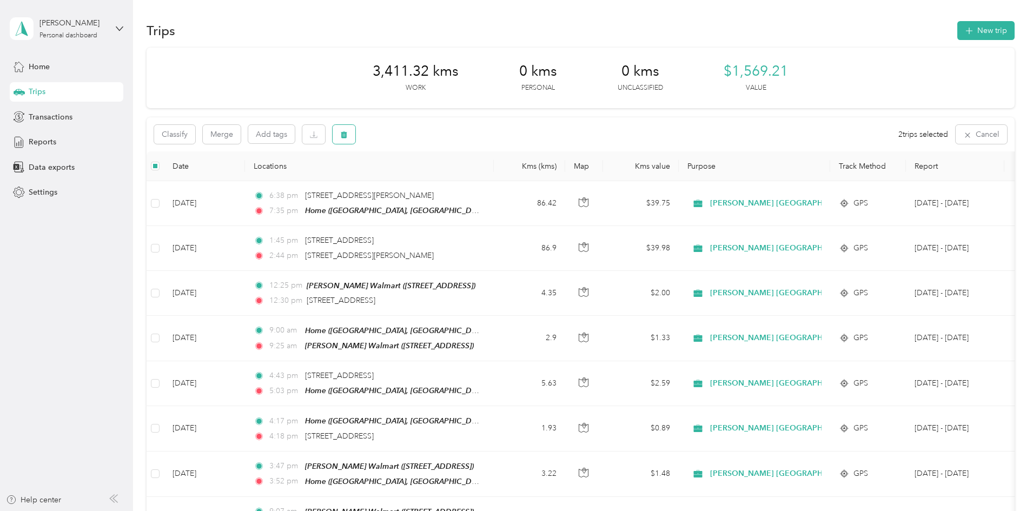
click at [347, 134] on icon "button" at bounding box center [344, 134] width 6 height 7
click at [493, 178] on button "Yes" at bounding box center [496, 179] width 21 height 17
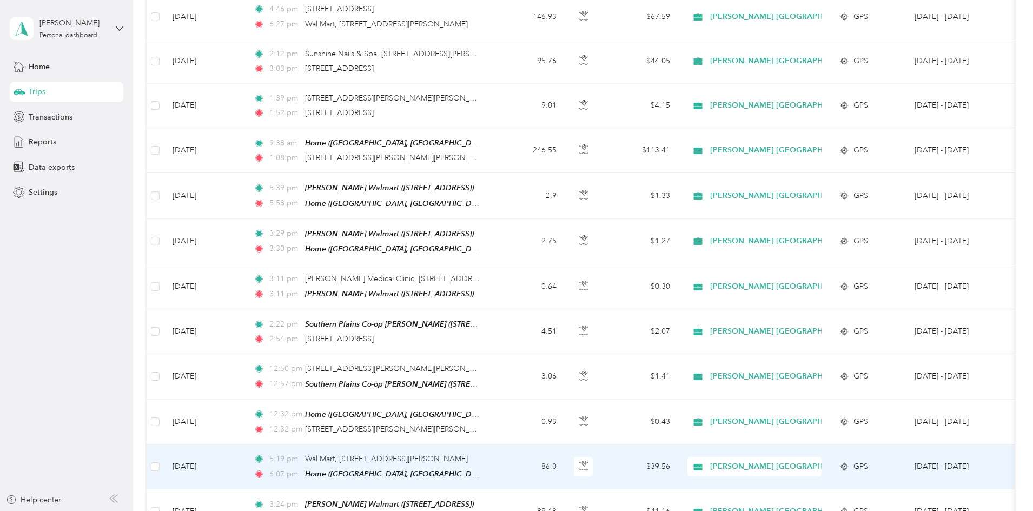
scroll to position [2180, 0]
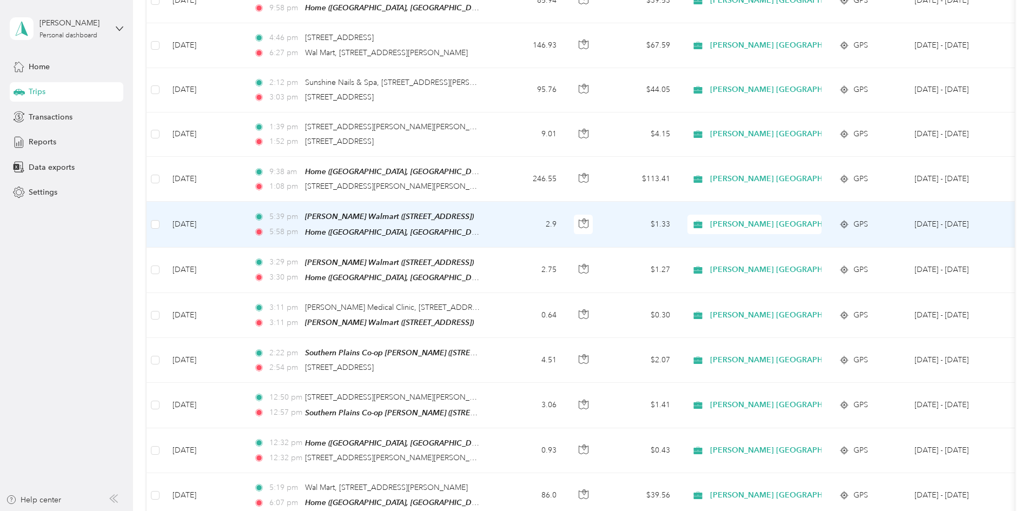
click at [565, 204] on td "2.9" at bounding box center [529, 224] width 71 height 45
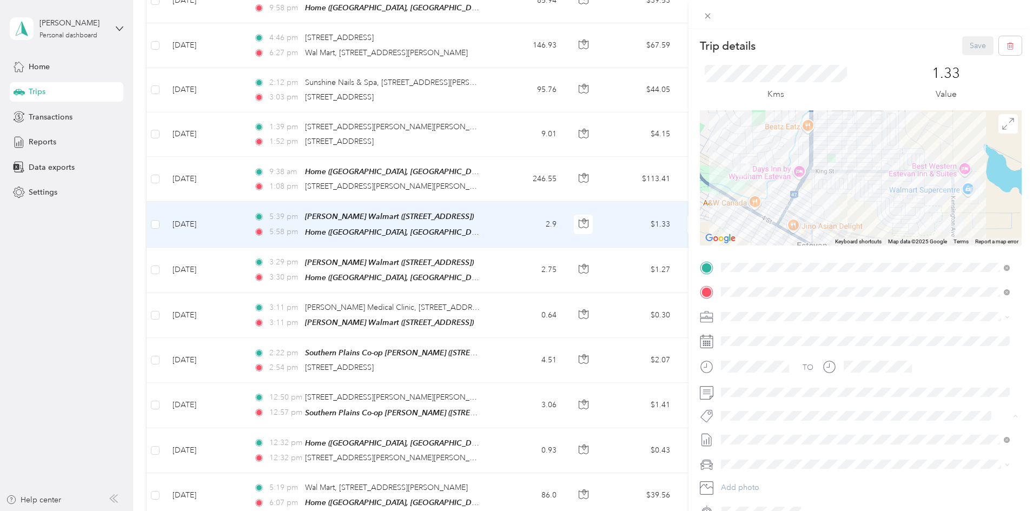
click at [751, 435] on span "Syndicated Retail Cost Capture" at bounding box center [779, 435] width 94 height 10
click at [969, 45] on button "Save" at bounding box center [977, 45] width 31 height 19
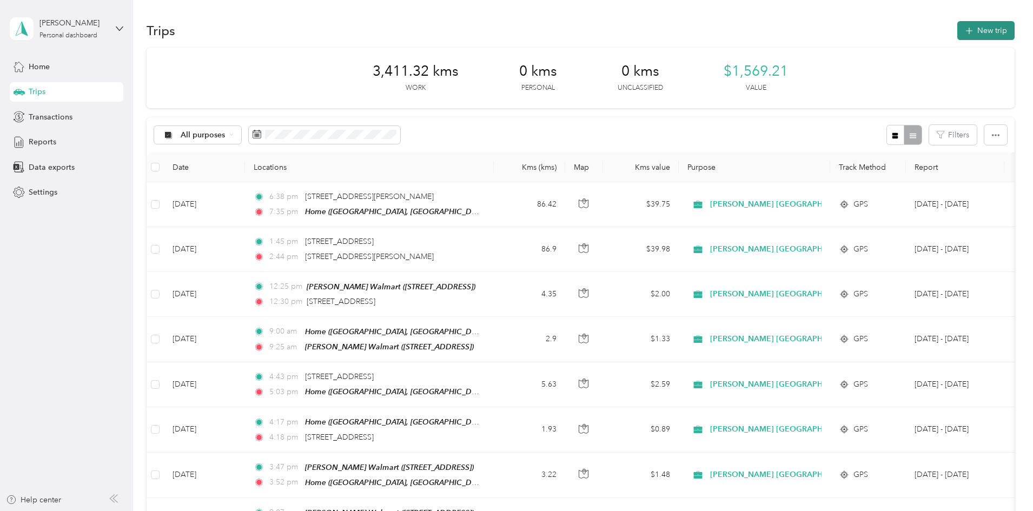
click at [957, 27] on button "New trip" at bounding box center [985, 30] width 57 height 19
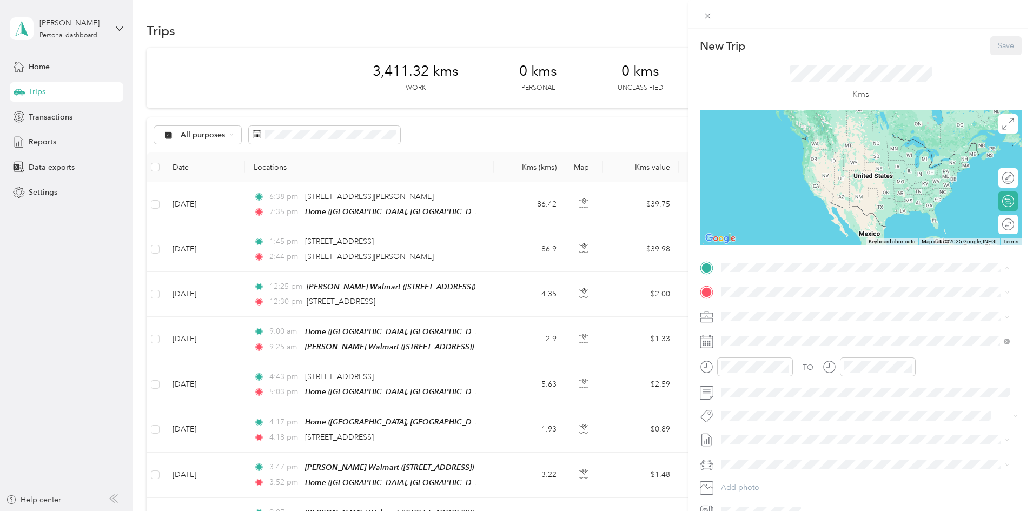
click at [764, 313] on div "[STREET_ADDRESS]" at bounding box center [775, 316] width 69 height 23
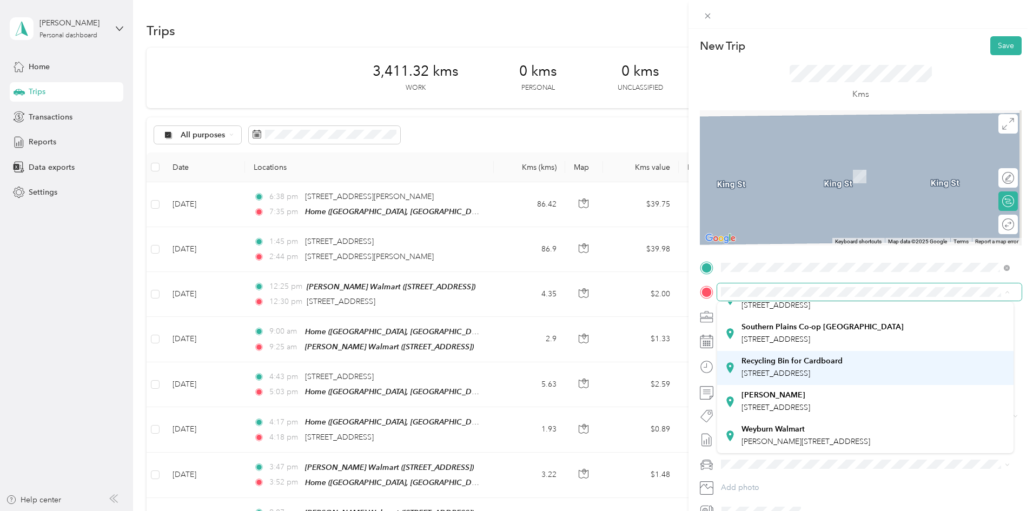
scroll to position [76, 0]
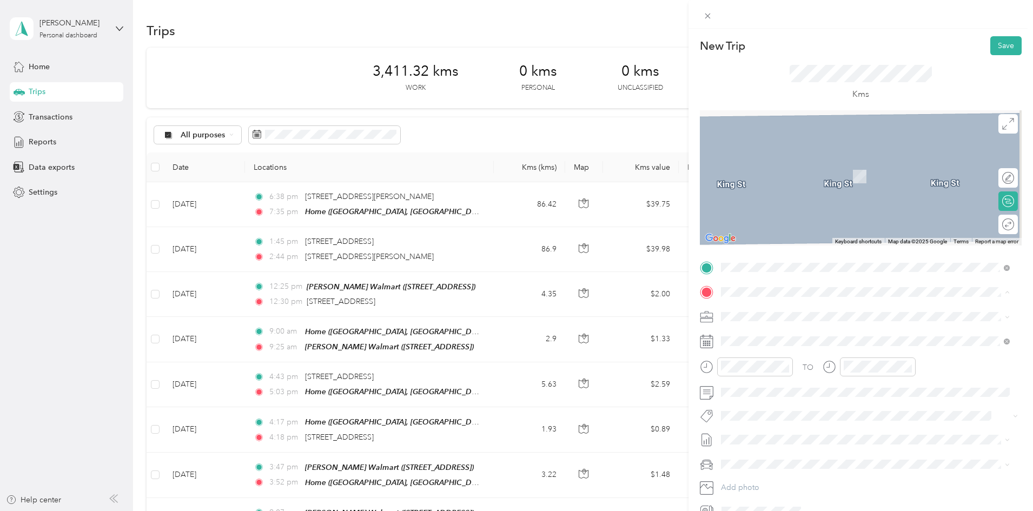
click at [770, 402] on div "Estevan Walmart 413 Kensington Ave, Bienfait, SK S0C 0M0, Canada, S0C 0M0, Bien…" at bounding box center [775, 401] width 69 height 23
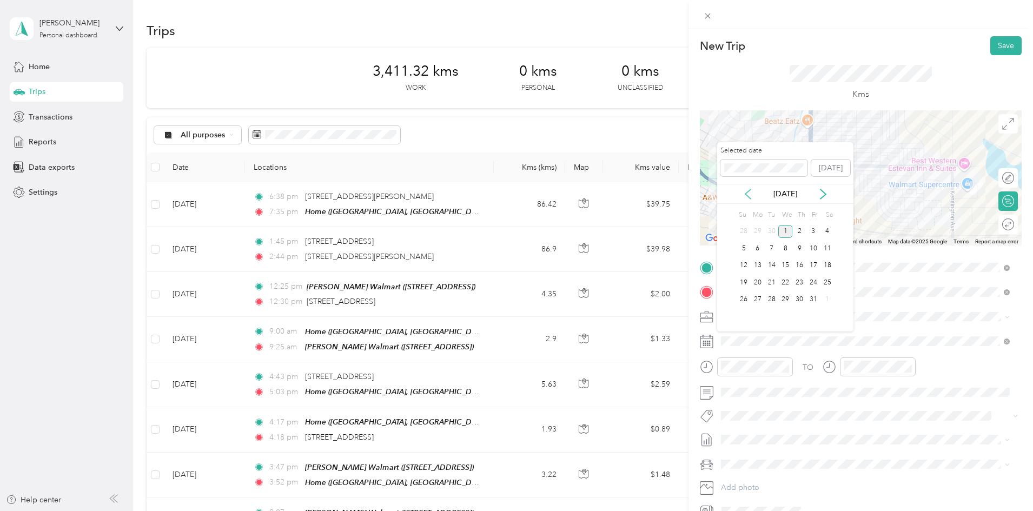
click at [748, 192] on icon at bounding box center [747, 194] width 5 height 10
click at [756, 267] on div "15" at bounding box center [757, 266] width 14 height 14
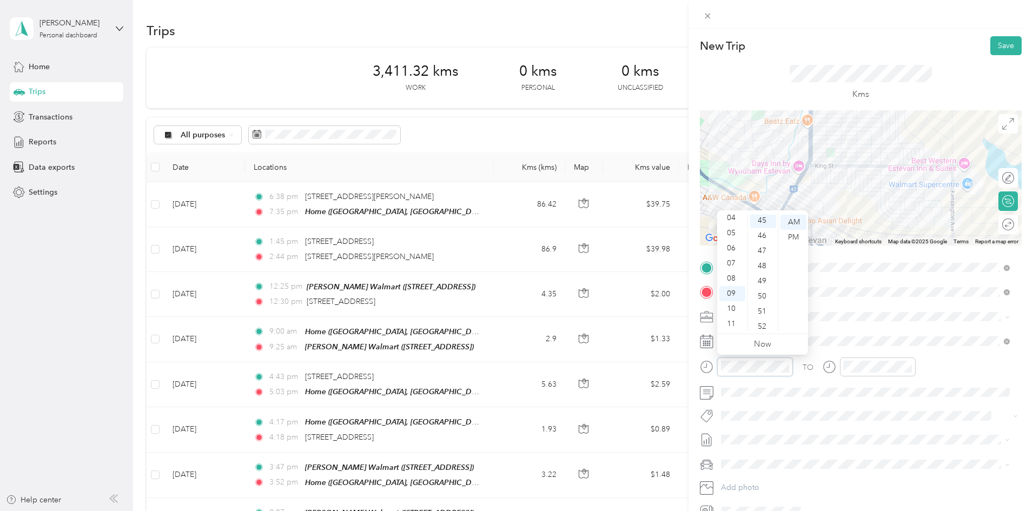
scroll to position [681, 0]
click at [773, 433] on span "Syndicated Retail Cost Capture" at bounding box center [779, 435] width 94 height 10
click at [1000, 39] on button "Save" at bounding box center [1005, 45] width 31 height 19
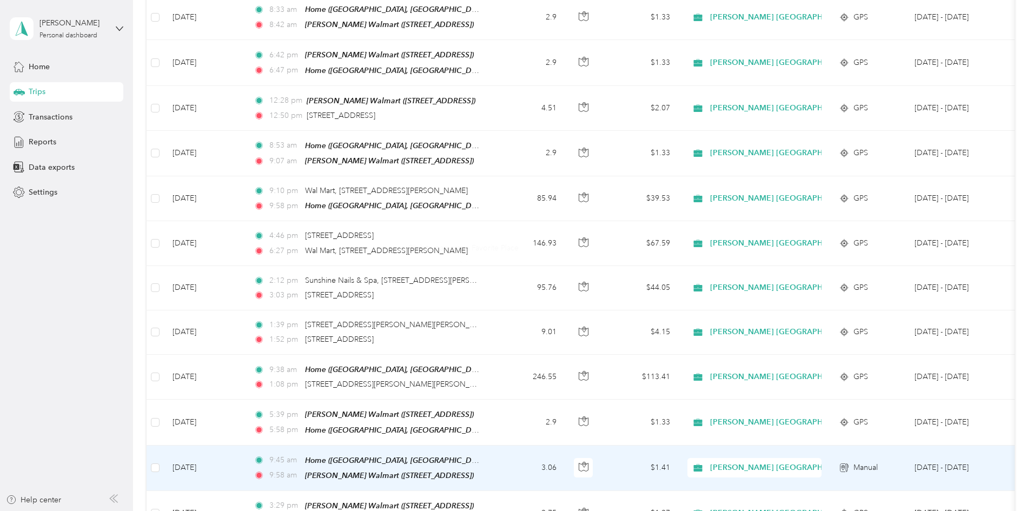
scroll to position [2180, 0]
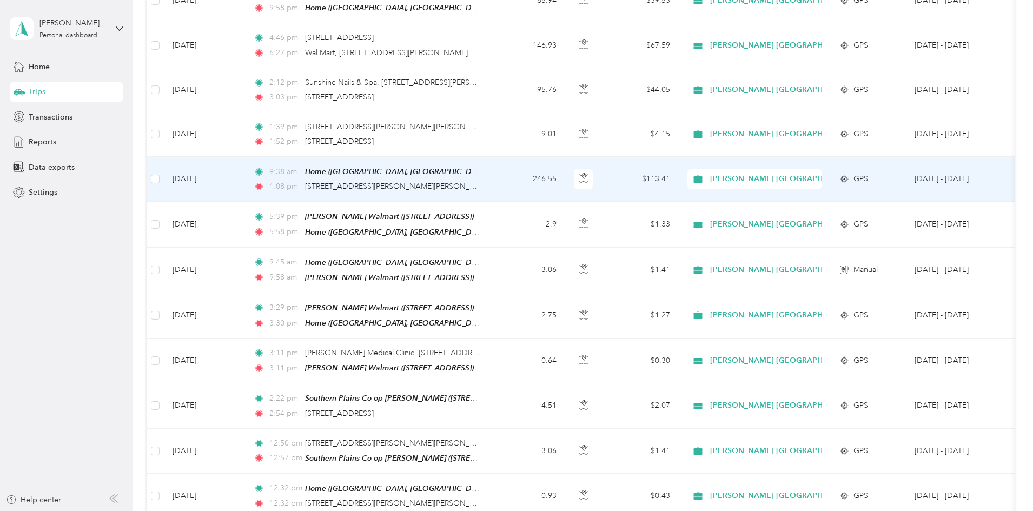
click at [565, 159] on td "246.55" at bounding box center [529, 179] width 71 height 45
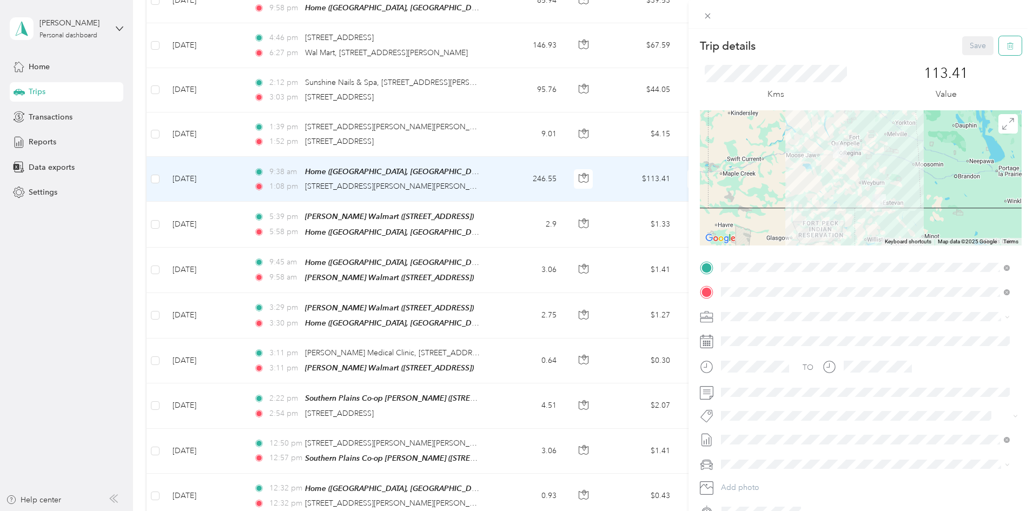
click at [1006, 46] on button "button" at bounding box center [1010, 45] width 23 height 19
click at [968, 56] on button "Yes" at bounding box center [970, 58] width 21 height 17
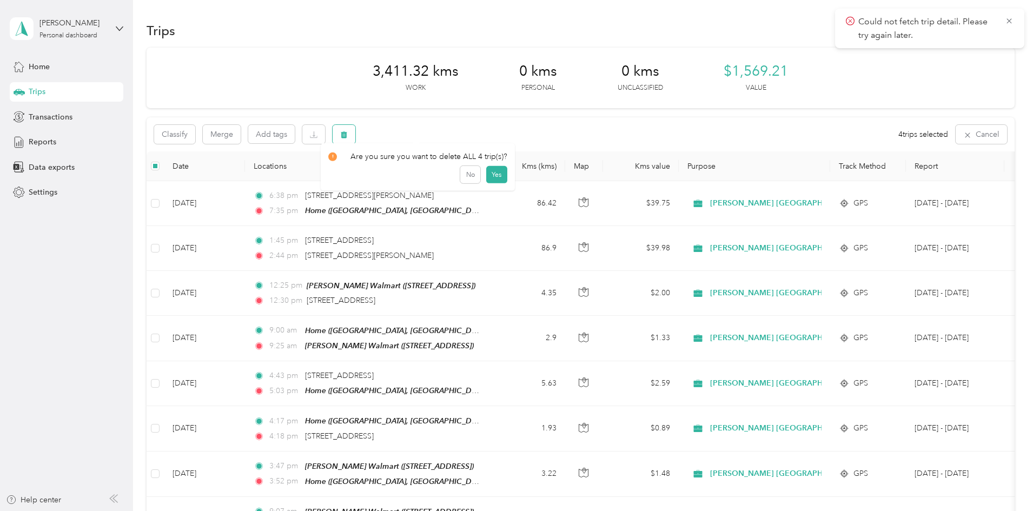
click at [347, 136] on icon "button" at bounding box center [344, 134] width 6 height 7
click at [495, 174] on button "Yes" at bounding box center [496, 179] width 21 height 17
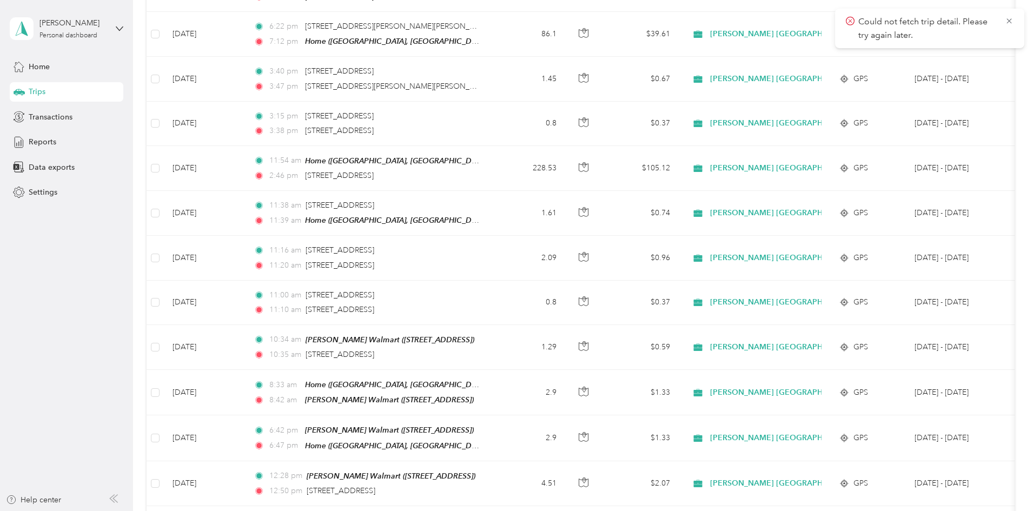
scroll to position [1784, 0]
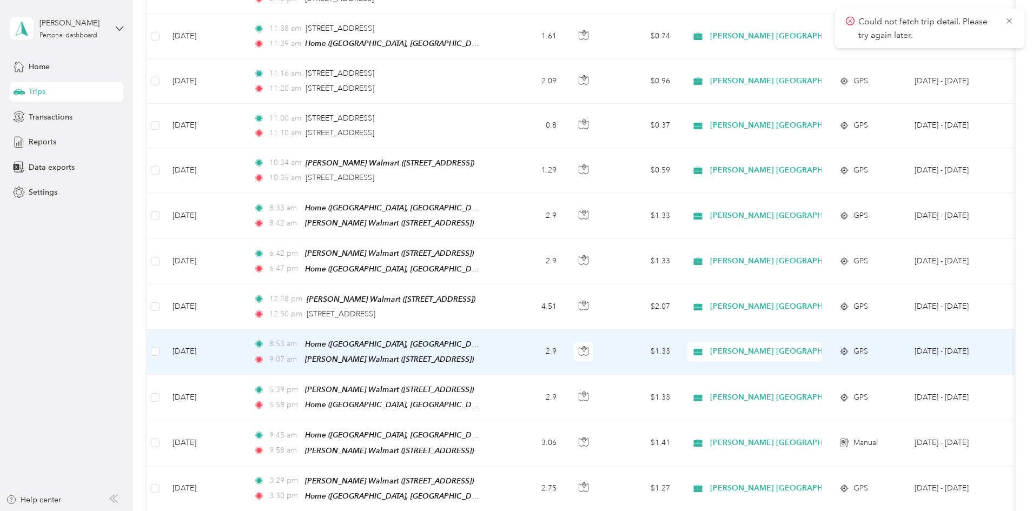
click at [565, 329] on td "2.9" at bounding box center [529, 351] width 71 height 45
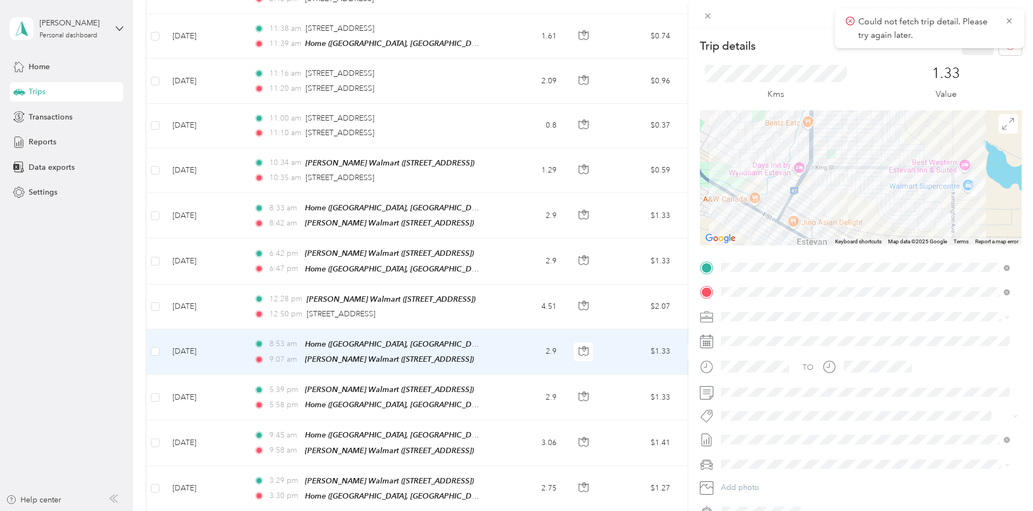
click at [748, 431] on span "Syndicated Retail Cost Capture" at bounding box center [779, 430] width 94 height 10
click at [973, 50] on button "Save" at bounding box center [977, 45] width 31 height 19
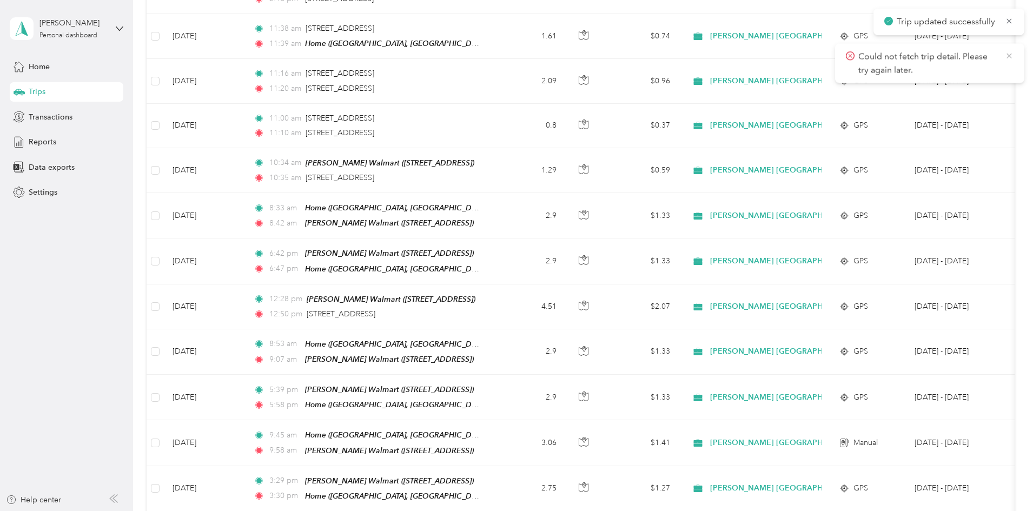
click at [1008, 55] on icon at bounding box center [1009, 56] width 9 height 10
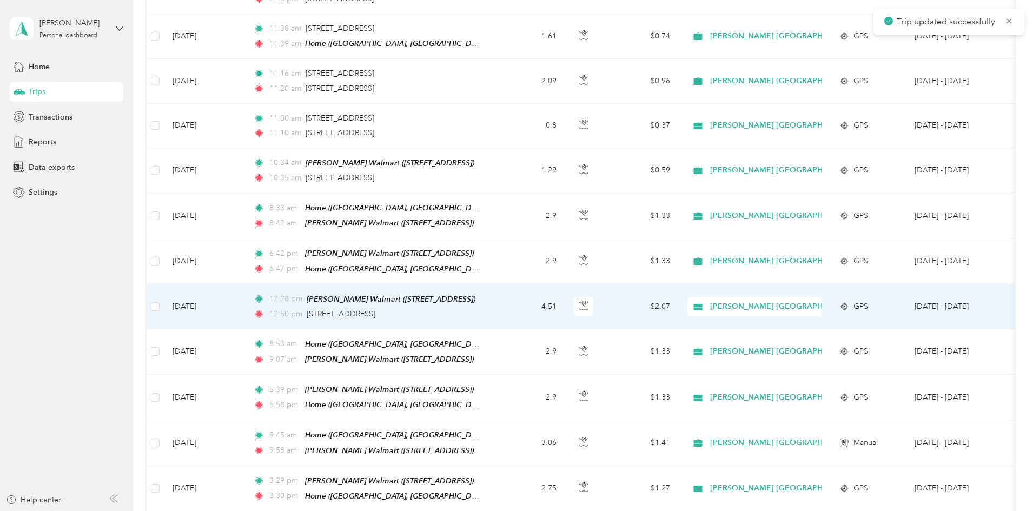
click at [245, 284] on td "[DATE]" at bounding box center [204, 306] width 81 height 45
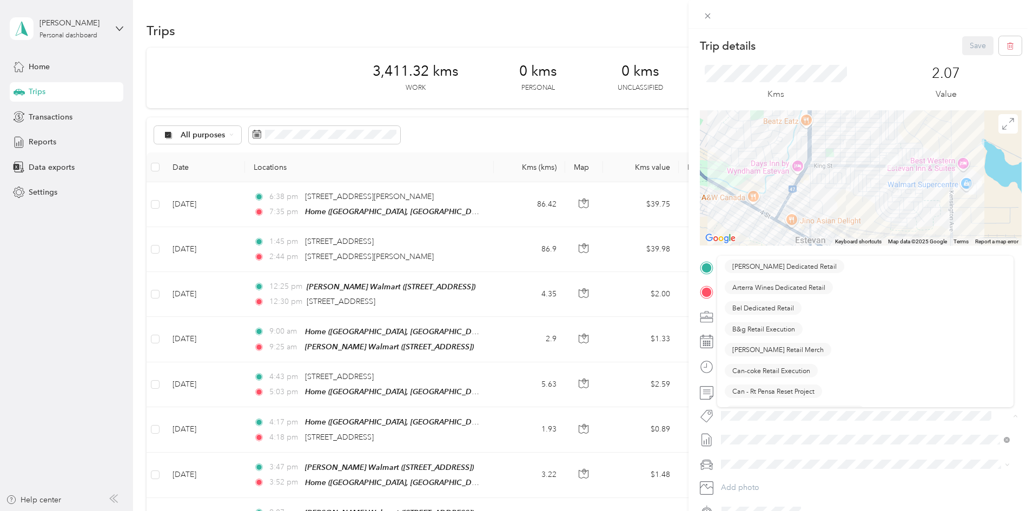
scroll to position [1784, 0]
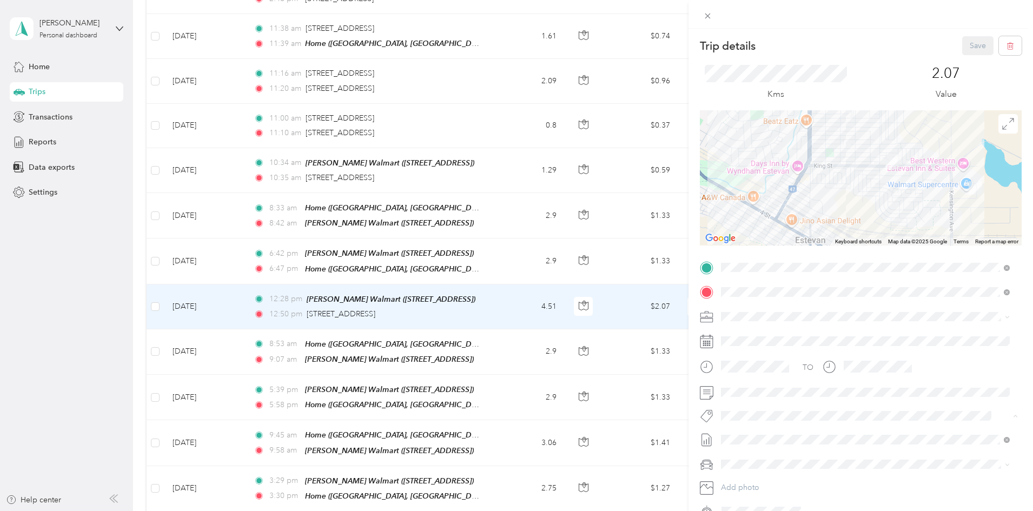
click at [767, 440] on li "Syndicated Retail Cost Capture" at bounding box center [865, 434] width 296 height 21
click at [964, 44] on button "Save" at bounding box center [977, 45] width 31 height 19
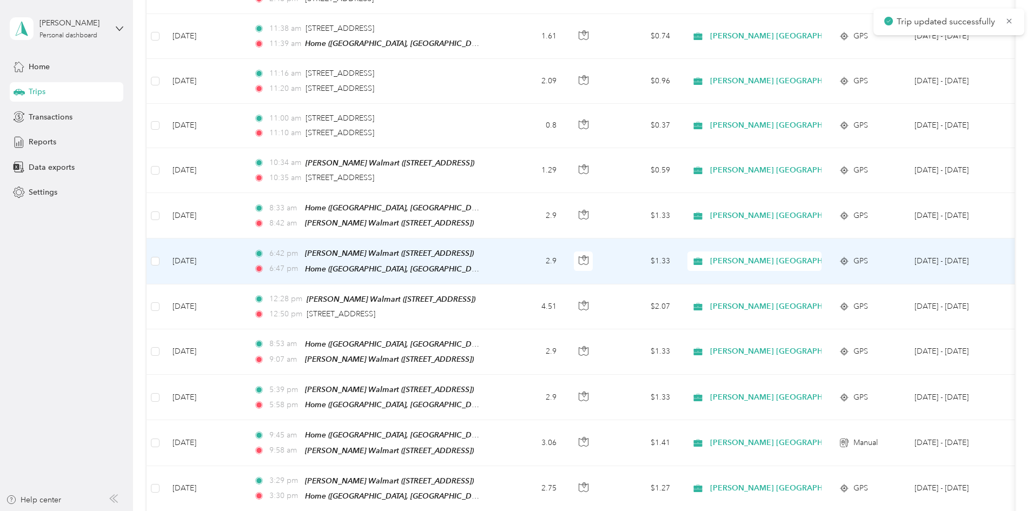
click at [494, 243] on td "6:42 pm [PERSON_NAME] ([STREET_ADDRESS], Bienfait, [GEOGRAPHIC_DATA]) 6:47 pm H…" at bounding box center [369, 260] width 249 height 45
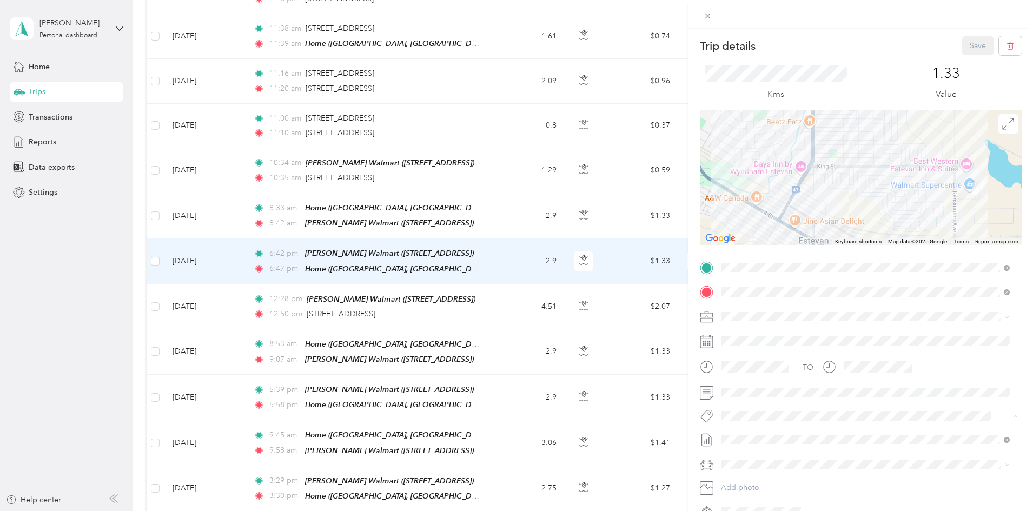
click at [749, 438] on span "Syndicated Retail Cost Capture" at bounding box center [779, 435] width 94 height 10
click at [969, 47] on button "Save" at bounding box center [977, 45] width 31 height 19
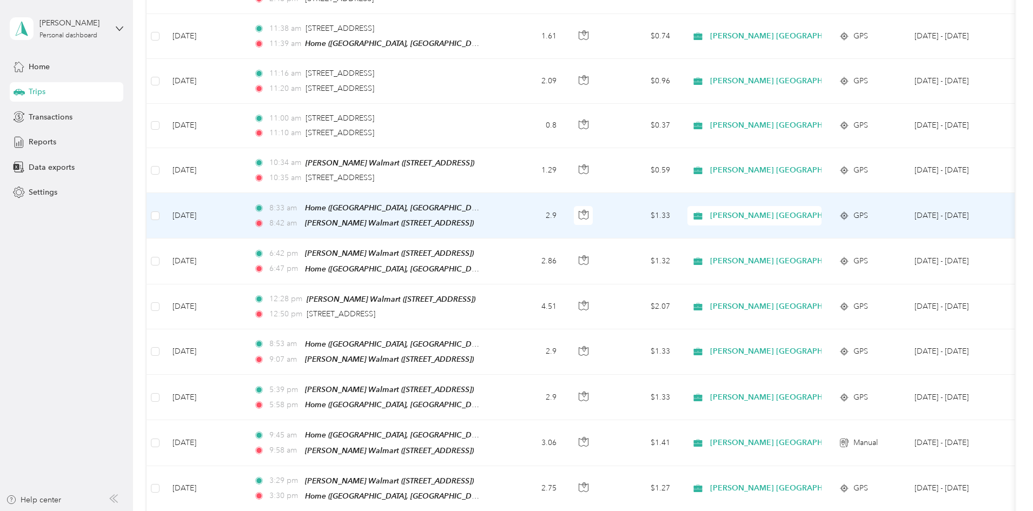
click at [565, 200] on td "2.9" at bounding box center [529, 215] width 71 height 45
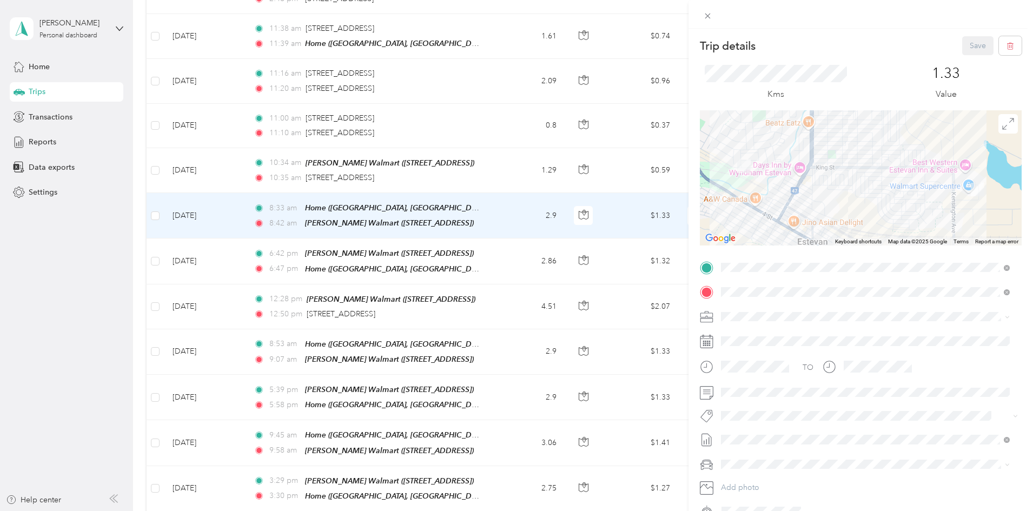
click at [749, 435] on button "Syndicated Retail Cost Capture" at bounding box center [778, 433] width 109 height 14
click at [970, 44] on button "Save" at bounding box center [977, 45] width 31 height 19
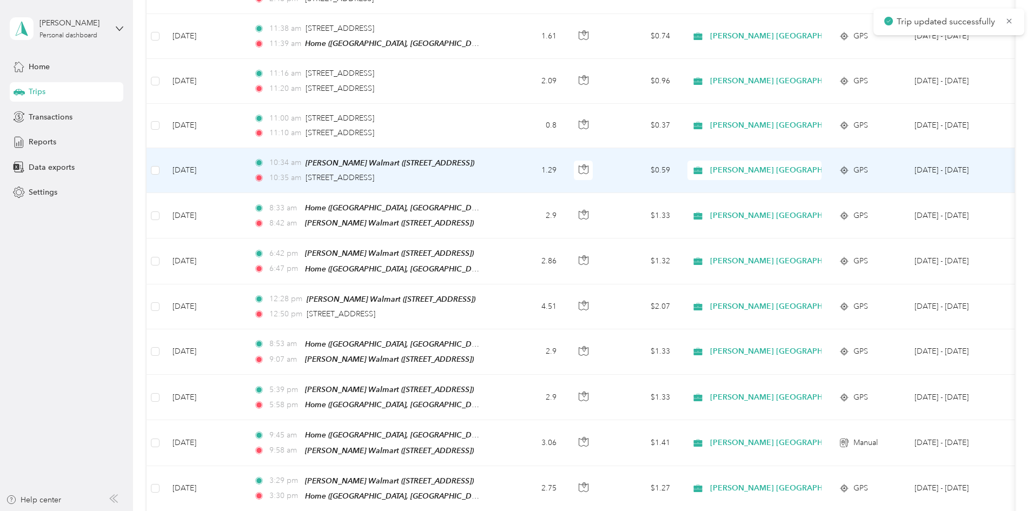
click at [494, 151] on td "10:34 am [PERSON_NAME] ([STREET_ADDRESS], Bienfait, [GEOGRAPHIC_DATA]) 10:35 am…" at bounding box center [369, 170] width 249 height 45
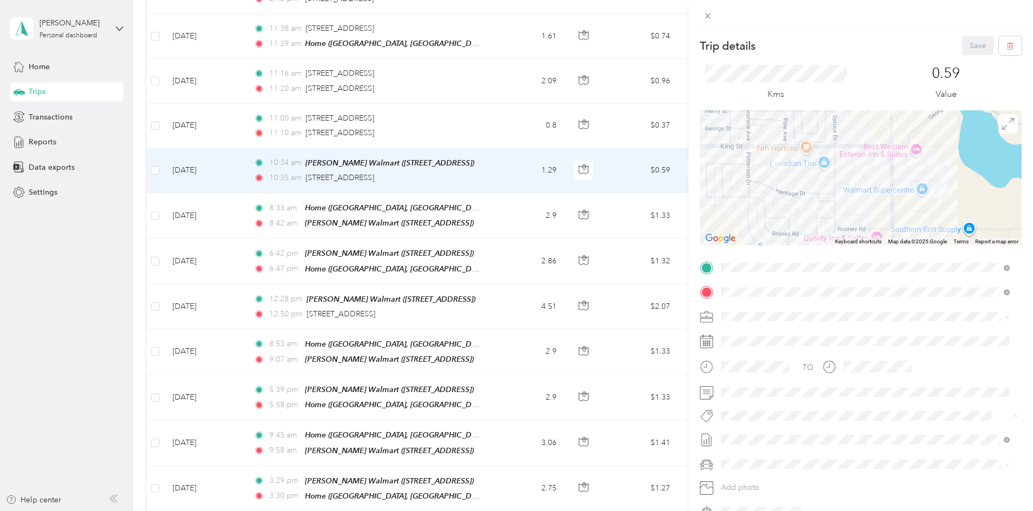
click at [742, 433] on span "Syndicated Retail Cost Capture" at bounding box center [779, 435] width 94 height 10
click at [967, 43] on button "Save" at bounding box center [977, 45] width 31 height 19
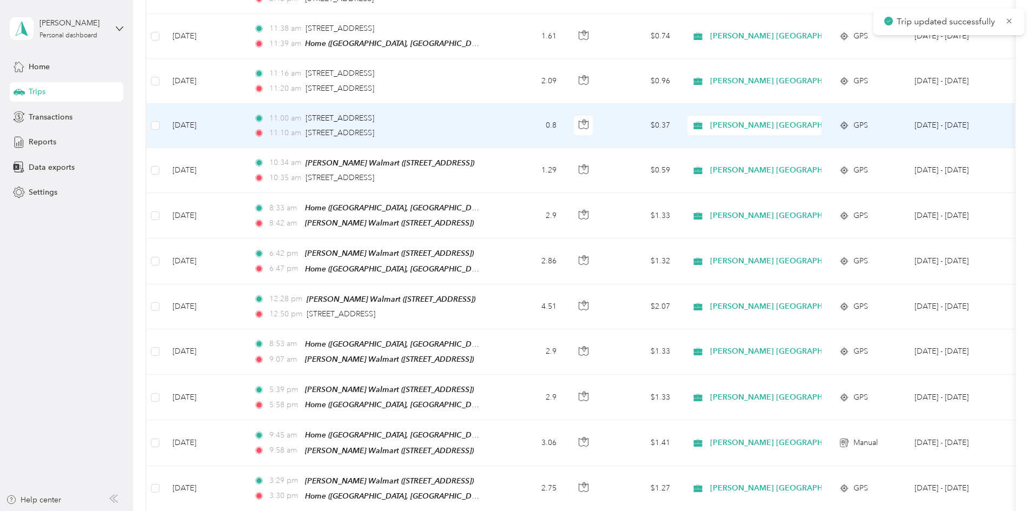
click at [565, 110] on td "0.8" at bounding box center [529, 126] width 71 height 44
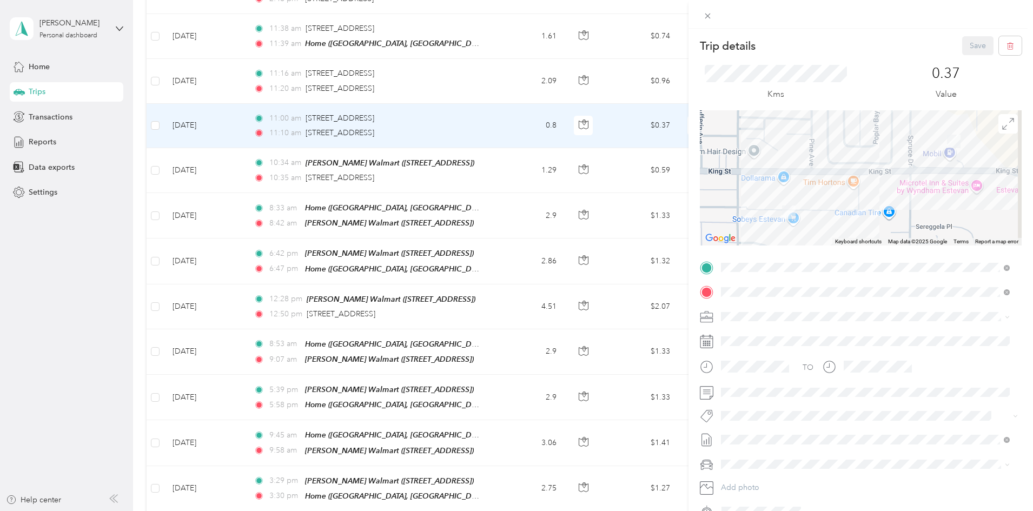
click at [749, 431] on span "Syndicated Retail Cost Capture" at bounding box center [779, 432] width 94 height 10
click at [973, 44] on button "Save" at bounding box center [977, 45] width 31 height 19
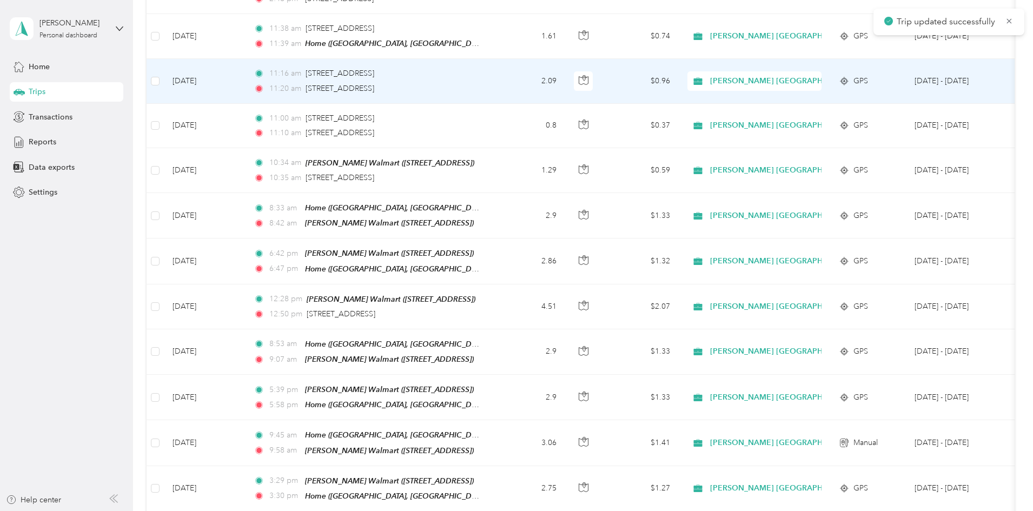
click at [494, 74] on td "11:16 am 2-[STREET_ADDRESS] 11:20 am 1239 [STREET_ADDRESS]" at bounding box center [369, 81] width 249 height 44
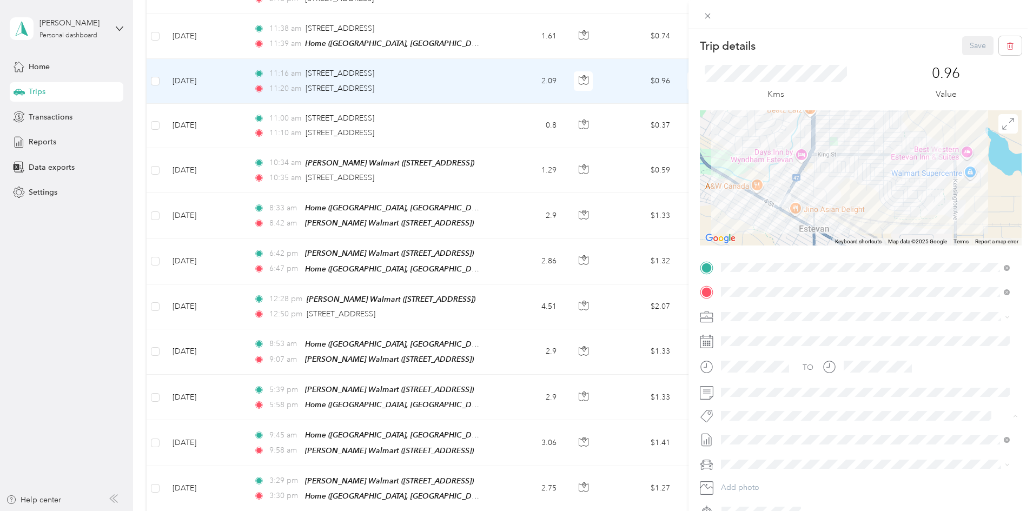
click at [759, 433] on span "Syndicated Retail Cost Capture" at bounding box center [779, 435] width 94 height 10
click at [972, 45] on button "Save" at bounding box center [977, 45] width 31 height 19
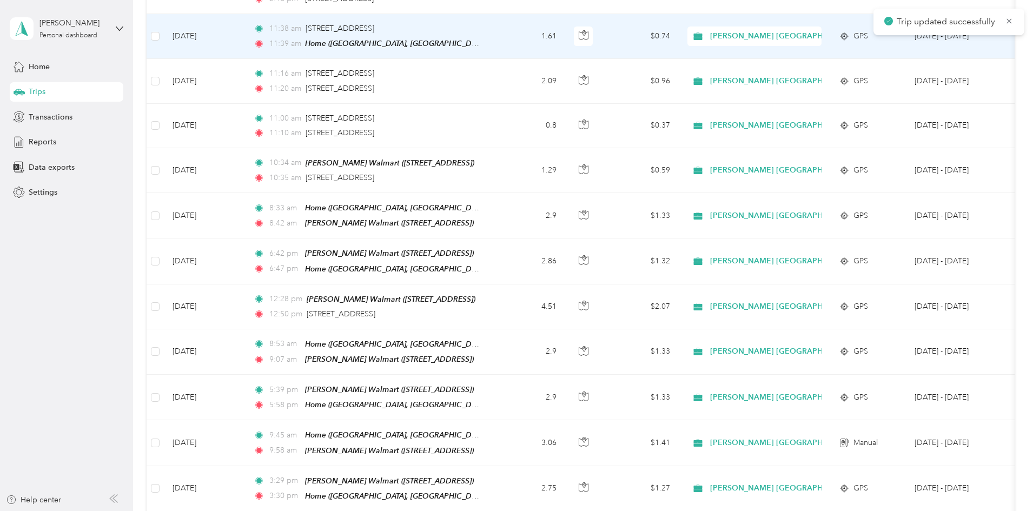
click at [565, 26] on td "1.61" at bounding box center [529, 36] width 71 height 45
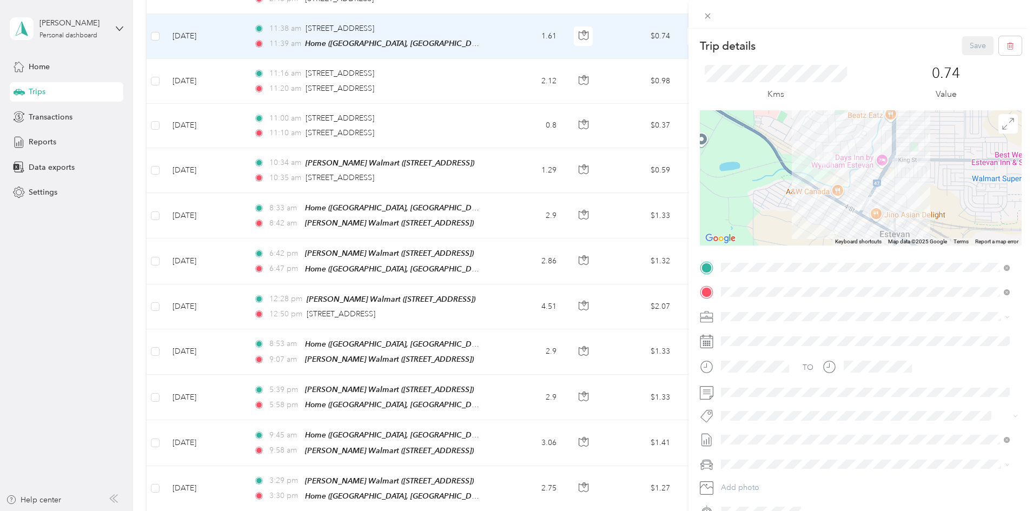
click at [745, 433] on span "Syndicated Retail Cost Capture" at bounding box center [779, 431] width 94 height 10
click at [966, 45] on button "Save" at bounding box center [977, 45] width 31 height 19
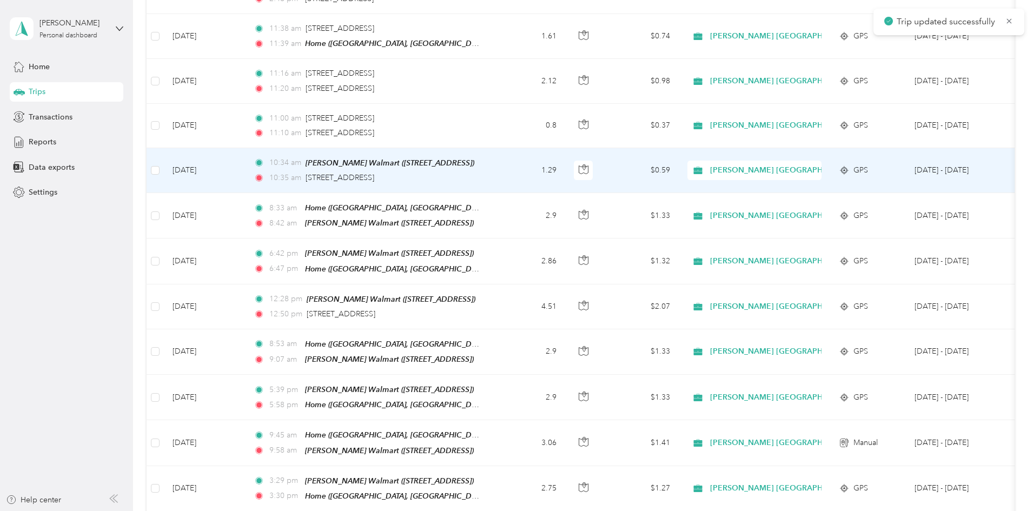
scroll to position [1586, 0]
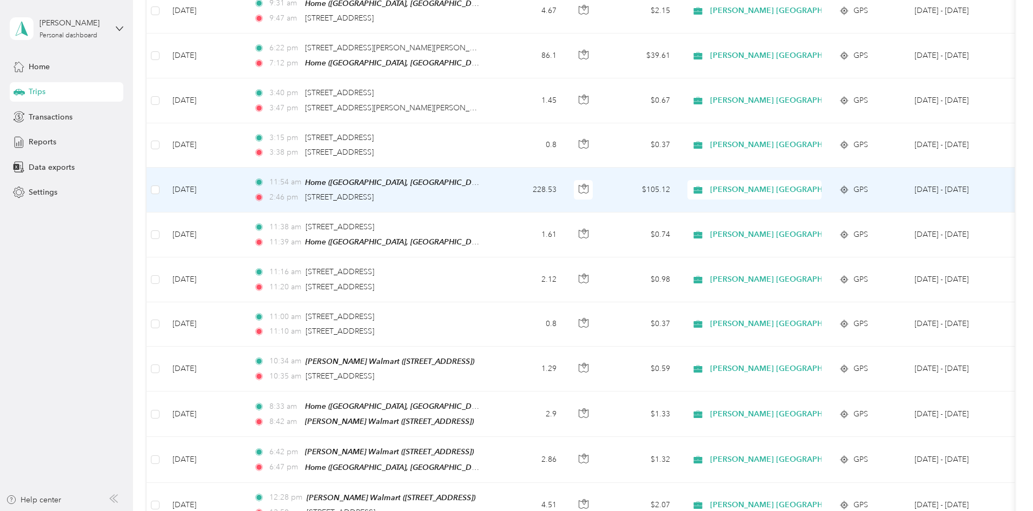
click at [565, 171] on td "228.53" at bounding box center [529, 190] width 71 height 45
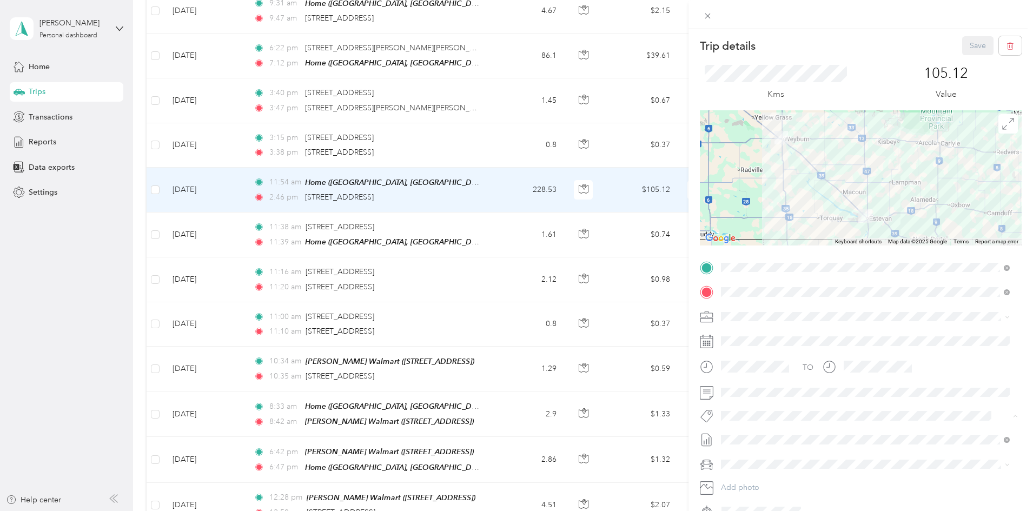
click at [761, 435] on button "Syndicated Retail Cost Capture" at bounding box center [778, 435] width 109 height 14
click at [967, 42] on button "Save" at bounding box center [977, 45] width 31 height 19
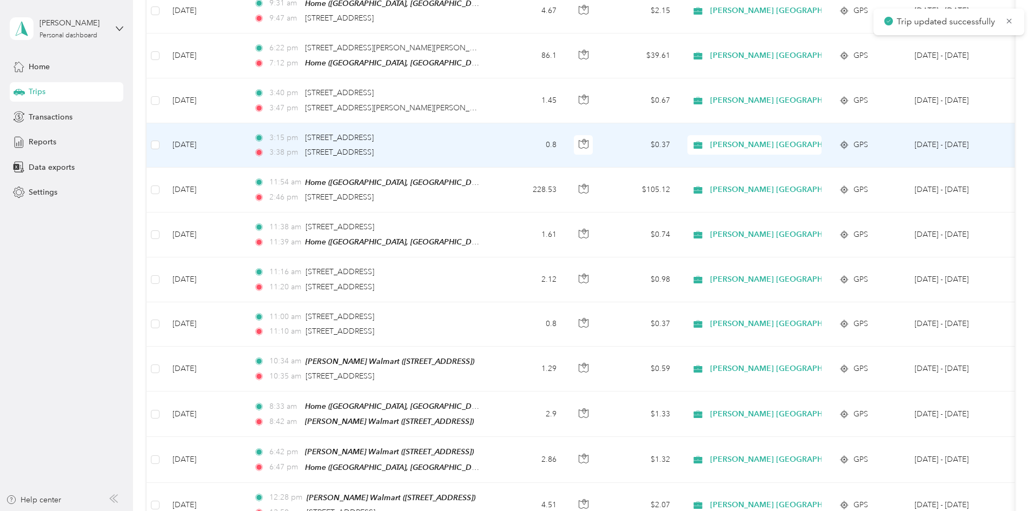
click at [565, 130] on td "0.8" at bounding box center [529, 145] width 71 height 44
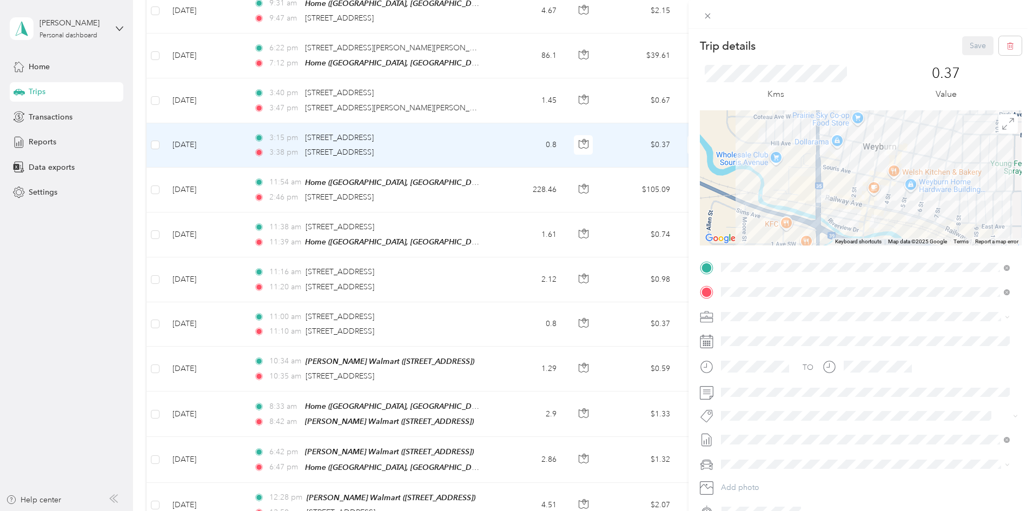
click at [757, 433] on span "Syndicated Retail Cost Capture" at bounding box center [779, 435] width 94 height 10
click at [970, 42] on button "Save" at bounding box center [977, 45] width 31 height 19
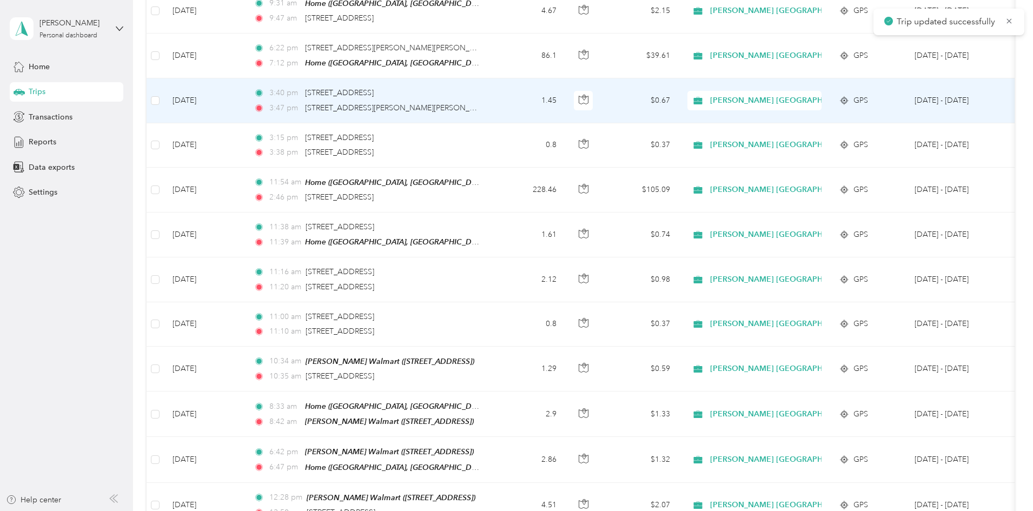
click at [565, 85] on td "1.45" at bounding box center [529, 100] width 71 height 44
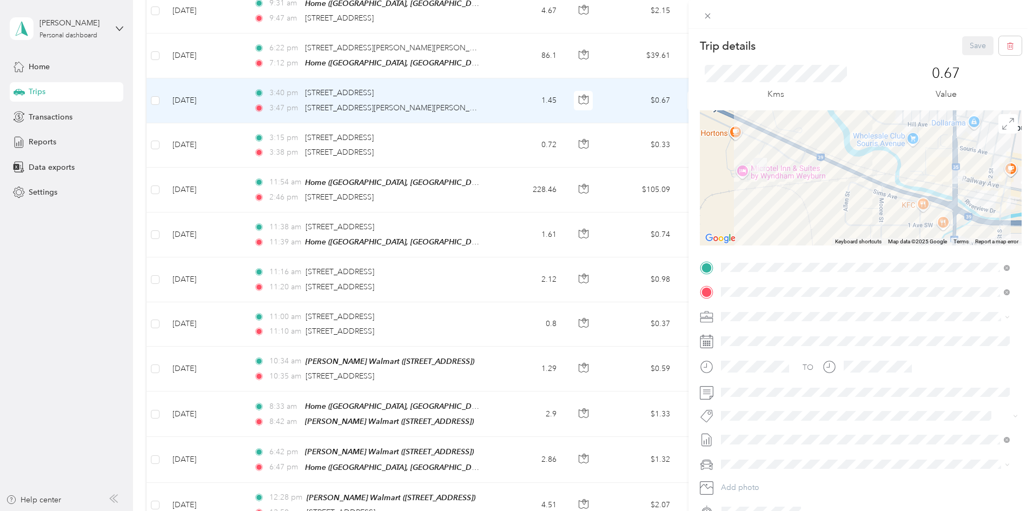
click at [754, 436] on button "Syndicated Retail Cost Capture" at bounding box center [778, 432] width 109 height 14
click at [963, 49] on button "Save" at bounding box center [977, 45] width 31 height 19
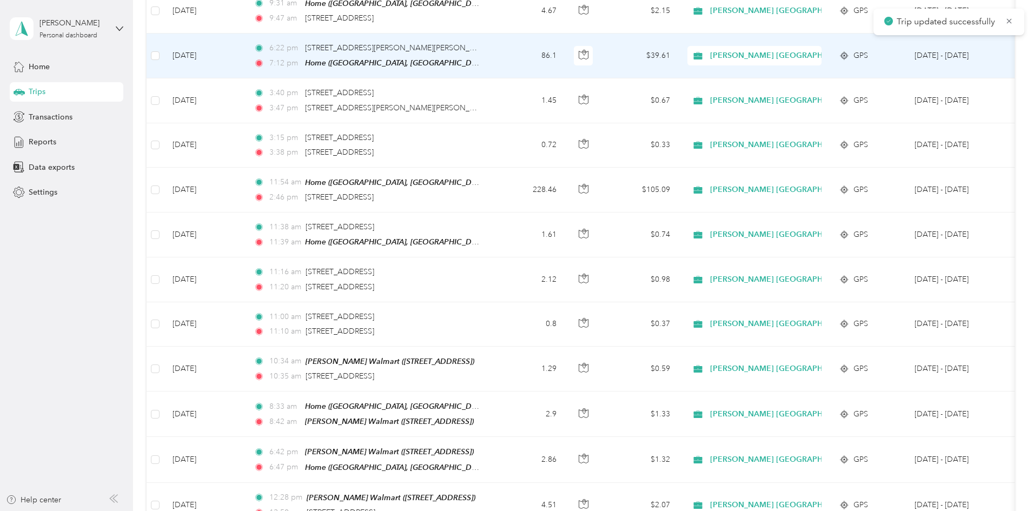
click at [565, 34] on td "86.1" at bounding box center [529, 56] width 71 height 45
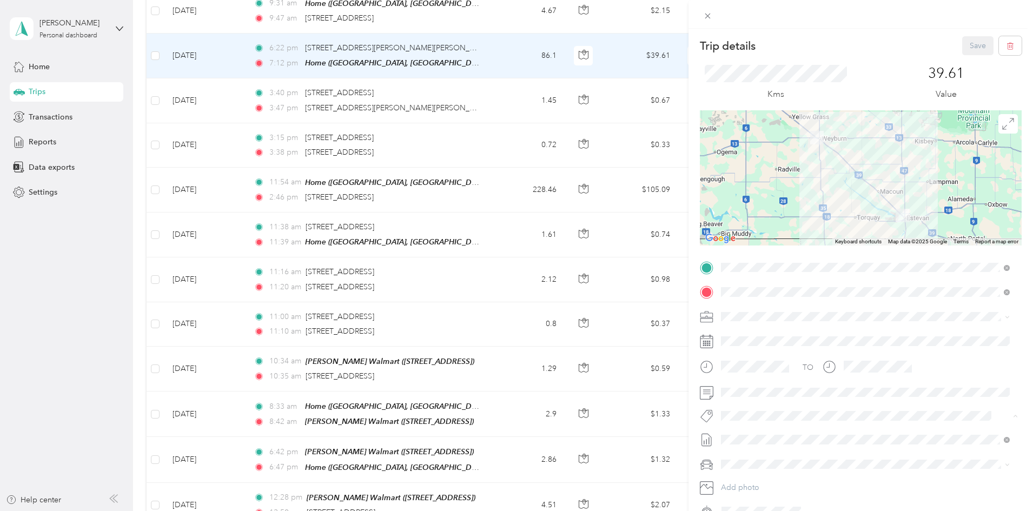
click at [740, 433] on span "Syndicated Retail Cost Capture" at bounding box center [779, 435] width 94 height 10
click at [969, 44] on button "Save" at bounding box center [977, 45] width 31 height 19
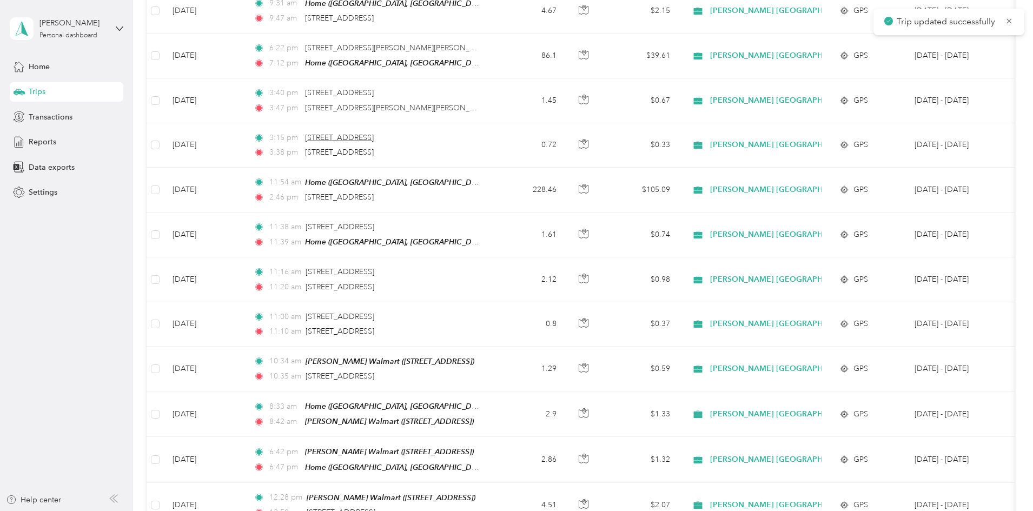
scroll to position [1388, 0]
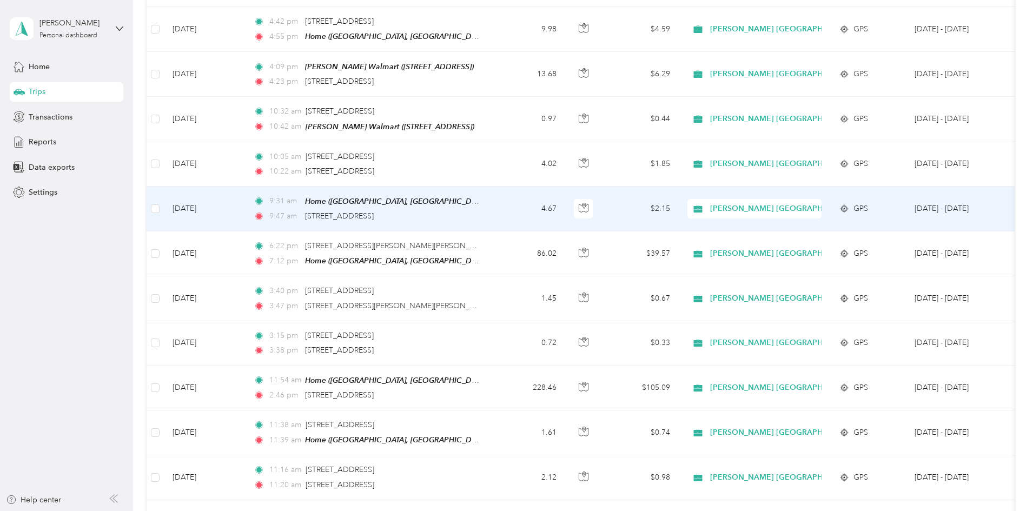
click at [565, 193] on td "4.67" at bounding box center [529, 209] width 71 height 45
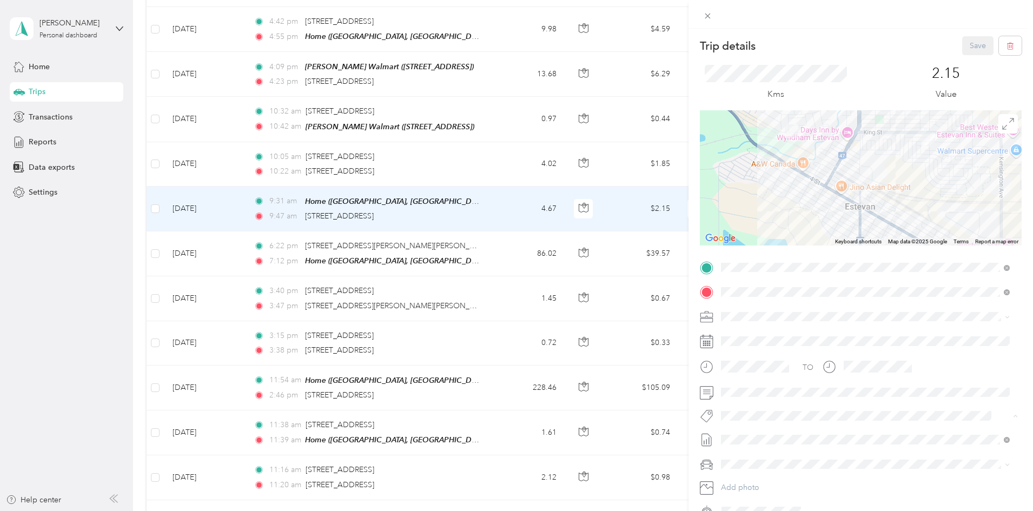
click at [773, 438] on li "Syndicated Retail Cost Capture" at bounding box center [865, 434] width 296 height 21
click at [968, 45] on button "Save" at bounding box center [977, 45] width 31 height 19
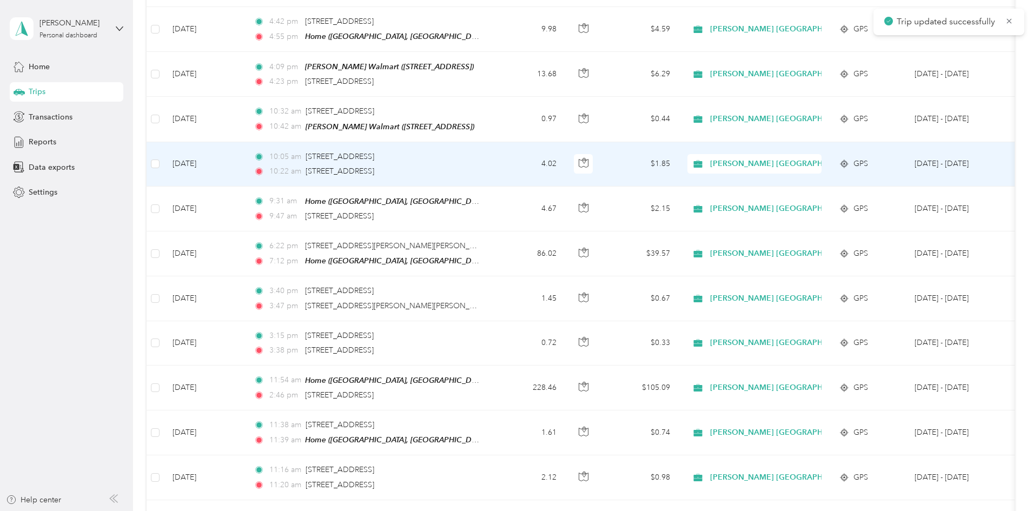
click at [565, 156] on td "4.02" at bounding box center [529, 164] width 71 height 44
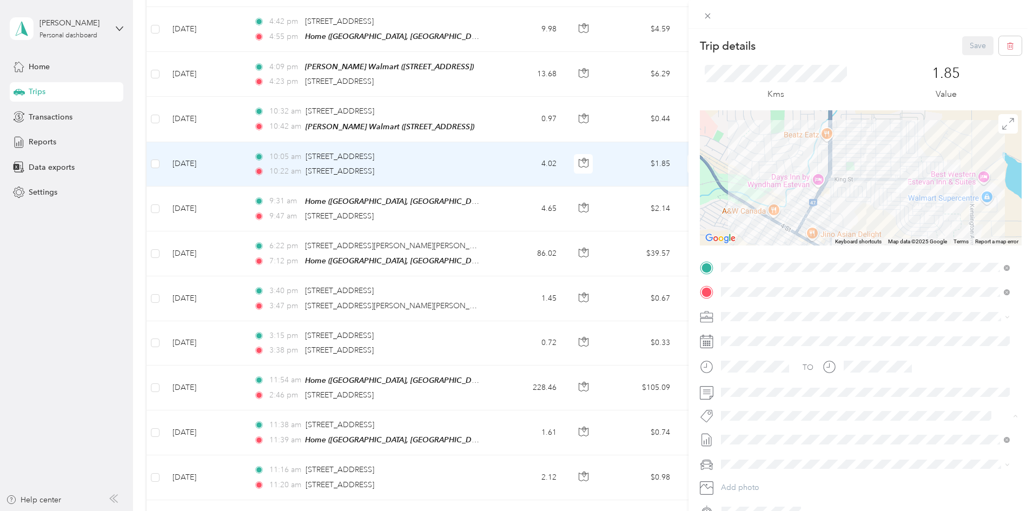
click at [752, 434] on span "Syndicated Retail Cost Capture" at bounding box center [779, 435] width 94 height 10
click at [972, 43] on button "Save" at bounding box center [977, 45] width 31 height 19
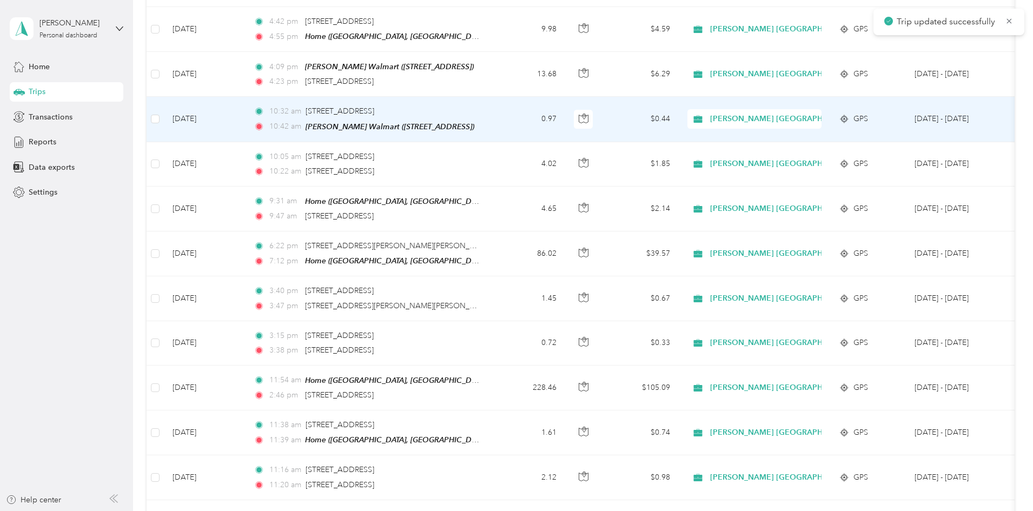
click at [565, 105] on td "0.97" at bounding box center [529, 119] width 71 height 45
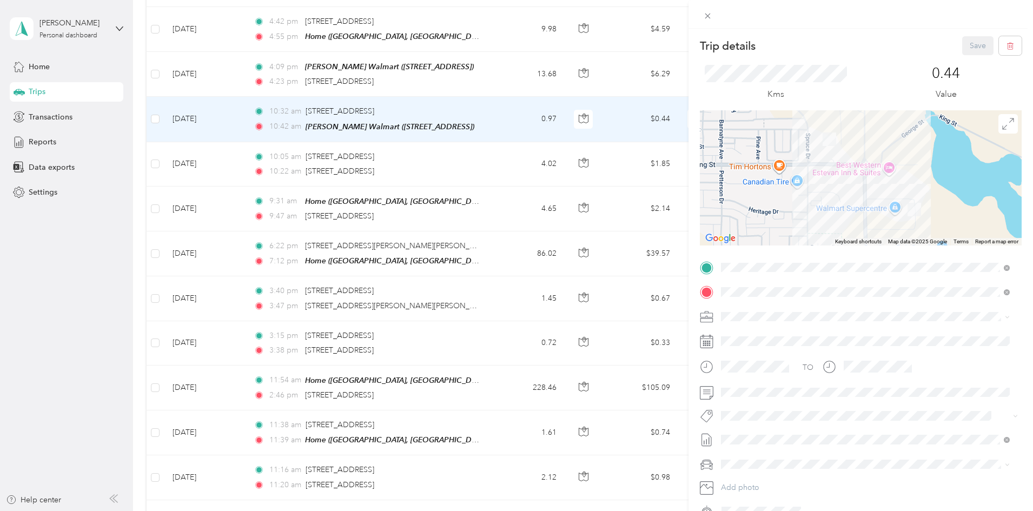
click at [749, 436] on li "Syndicated Retail Cost Capture" at bounding box center [865, 434] width 296 height 21
click at [962, 46] on button "Save" at bounding box center [977, 45] width 31 height 19
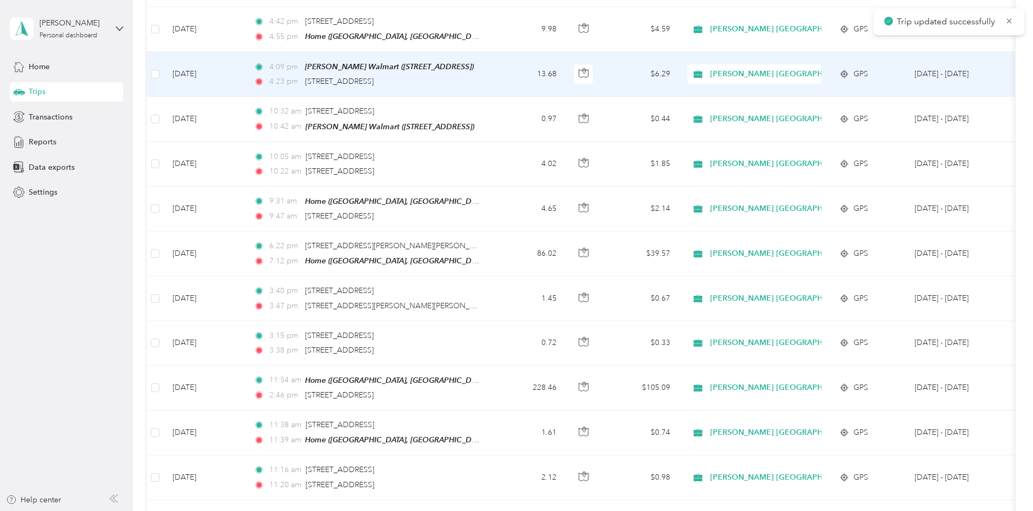
click at [565, 72] on td "13.68" at bounding box center [529, 74] width 71 height 45
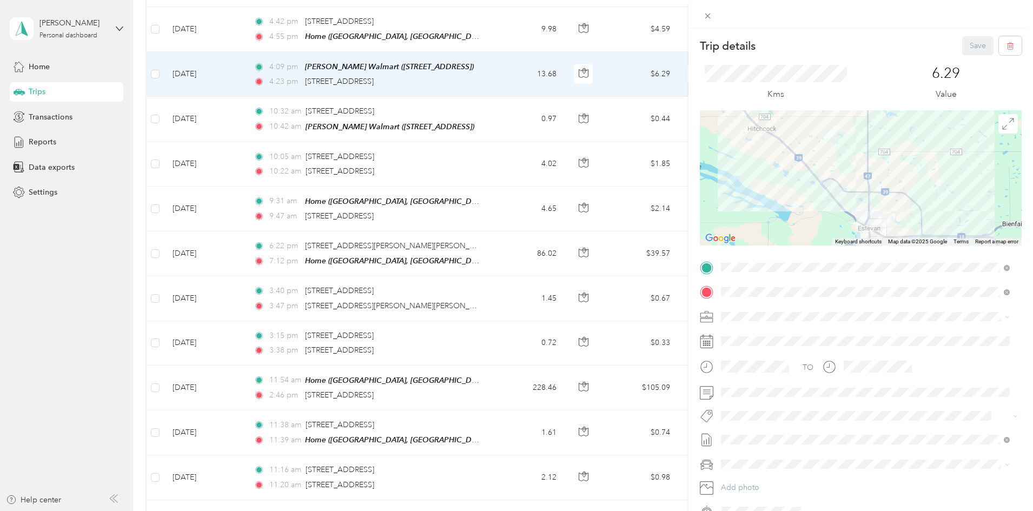
click at [741, 434] on span "Syndicated Retail Cost Capture" at bounding box center [779, 434] width 94 height 10
click at [975, 44] on button "Save" at bounding box center [977, 45] width 31 height 19
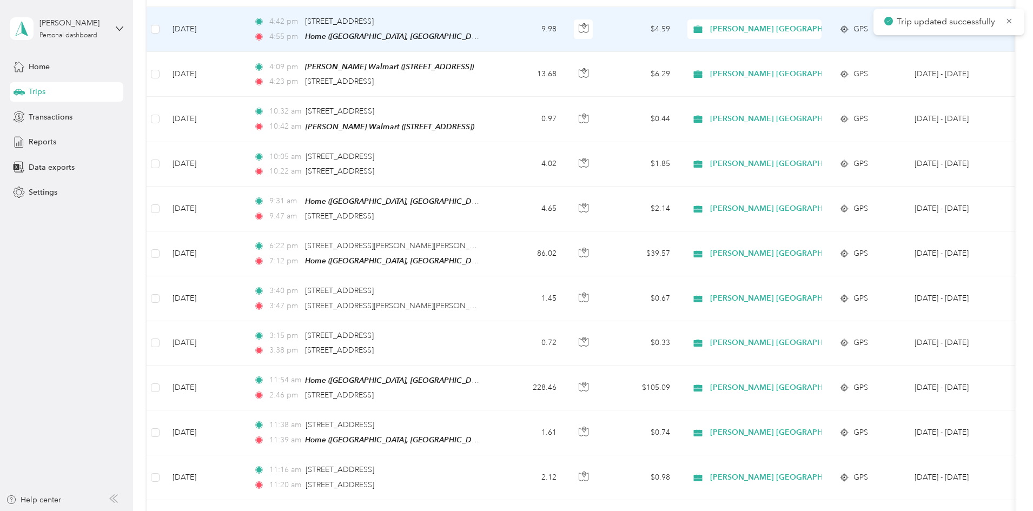
click at [565, 15] on td "9.98" at bounding box center [529, 29] width 71 height 45
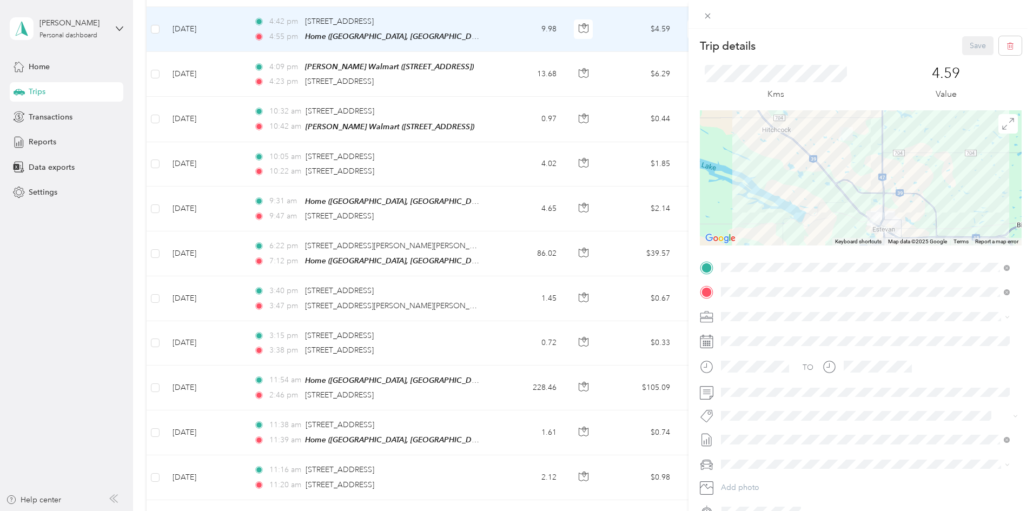
click at [797, 436] on li "Syndicated Retail Cost Capture" at bounding box center [865, 432] width 296 height 21
click at [1006, 48] on icon "button" at bounding box center [1010, 46] width 8 height 8
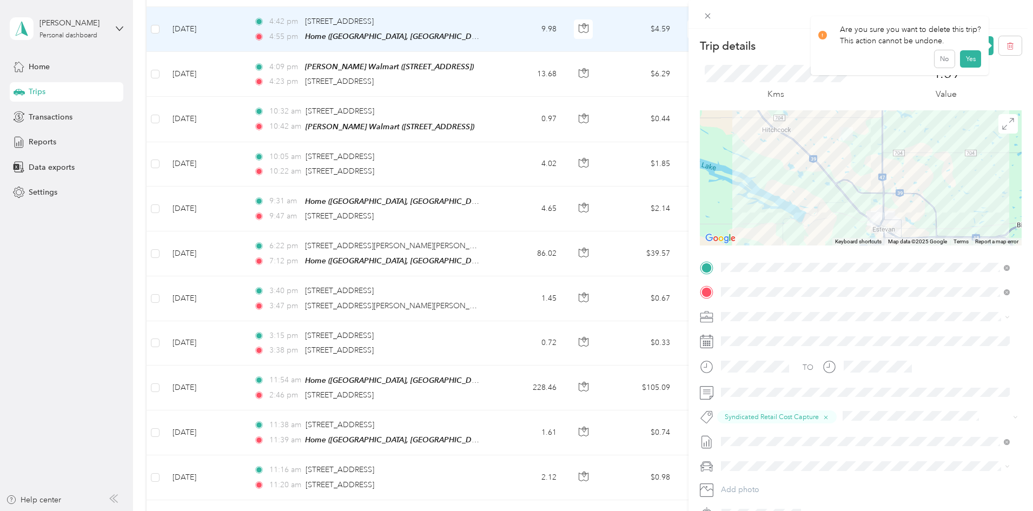
click at [827, 86] on div "Kms" at bounding box center [775, 83] width 151 height 36
click at [935, 62] on button "No" at bounding box center [944, 58] width 20 height 17
click at [964, 40] on button "Save" at bounding box center [977, 45] width 31 height 19
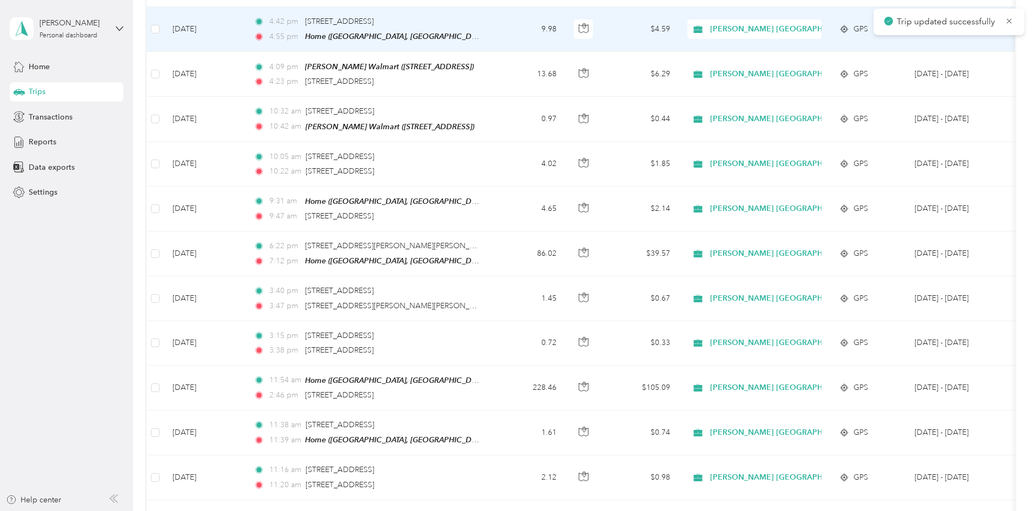
click at [245, 13] on td "[DATE]" at bounding box center [204, 29] width 81 height 45
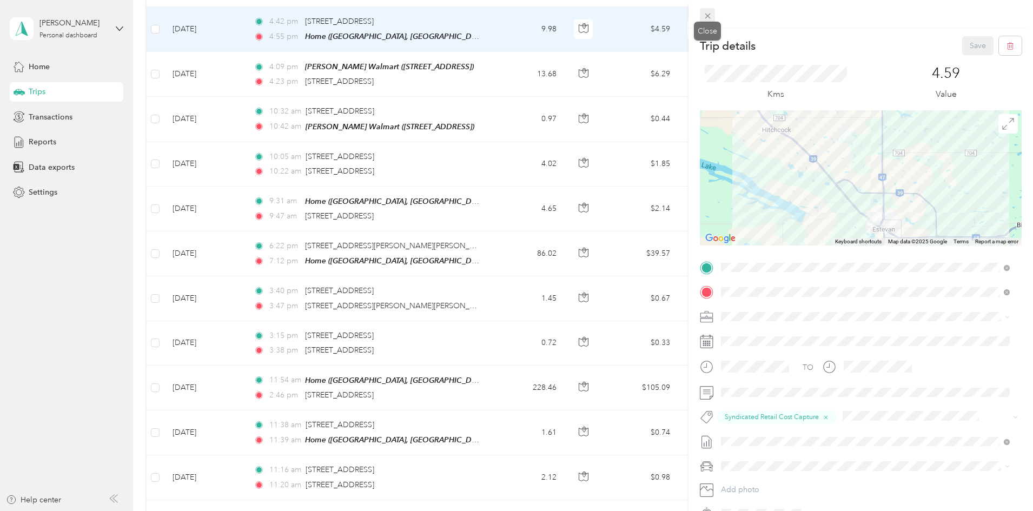
click at [704, 17] on icon at bounding box center [707, 15] width 9 height 9
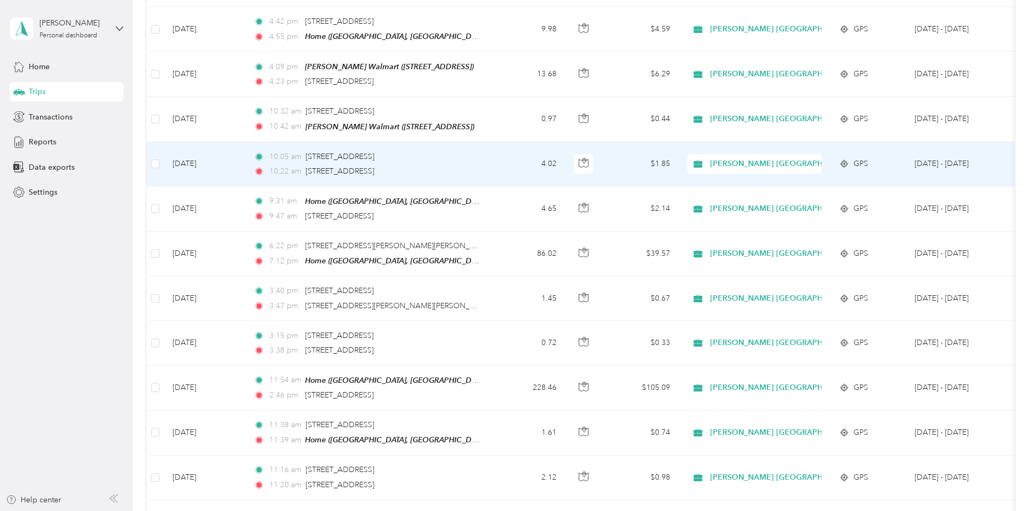
scroll to position [1189, 0]
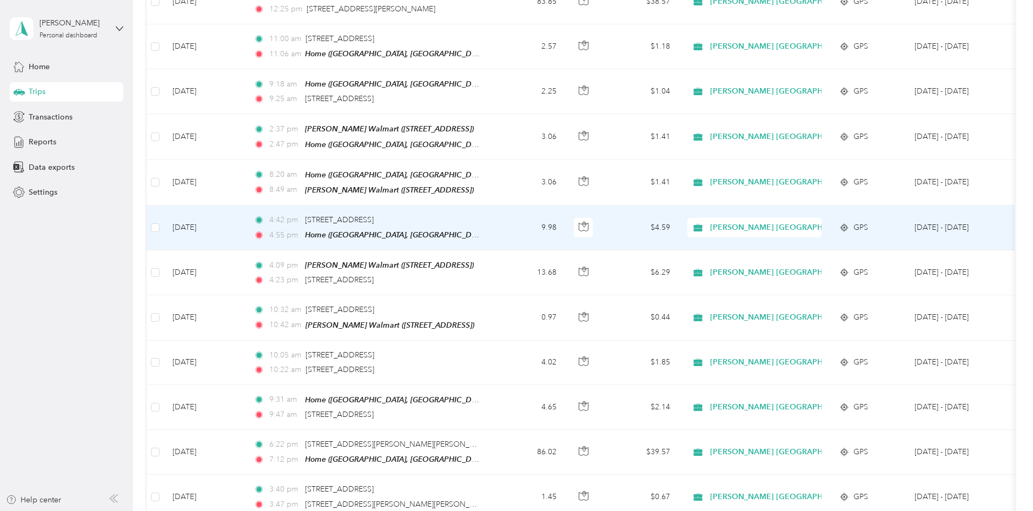
click at [565, 220] on td "9.98" at bounding box center [529, 227] width 71 height 45
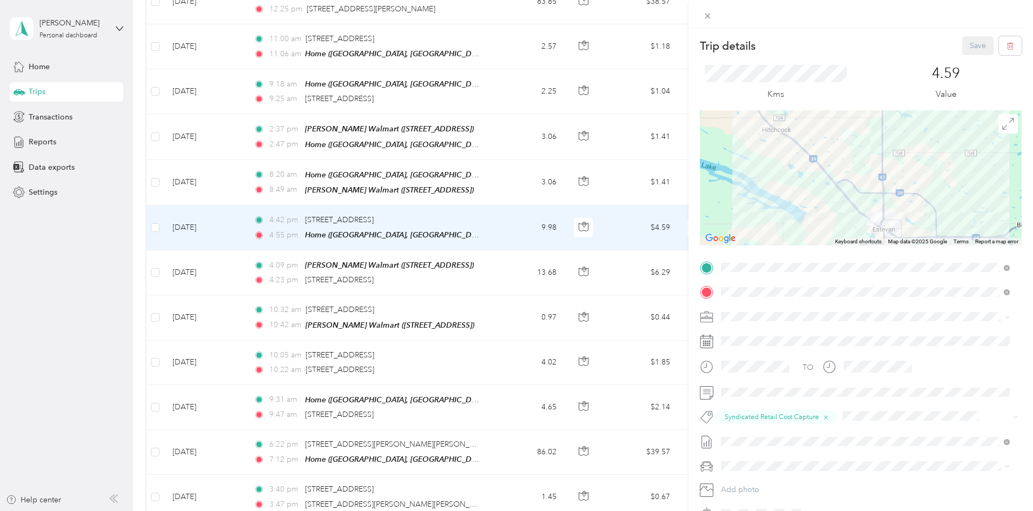
click at [568, 167] on div "Trip details Save This trip cannot be edited because it is either under review,…" at bounding box center [516, 255] width 1033 height 511
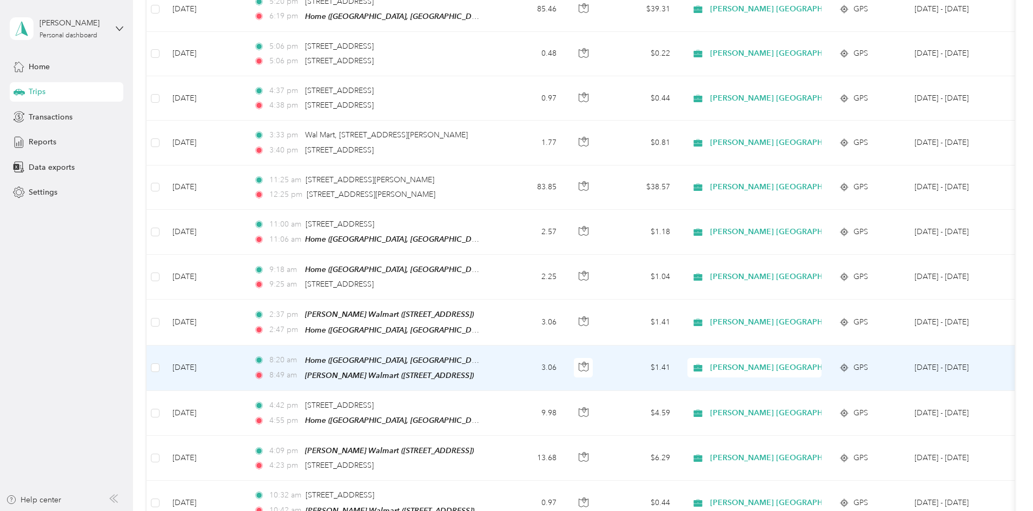
scroll to position [991, 0]
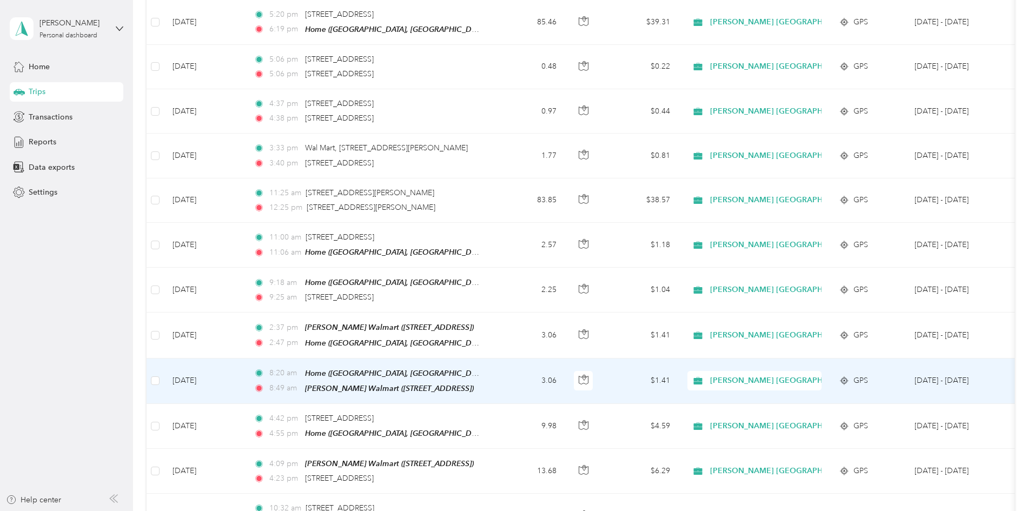
click at [565, 374] on td "3.06" at bounding box center [529, 380] width 71 height 45
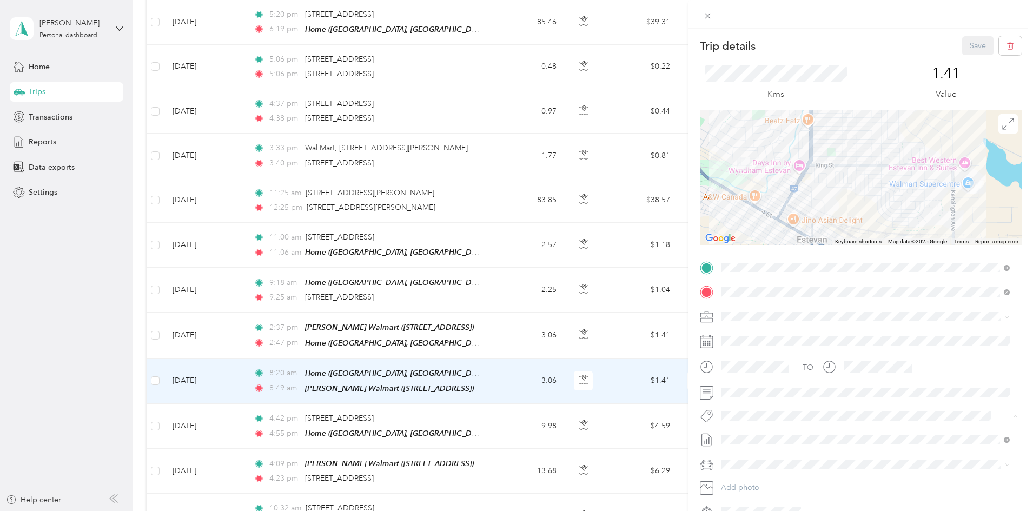
click at [750, 436] on li "Wt Multi-studio Cost Capture" at bounding box center [865, 434] width 296 height 21
click at [968, 43] on button "Save" at bounding box center [977, 45] width 31 height 19
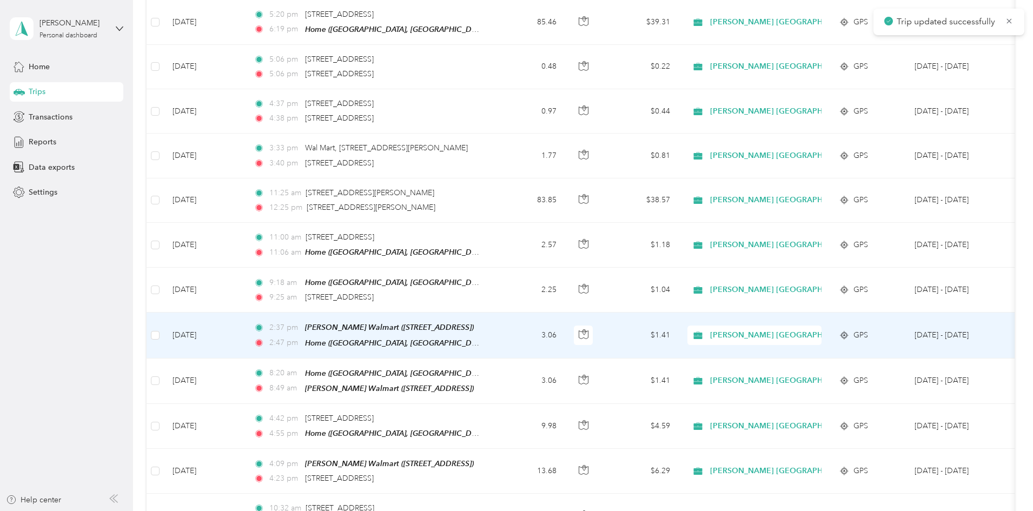
click at [565, 324] on td "3.06" at bounding box center [529, 335] width 71 height 45
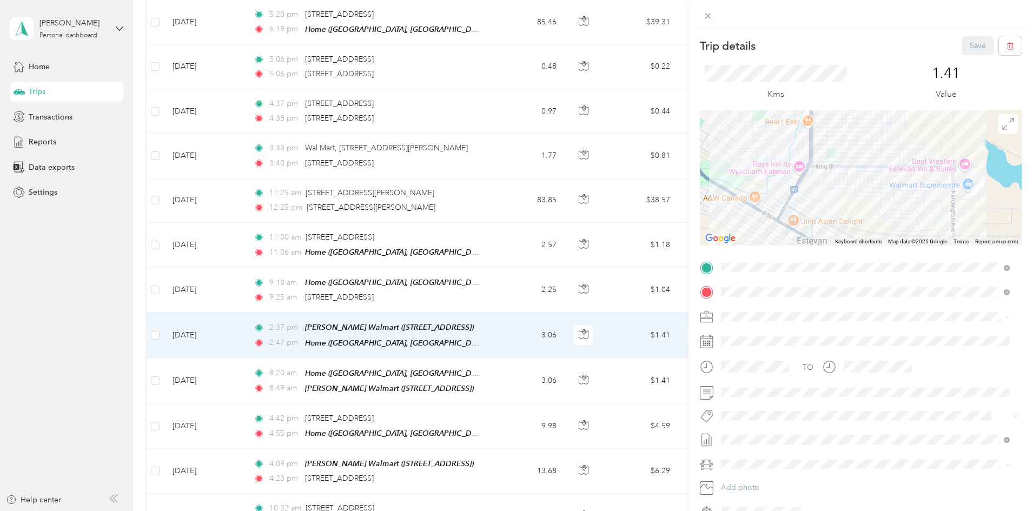
click at [760, 435] on button "Wt Multi-studio Cost Capture" at bounding box center [775, 431] width 103 height 14
click at [966, 41] on button "Save" at bounding box center [977, 45] width 31 height 19
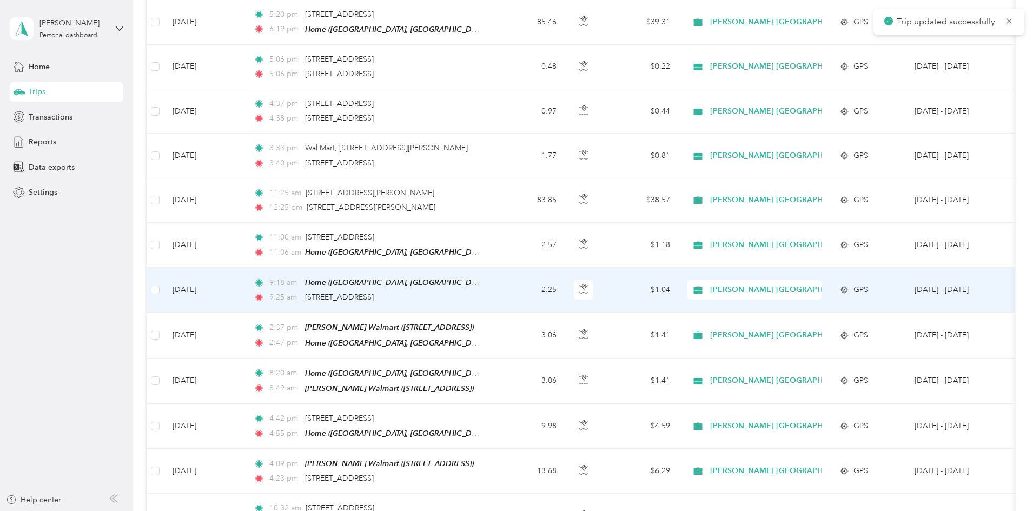
click at [481, 291] on div "9:25 am 2-[STREET_ADDRESS]" at bounding box center [367, 297] width 227 height 12
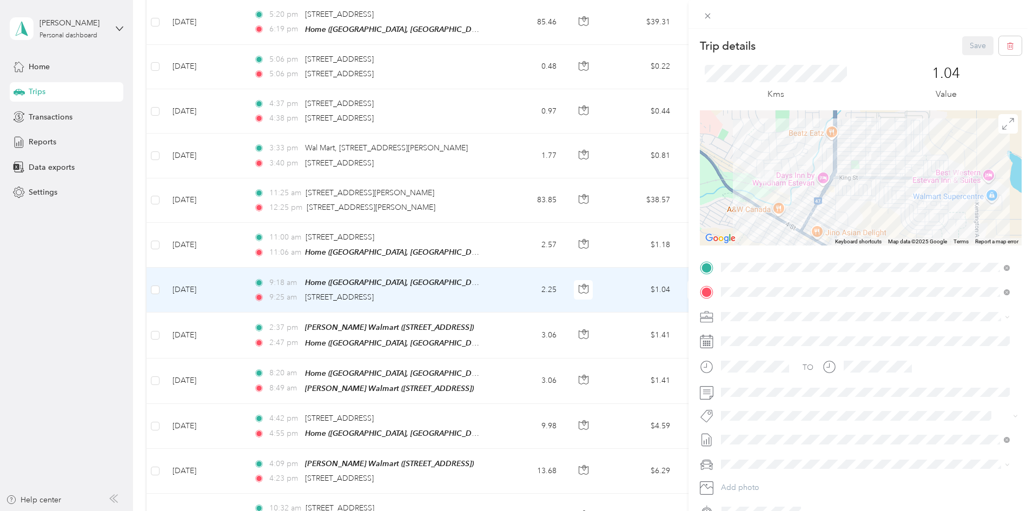
click at [767, 437] on li "Syndicated Retail Cost Capture" at bounding box center [865, 431] width 296 height 21
click at [970, 47] on button "Save" at bounding box center [977, 45] width 31 height 19
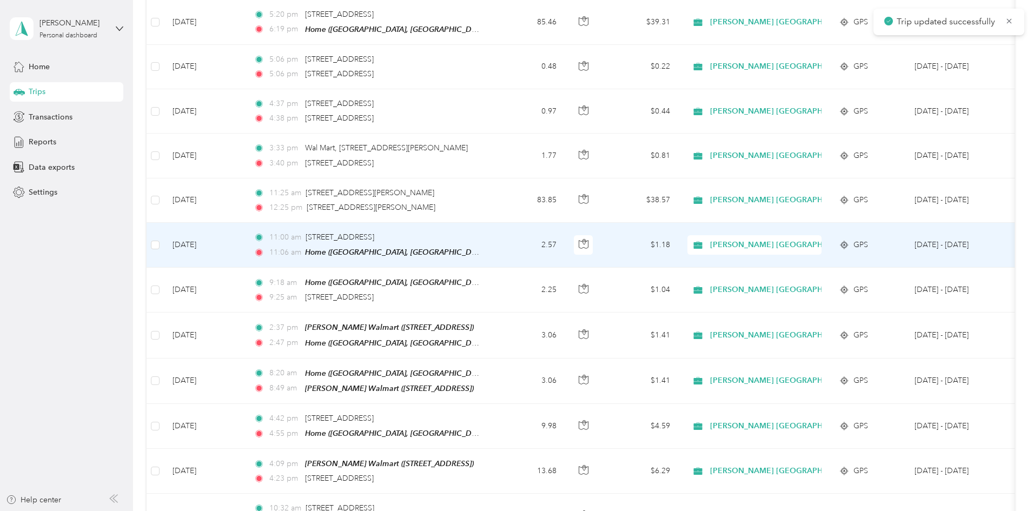
click at [565, 235] on td "2.57" at bounding box center [529, 245] width 71 height 45
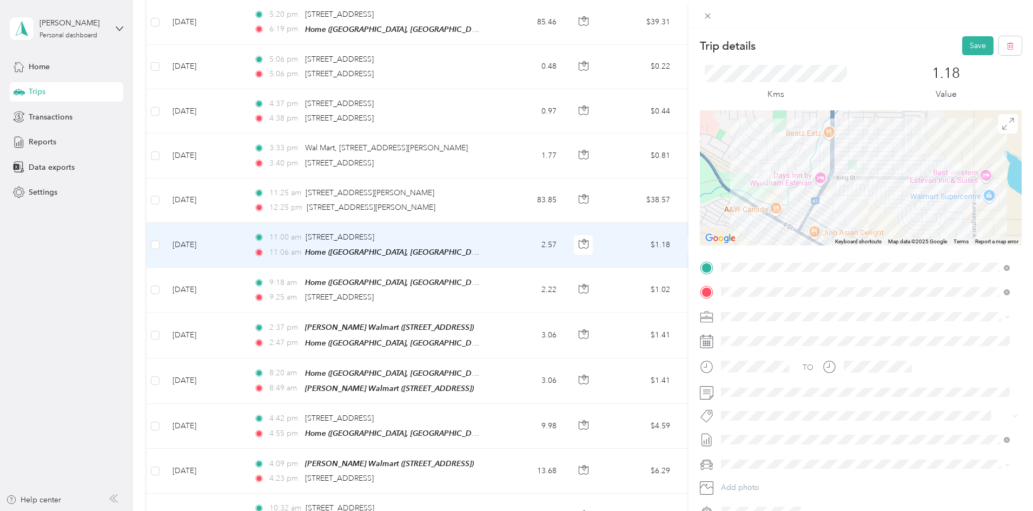
click at [742, 431] on span "Syndicated Retail Cost Capture" at bounding box center [779, 433] width 94 height 10
click at [969, 48] on button "Save" at bounding box center [977, 45] width 31 height 19
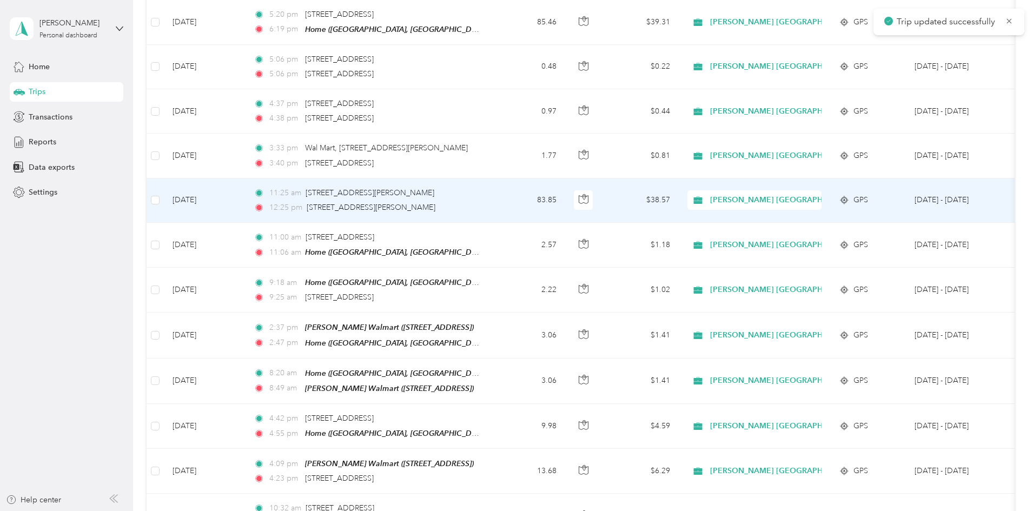
click at [565, 188] on td "83.85" at bounding box center [529, 200] width 71 height 44
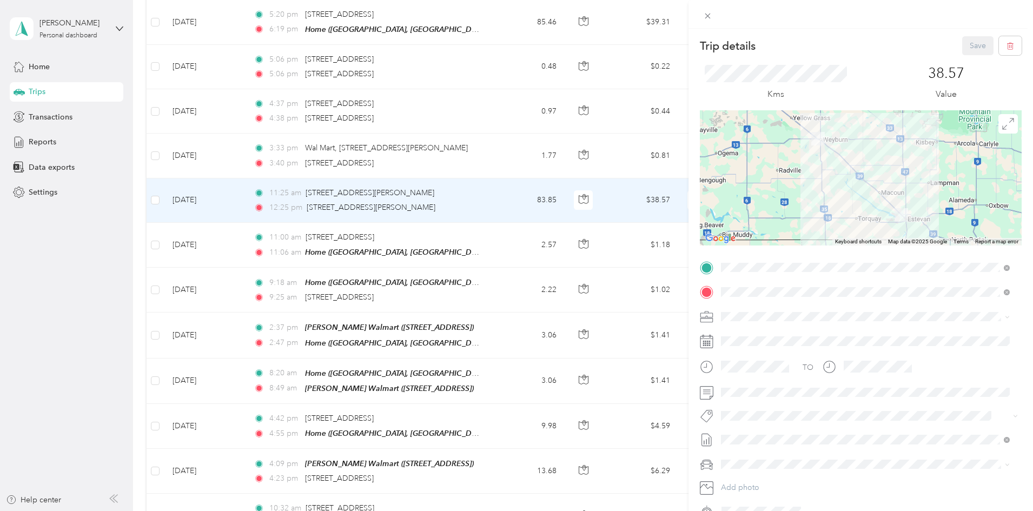
click at [747, 433] on span "Syndicated Retail Cost Capture" at bounding box center [779, 433] width 94 height 10
click at [964, 44] on button "Save" at bounding box center [977, 45] width 31 height 19
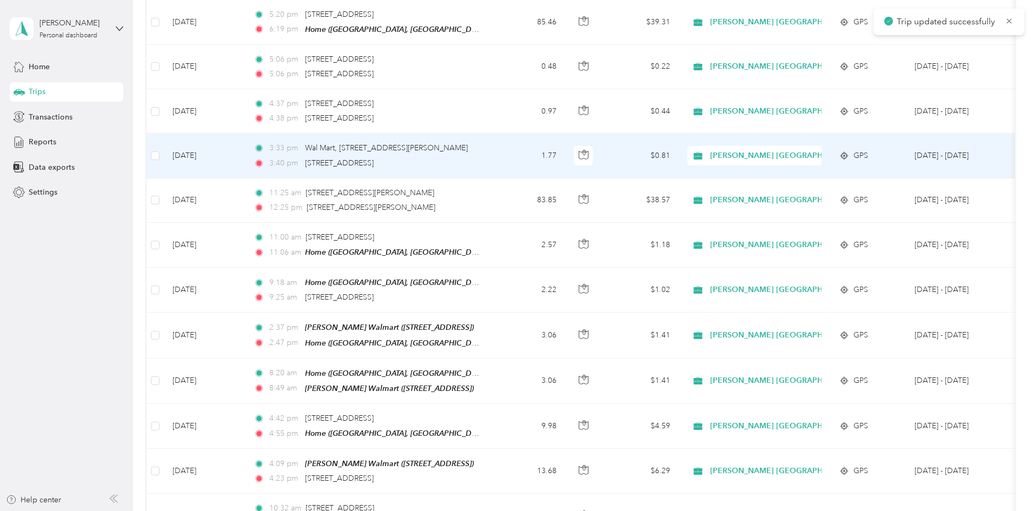
click at [565, 145] on td "1.77" at bounding box center [529, 156] width 71 height 44
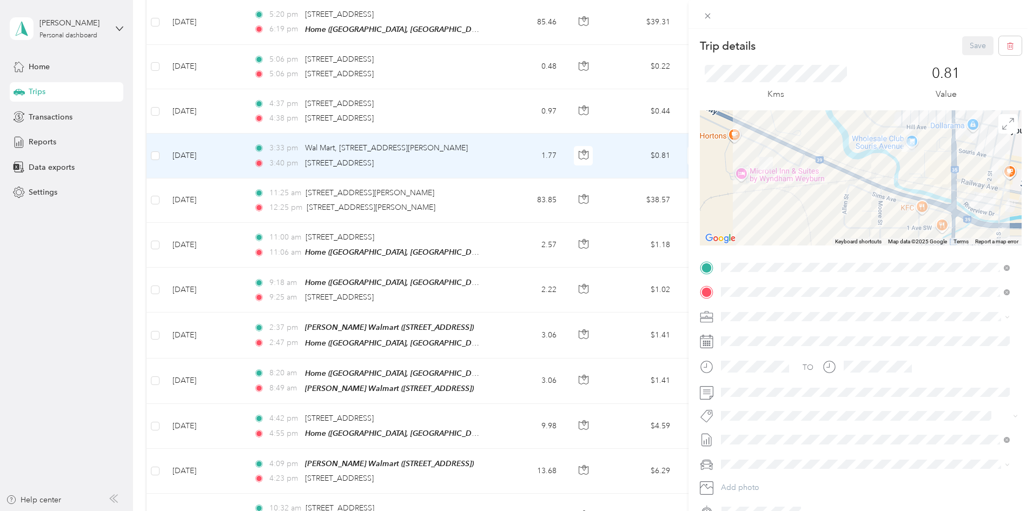
click at [753, 435] on span "Syndicated Retail Cost Capture" at bounding box center [779, 433] width 94 height 10
click at [964, 42] on button "Save" at bounding box center [977, 45] width 31 height 19
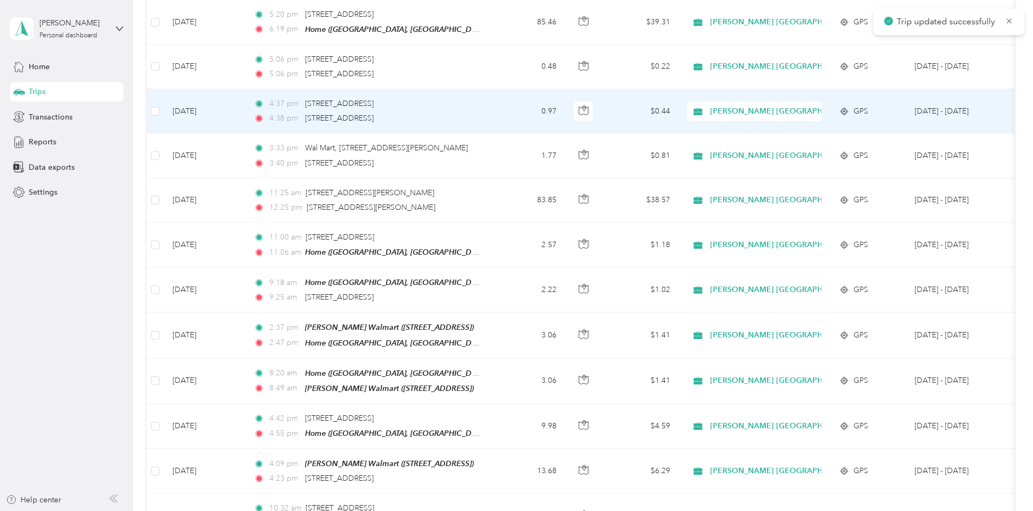
click at [494, 102] on td "4:37 pm [STREET_ADDRESS] 4:38 pm [STREET_ADDRESS]" at bounding box center [369, 111] width 249 height 44
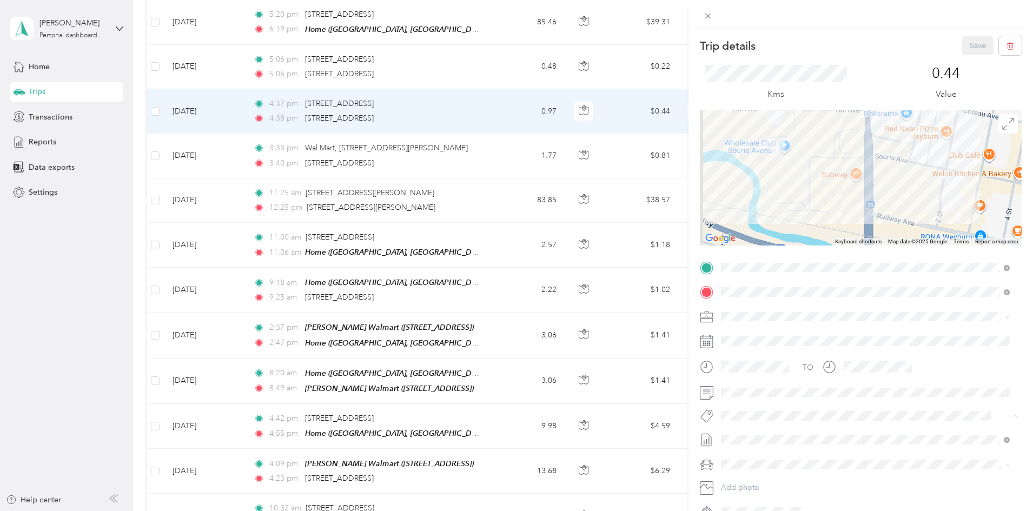
click at [749, 432] on span "Syndicated Retail Cost Capture" at bounding box center [779, 435] width 94 height 10
click at [966, 45] on button "Save" at bounding box center [977, 45] width 31 height 19
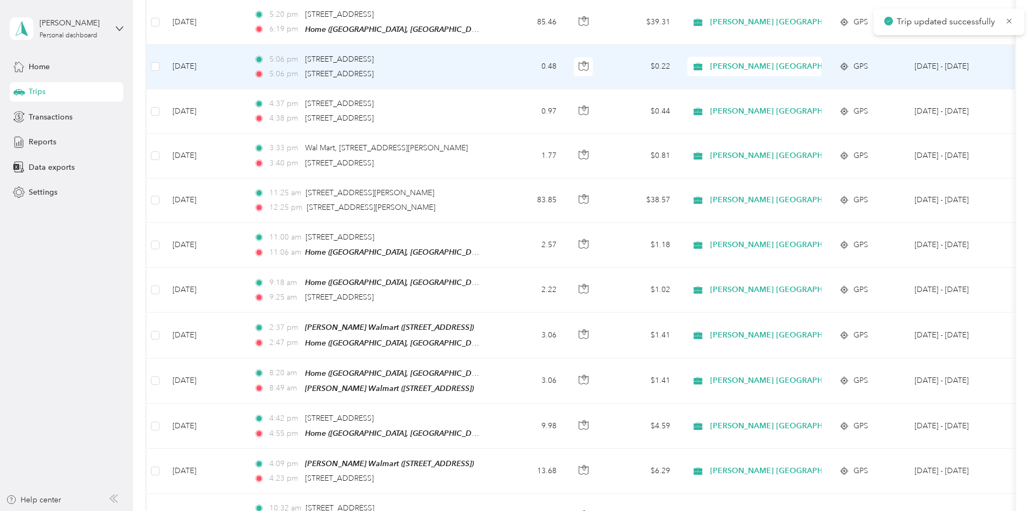
click at [565, 59] on td "0.48" at bounding box center [529, 67] width 71 height 44
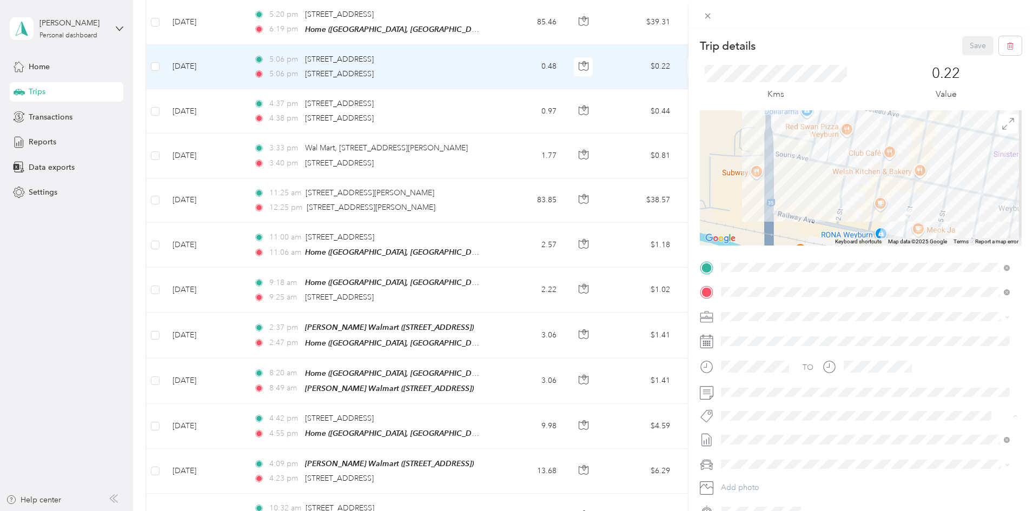
click at [749, 436] on button "Syndicated Retail Cost Capture" at bounding box center [778, 435] width 109 height 14
click at [972, 43] on button "Save" at bounding box center [977, 45] width 31 height 19
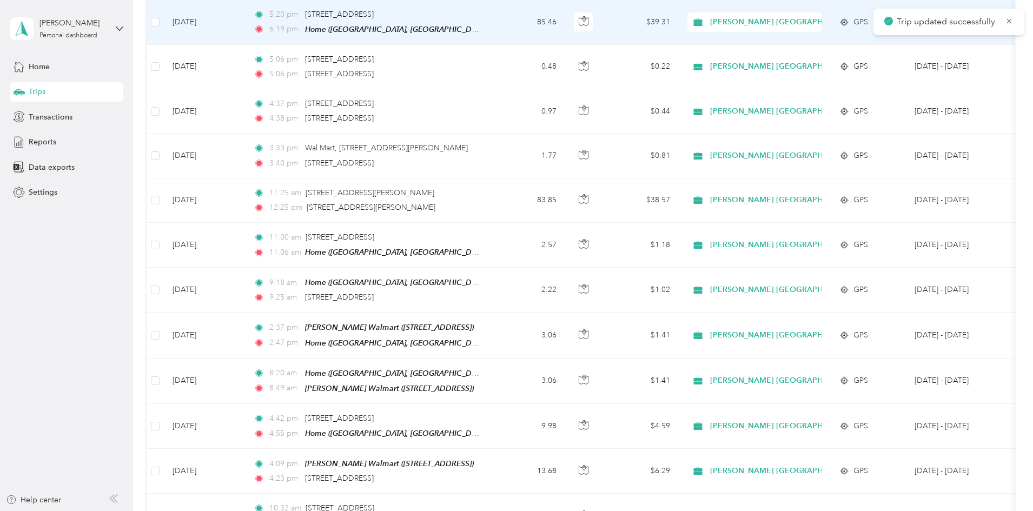
click at [565, 14] on td "85.46" at bounding box center [529, 22] width 71 height 45
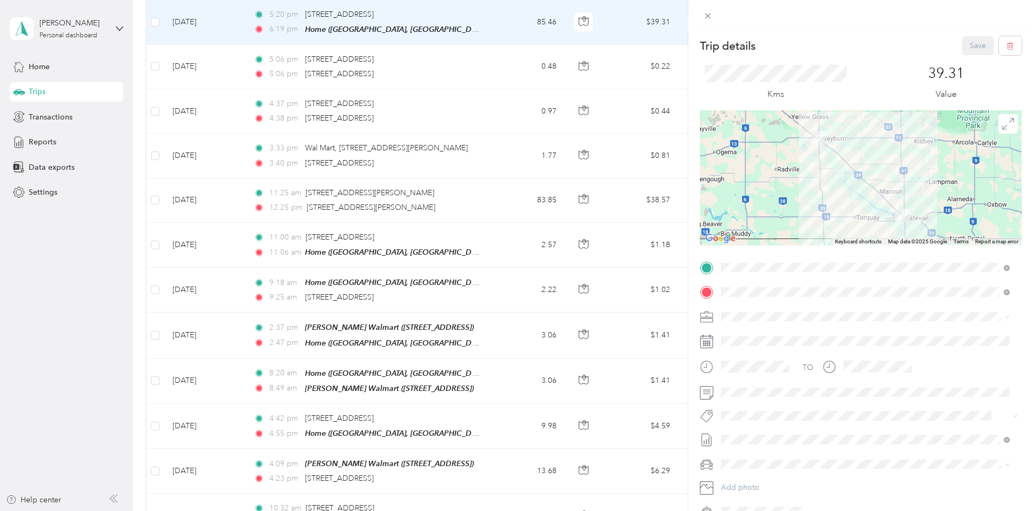
click at [747, 430] on span "Syndicated Retail Cost Capture" at bounding box center [779, 435] width 94 height 10
click at [971, 45] on button "Save" at bounding box center [977, 45] width 31 height 19
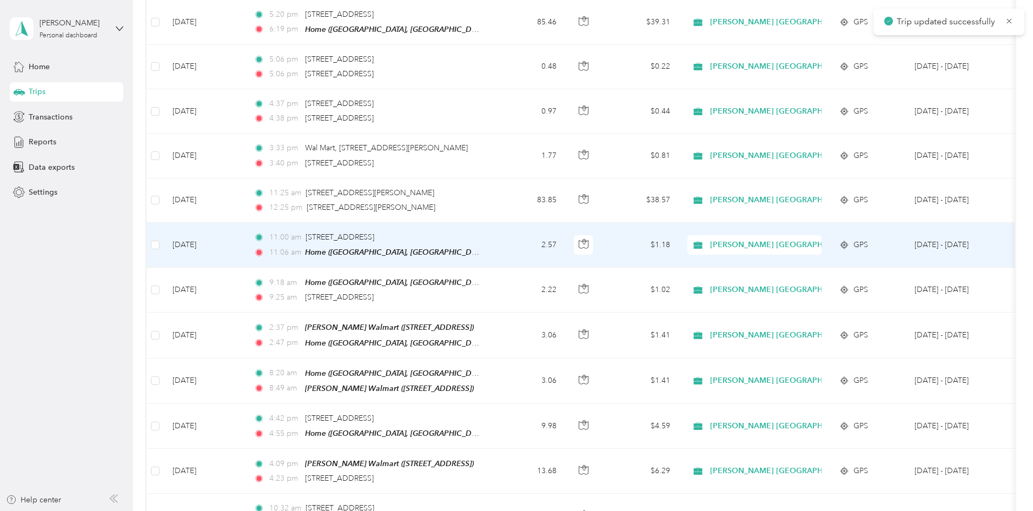
scroll to position [793, 0]
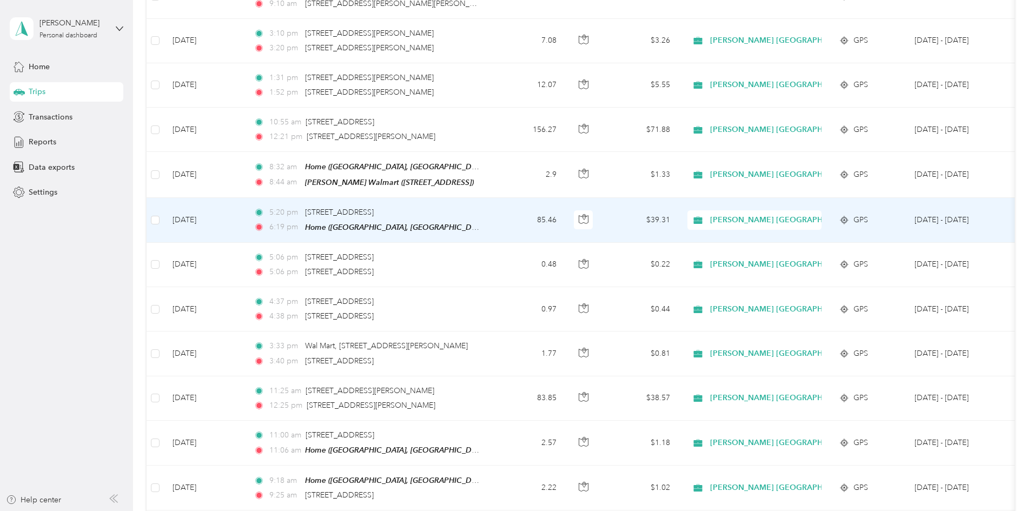
click at [565, 209] on td "85.46" at bounding box center [529, 220] width 71 height 45
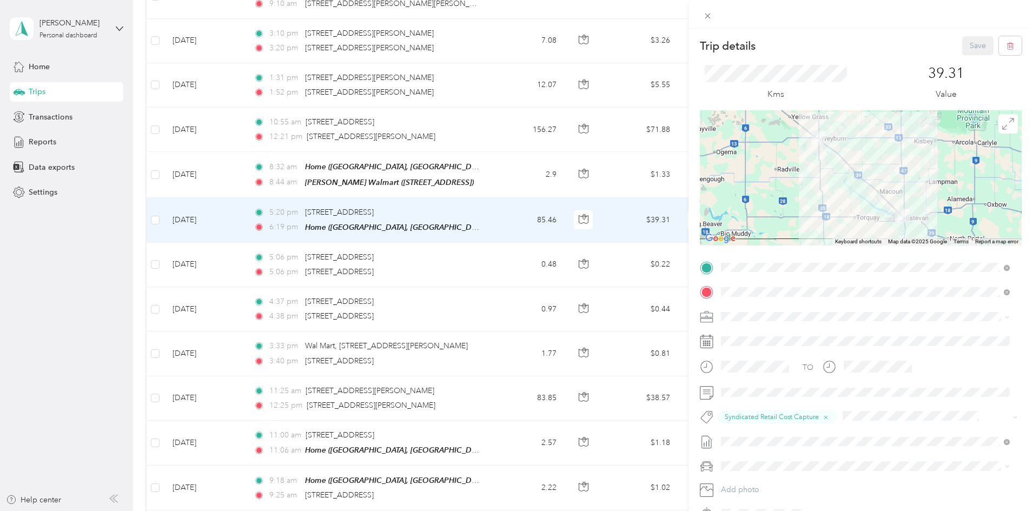
click at [576, 160] on div "Trip details Save This trip cannot be edited because it is either under review,…" at bounding box center [516, 255] width 1033 height 511
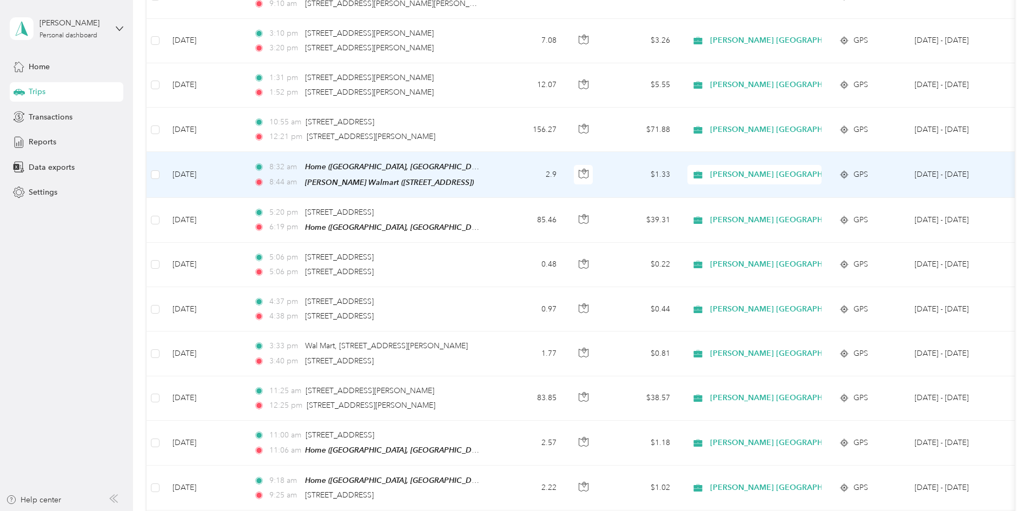
click at [565, 167] on td "2.9" at bounding box center [529, 174] width 71 height 45
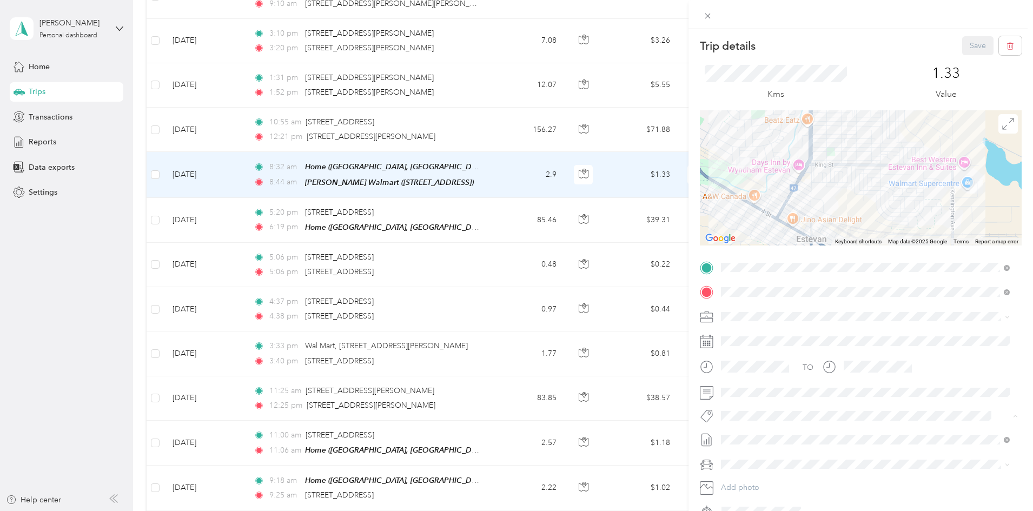
click at [771, 436] on button "Syndicated Retail Cost Capture" at bounding box center [778, 435] width 109 height 14
click at [970, 42] on button "Save" at bounding box center [977, 45] width 31 height 19
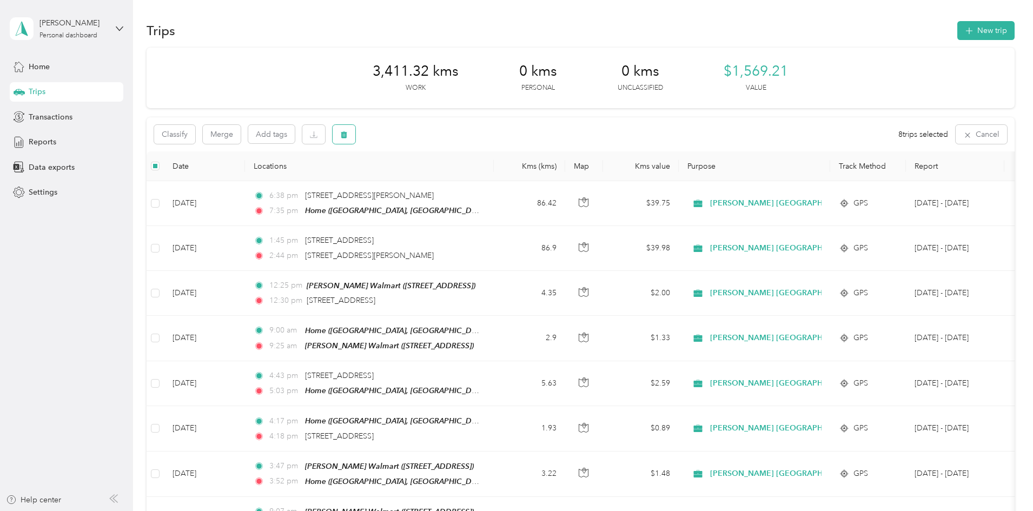
click at [348, 130] on span "button" at bounding box center [344, 134] width 8 height 9
click at [495, 176] on button "Yes" at bounding box center [496, 179] width 21 height 17
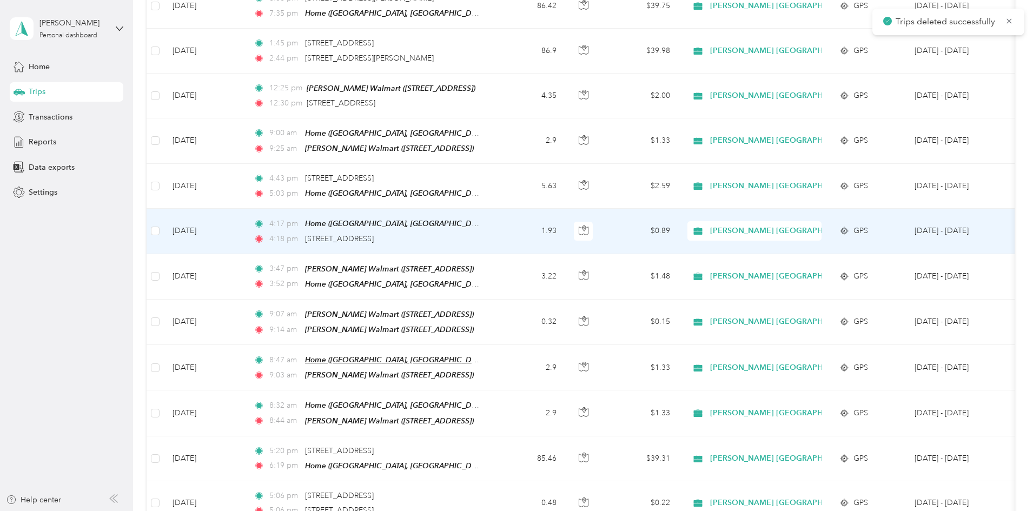
scroll to position [396, 0]
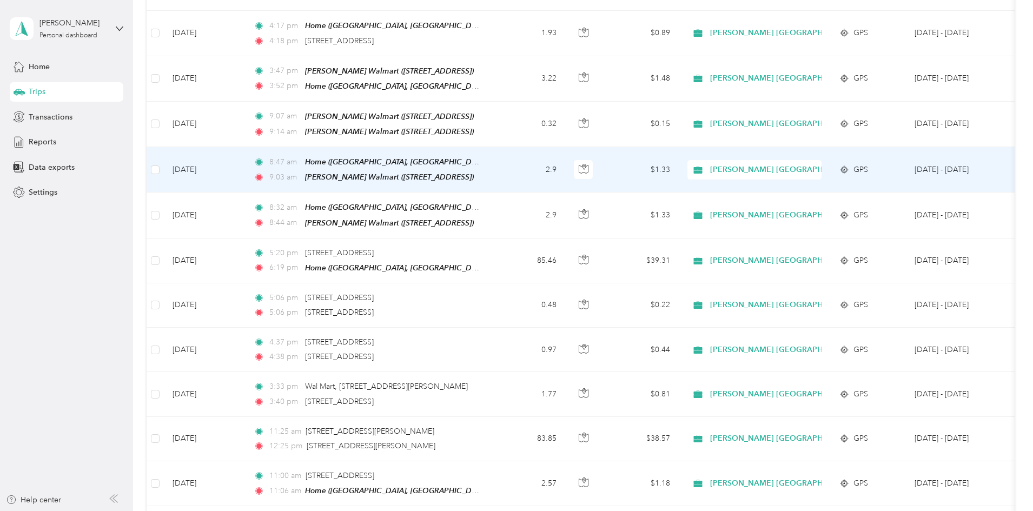
click at [245, 163] on td "[DATE]" at bounding box center [204, 169] width 81 height 45
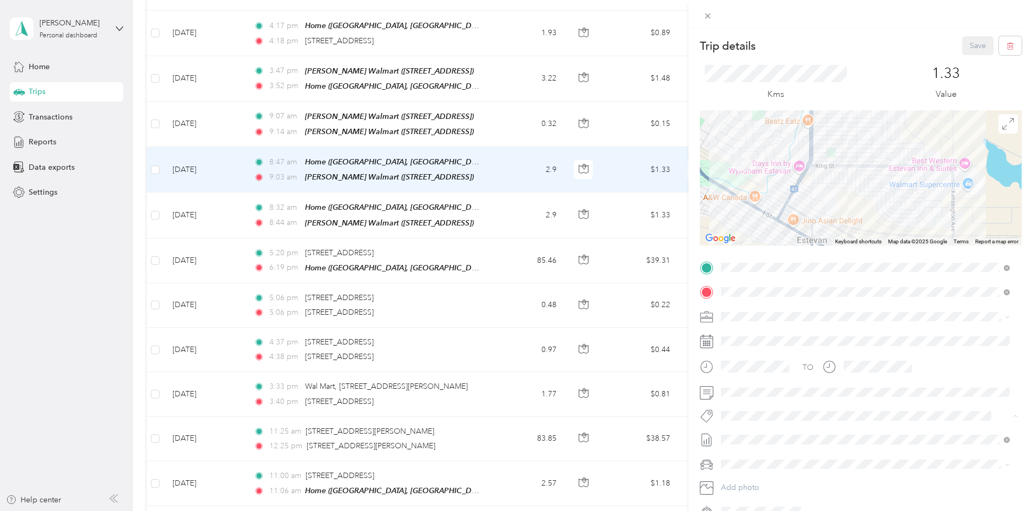
click at [779, 436] on button "Syndicated Retail Cost Capture" at bounding box center [778, 435] width 109 height 14
click at [963, 41] on button "Save" at bounding box center [977, 45] width 31 height 19
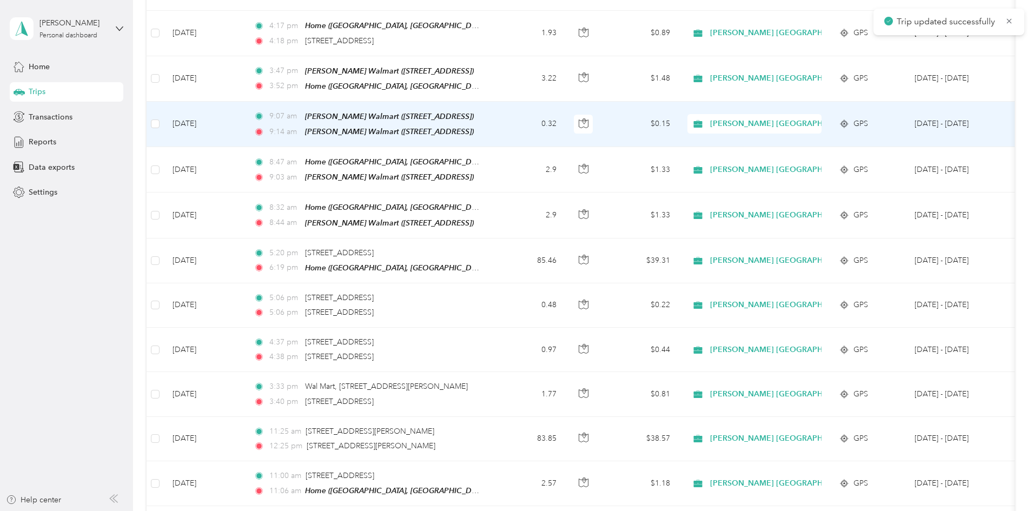
click at [565, 125] on td "0.32" at bounding box center [529, 124] width 71 height 45
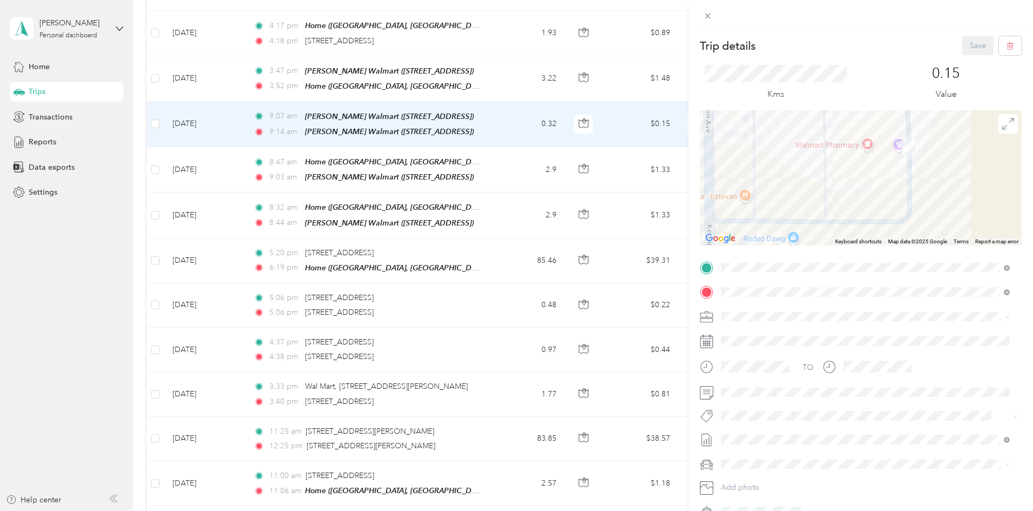
click at [749, 432] on span "Syndicated Retail Cost Capture" at bounding box center [779, 435] width 94 height 10
click at [968, 43] on button "Save" at bounding box center [977, 45] width 31 height 19
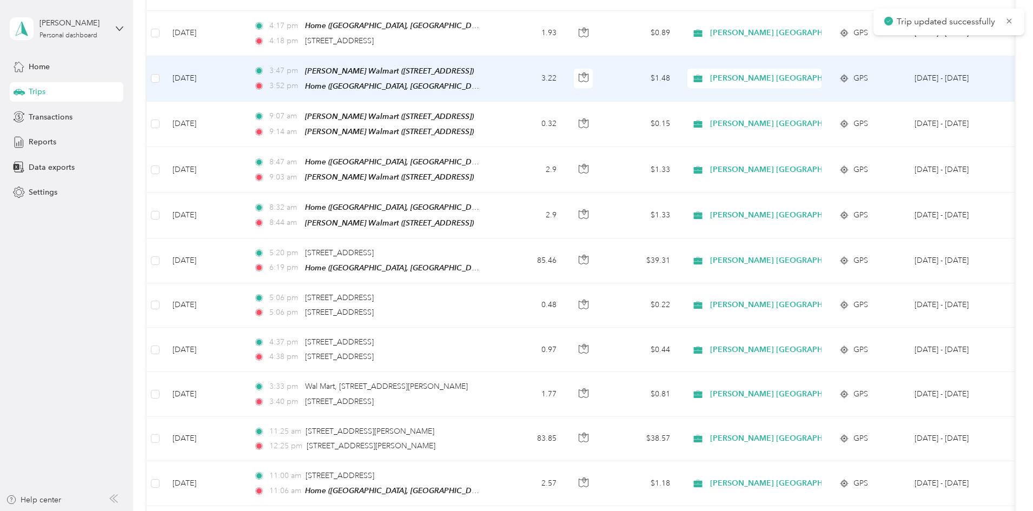
click at [565, 77] on td "3.22" at bounding box center [529, 78] width 71 height 45
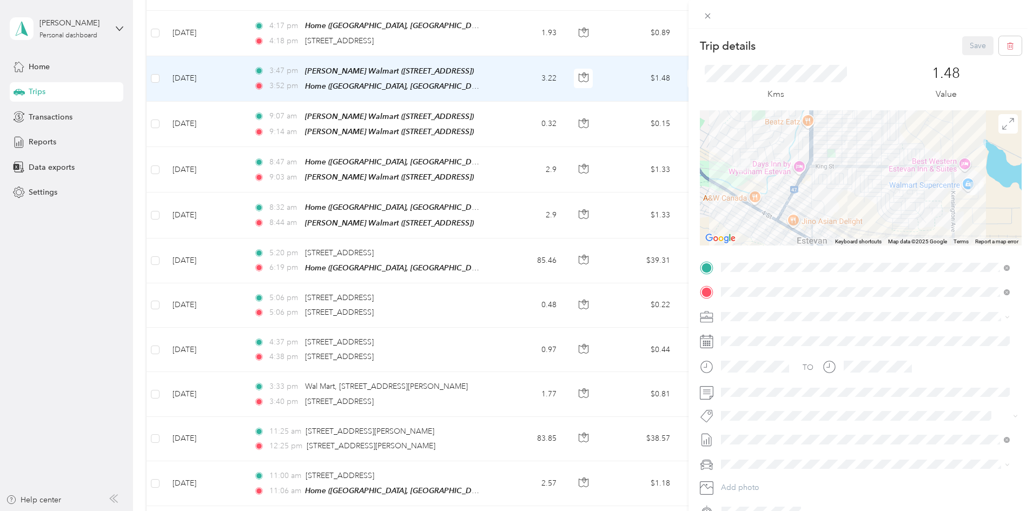
click at [735, 434] on span "Syndicated Retail Cost Capture" at bounding box center [779, 434] width 94 height 10
click at [974, 40] on button "Save" at bounding box center [977, 45] width 31 height 19
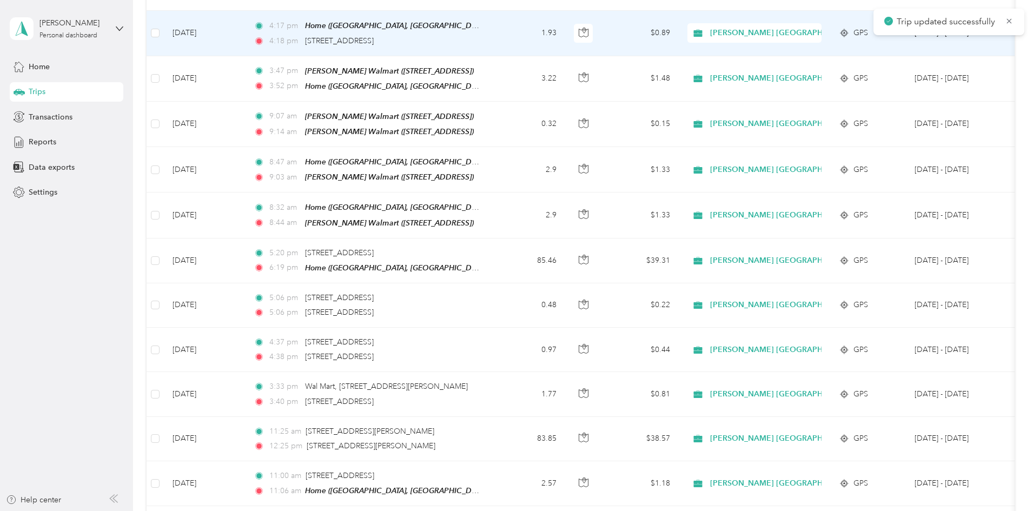
click at [494, 31] on td "4:17 pm Home ([GEOGRAPHIC_DATA][PERSON_NAME], [GEOGRAPHIC_DATA]) 4:18 pm [STREE…" at bounding box center [369, 33] width 249 height 45
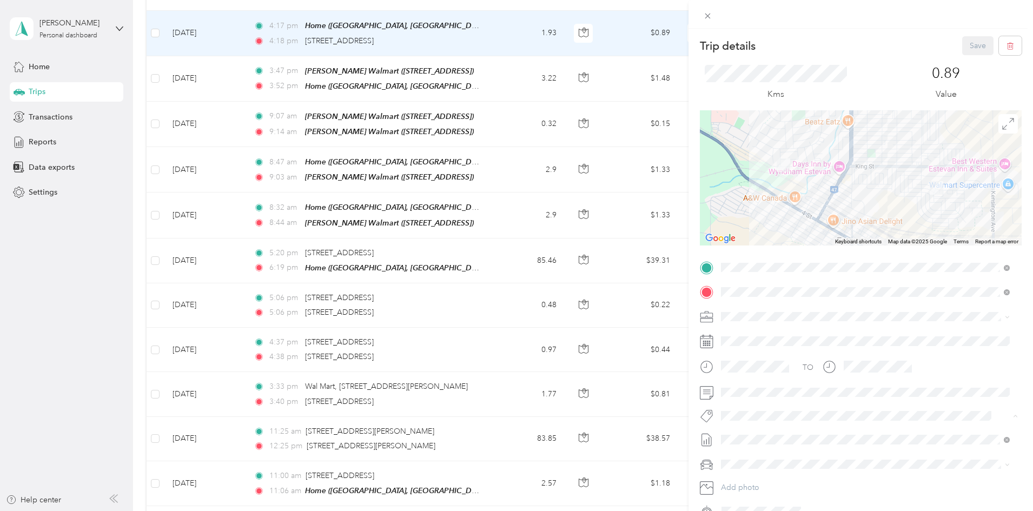
click at [757, 433] on span "Syndicated Retail Cost Capture" at bounding box center [779, 435] width 94 height 10
click at [971, 46] on button "Save" at bounding box center [977, 45] width 31 height 19
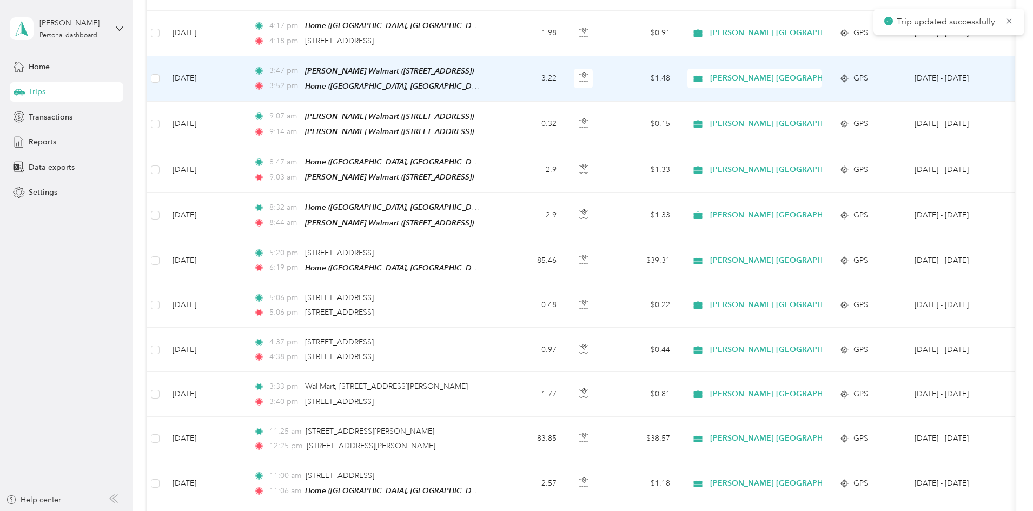
click at [565, 72] on td "3.22" at bounding box center [529, 78] width 71 height 45
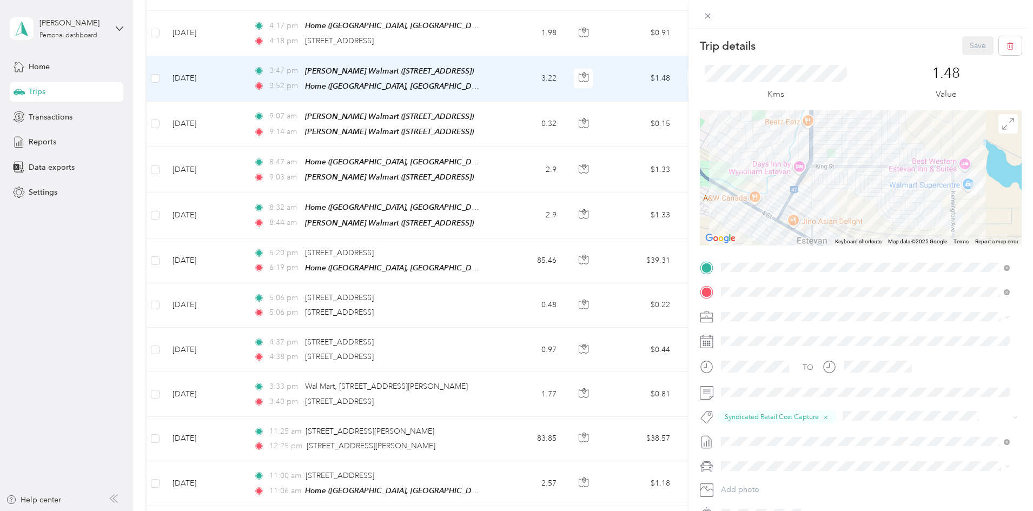
click at [563, 28] on div "Trip details Save This trip cannot be edited because it is either under review,…" at bounding box center [516, 255] width 1033 height 511
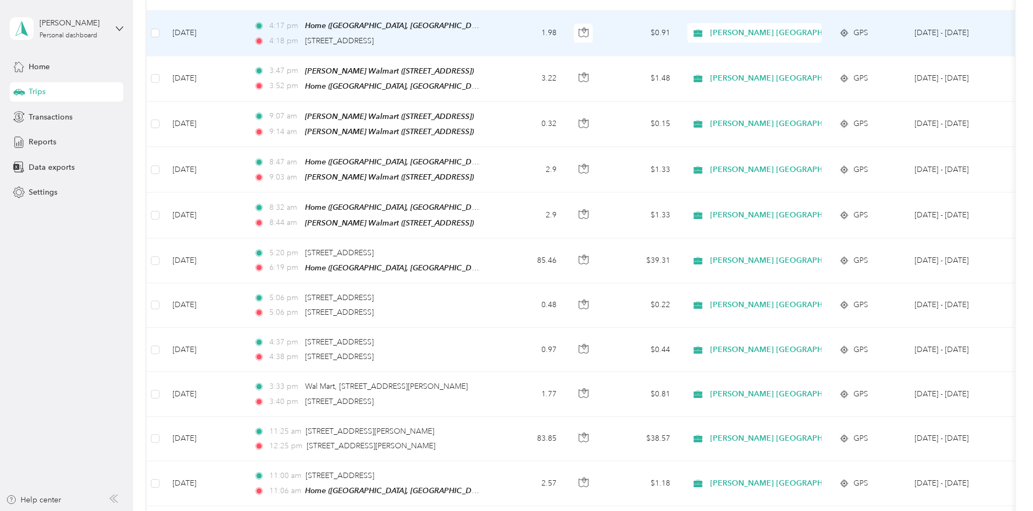
click at [494, 28] on td "4:17 pm Home ([GEOGRAPHIC_DATA][PERSON_NAME], [GEOGRAPHIC_DATA]) 4:18 pm [STREE…" at bounding box center [369, 33] width 249 height 45
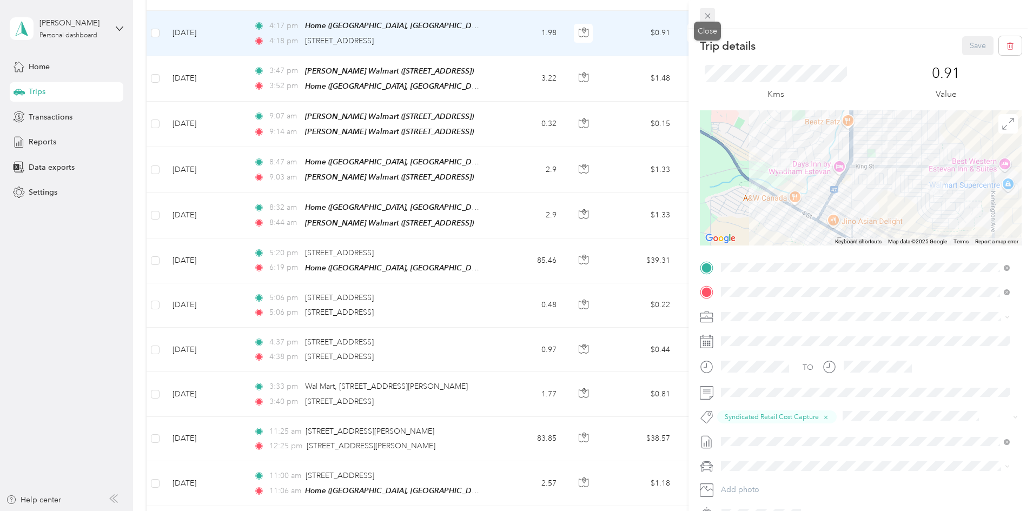
click at [709, 17] on icon at bounding box center [707, 15] width 9 height 9
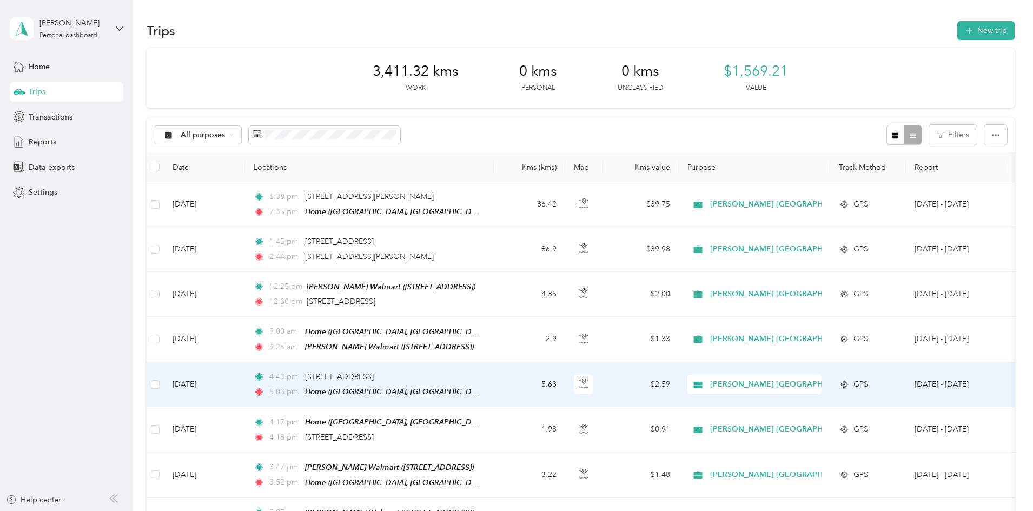
click at [494, 382] on td "4:43 pm [STREET_ADDRESS] 5:03 pm Home ([GEOGRAPHIC_DATA][PERSON_NAME], [GEOGRAP…" at bounding box center [369, 384] width 249 height 45
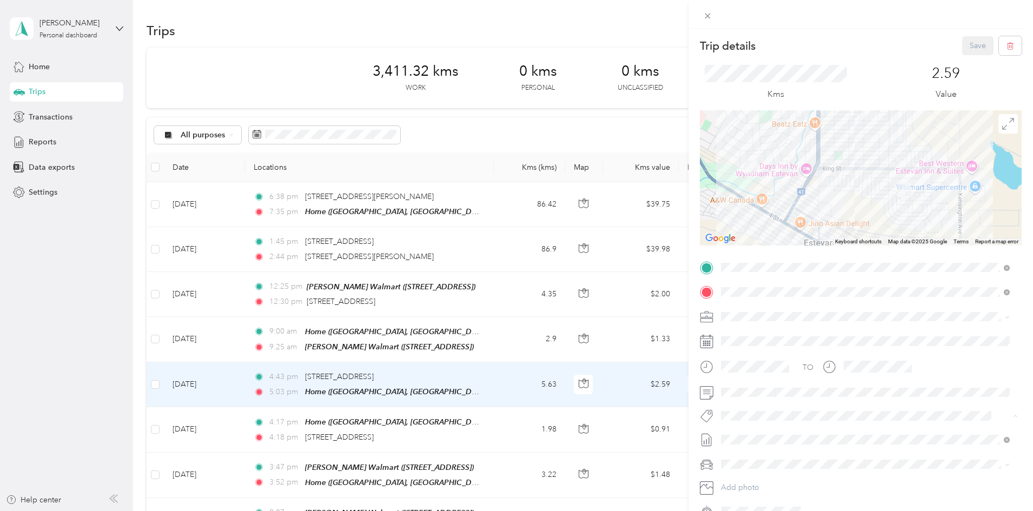
click at [755, 436] on button "Syndicated Retail Cost Capture" at bounding box center [778, 435] width 109 height 14
click at [962, 45] on button "Save" at bounding box center [977, 45] width 31 height 19
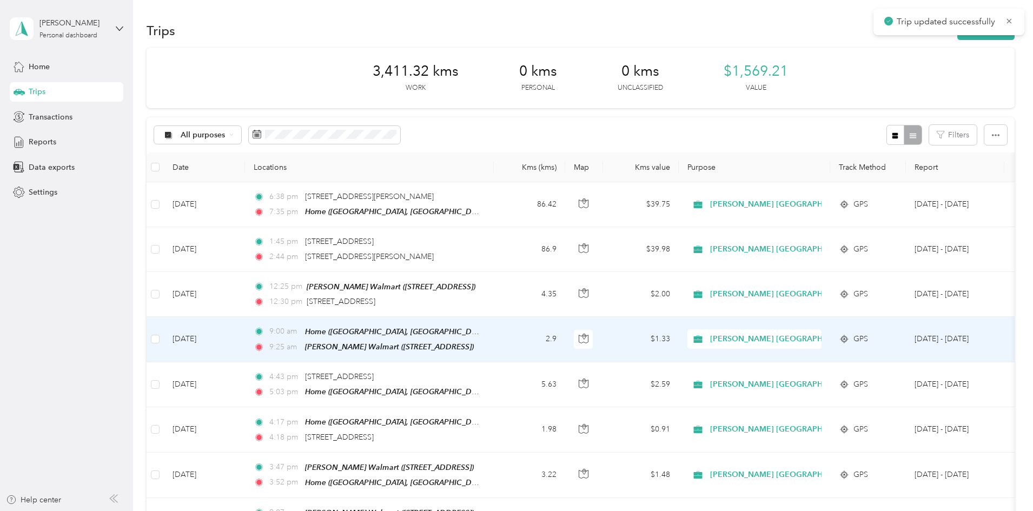
click at [565, 334] on td "2.9" at bounding box center [529, 339] width 71 height 45
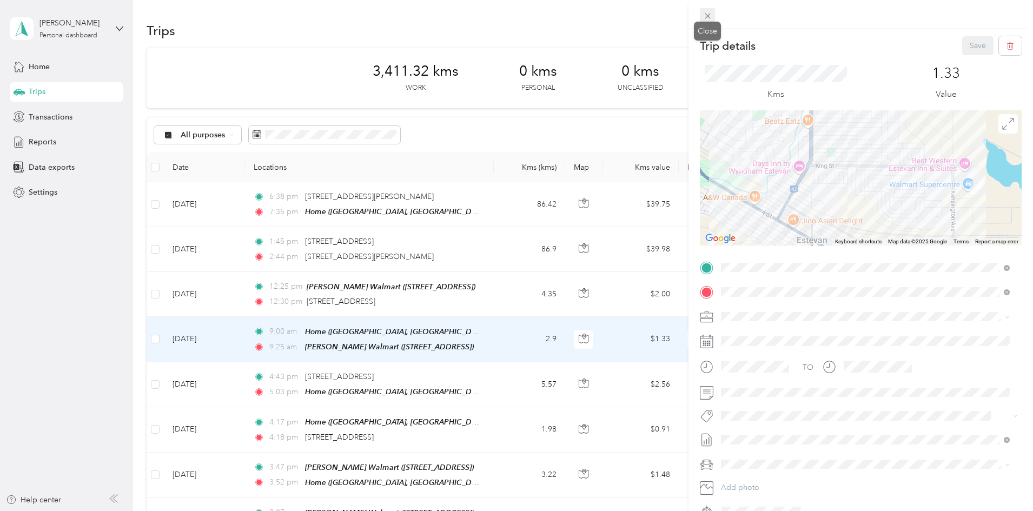
click at [706, 17] on icon at bounding box center [707, 15] width 9 height 9
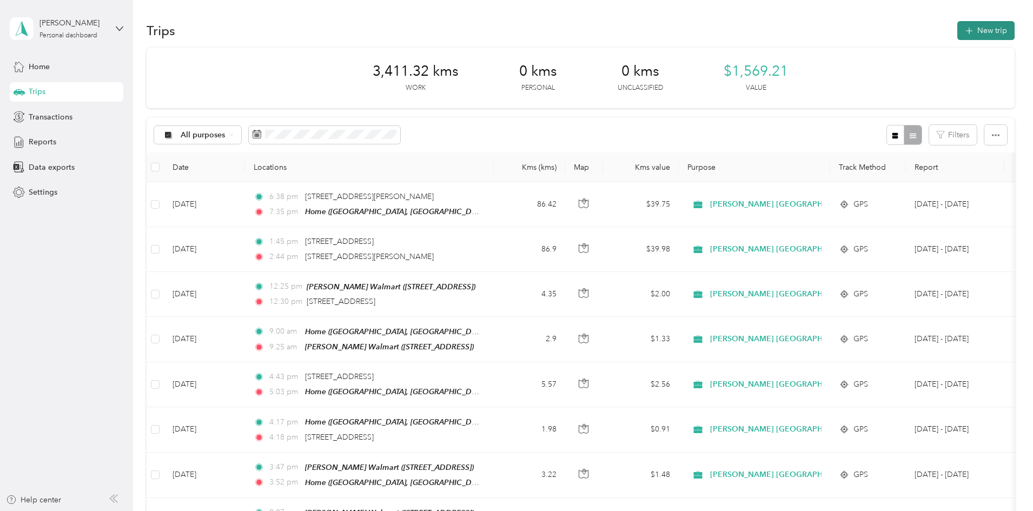
click at [957, 30] on button "New trip" at bounding box center [985, 30] width 57 height 19
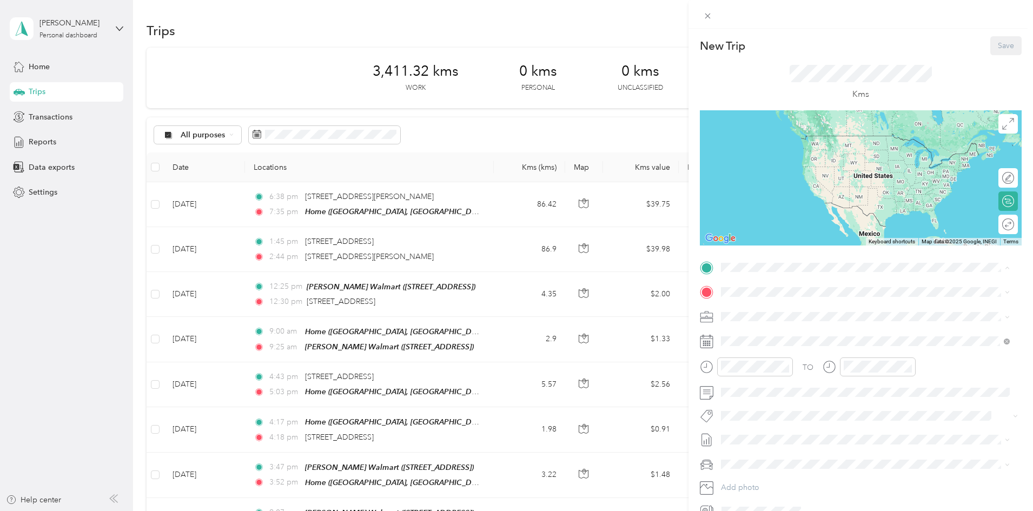
click at [764, 318] on span "[STREET_ADDRESS]" at bounding box center [775, 322] width 69 height 9
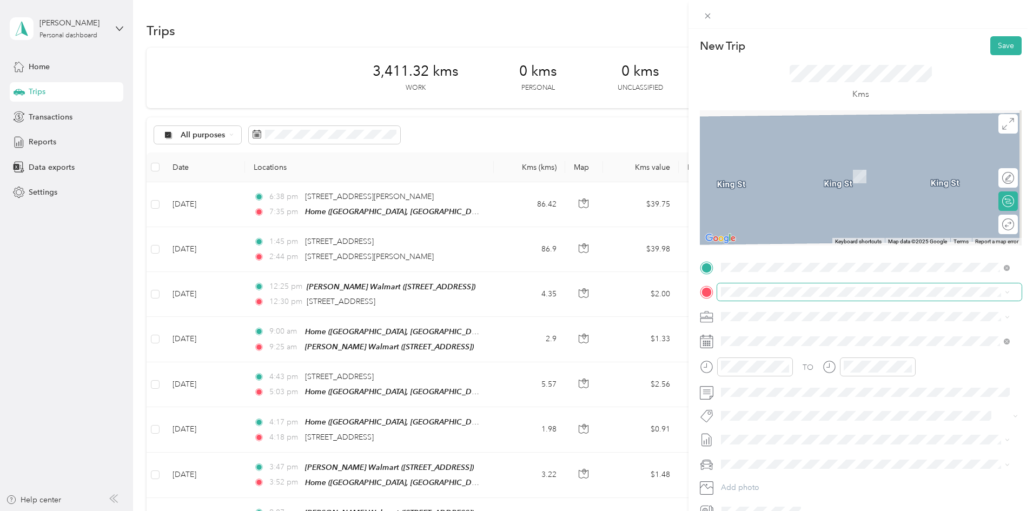
click at [720, 291] on span at bounding box center [869, 291] width 304 height 17
click at [761, 336] on span "[STREET_ADDRESS]" at bounding box center [775, 331] width 69 height 10
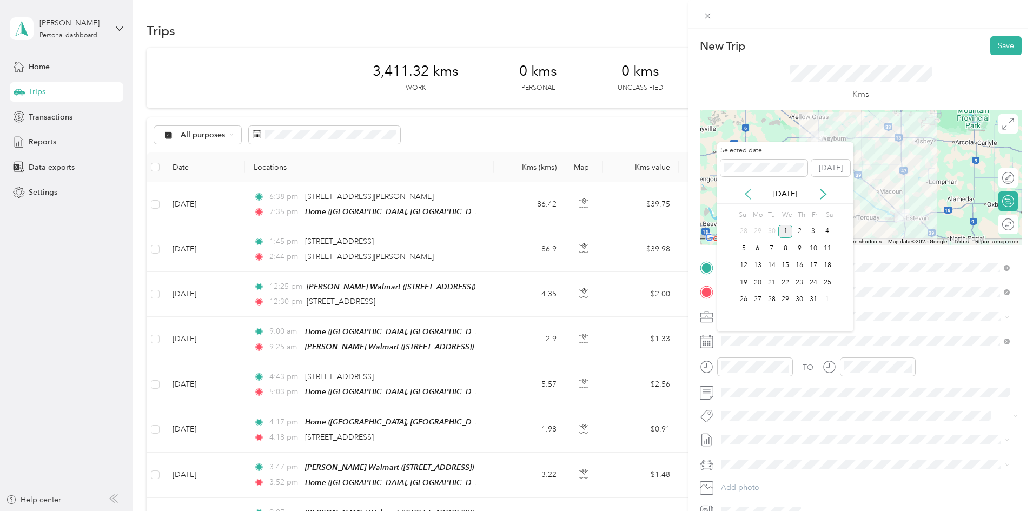
click at [749, 193] on icon at bounding box center [747, 194] width 11 height 11
click at [759, 296] on div "29" at bounding box center [757, 300] width 14 height 14
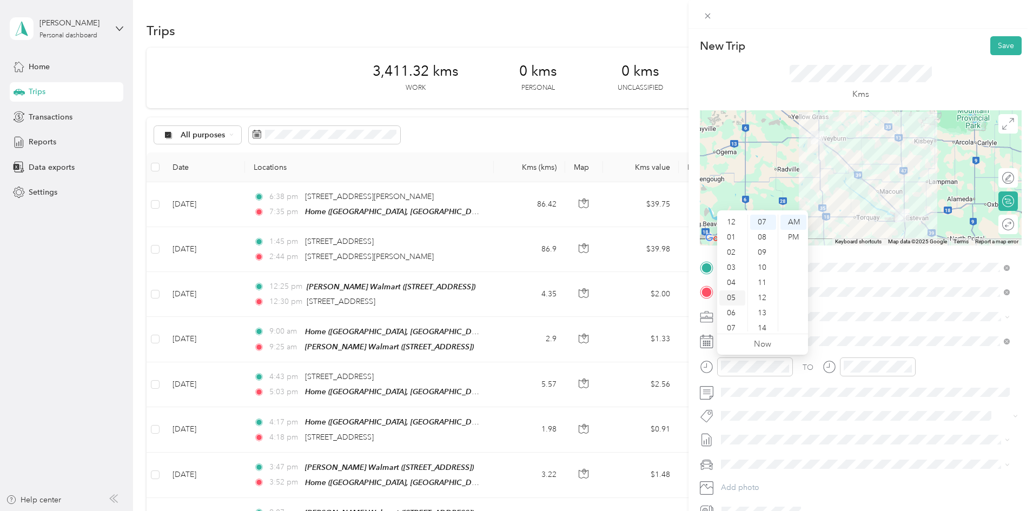
click at [735, 295] on div "05" at bounding box center [732, 297] width 26 height 15
click at [729, 214] on div "12 01 02 03 04 05 06 07 08 09 10 11 00 01 02 03 04 05 06 07 08 09 10 11 12 13 1…" at bounding box center [762, 272] width 91 height 121
click at [726, 216] on div "04" at bounding box center [732, 217] width 26 height 15
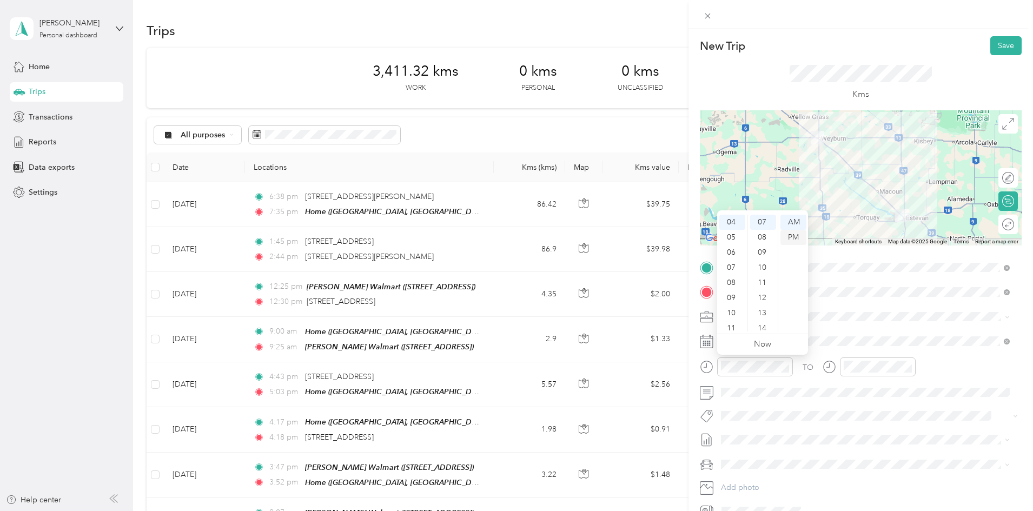
click at [798, 237] on div "PM" at bounding box center [793, 237] width 26 height 15
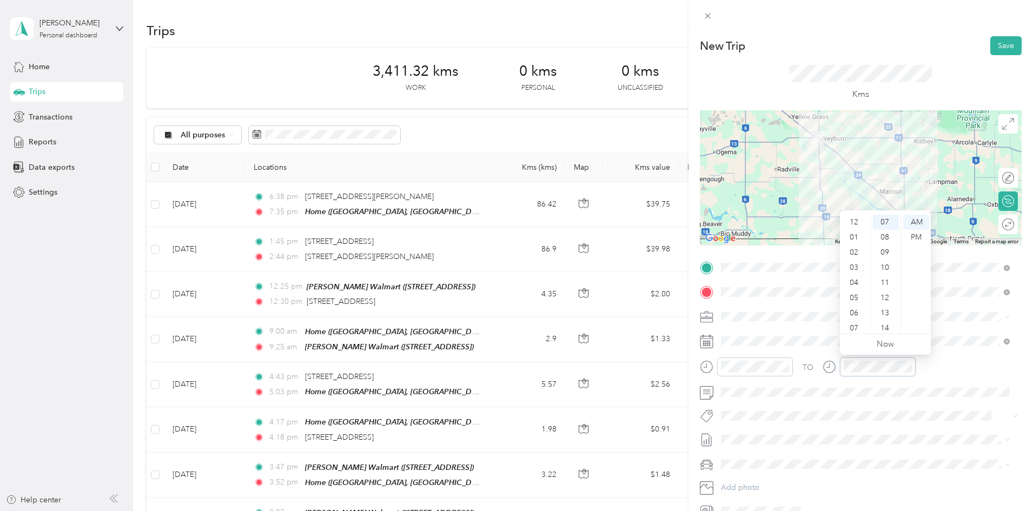
scroll to position [65, 0]
click at [852, 233] on div "05" at bounding box center [855, 232] width 26 height 15
click at [919, 235] on div "PM" at bounding box center [916, 237] width 26 height 15
click at [995, 227] on div at bounding box center [1002, 224] width 23 height 11
click at [800, 437] on li "Syndicated Retail Cost Capture" at bounding box center [865, 434] width 296 height 21
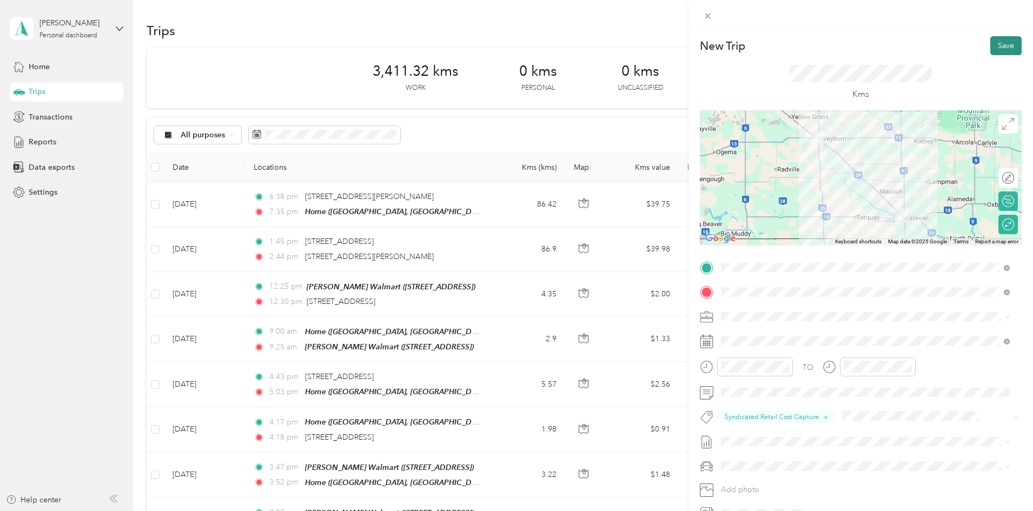
click at [998, 41] on button "Save" at bounding box center [1005, 45] width 31 height 19
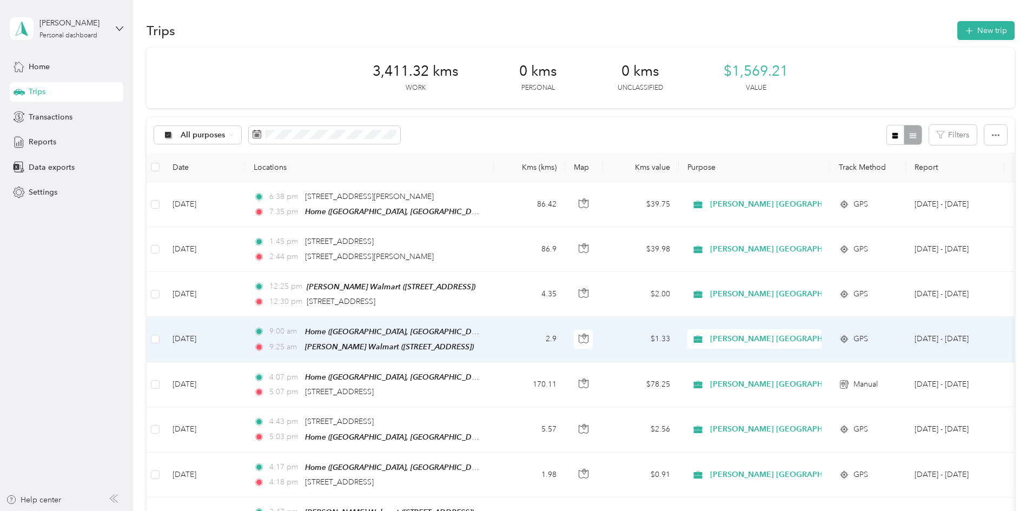
click at [245, 341] on td "[DATE]" at bounding box center [204, 339] width 81 height 45
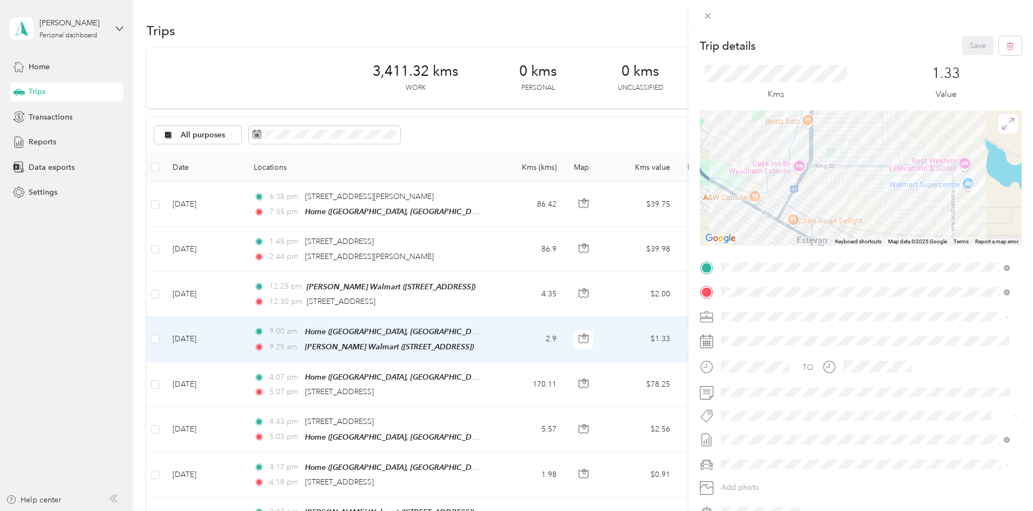
click at [772, 431] on span "Syndicated Retail Cost Capture" at bounding box center [779, 435] width 94 height 10
click at [969, 45] on button "Save" at bounding box center [977, 45] width 31 height 19
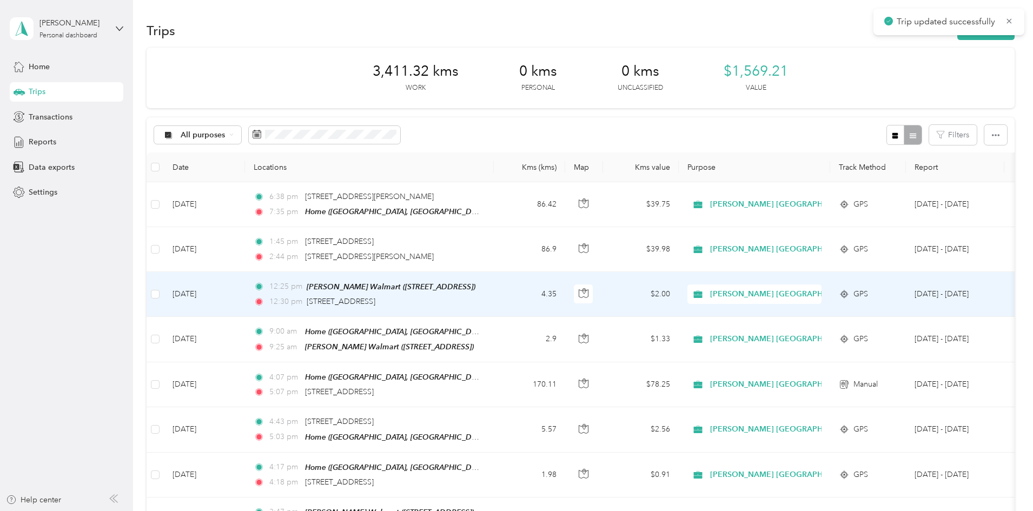
click at [565, 294] on td "4.35" at bounding box center [529, 294] width 71 height 45
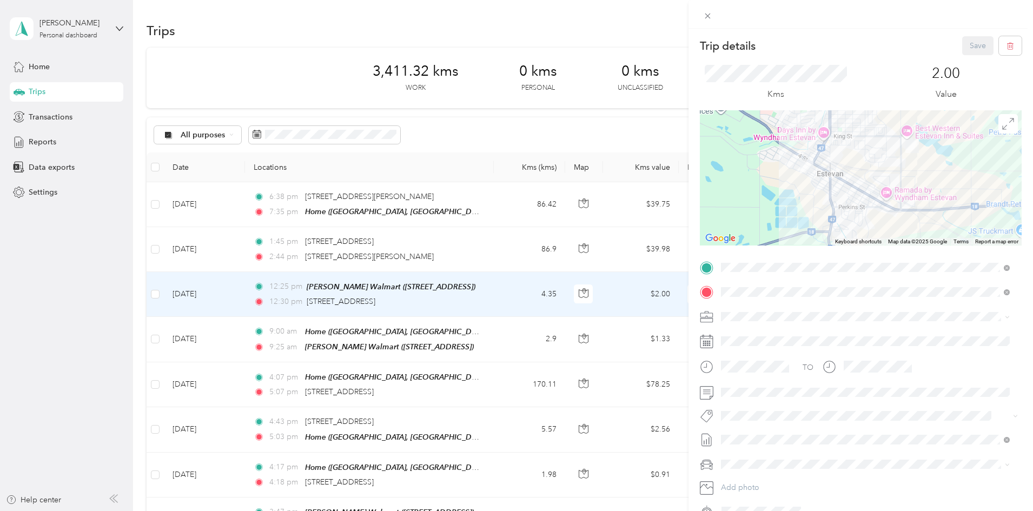
click at [762, 436] on span "Syndicated Retail Cost Capture" at bounding box center [779, 433] width 94 height 10
click at [967, 44] on button "Save" at bounding box center [977, 45] width 31 height 19
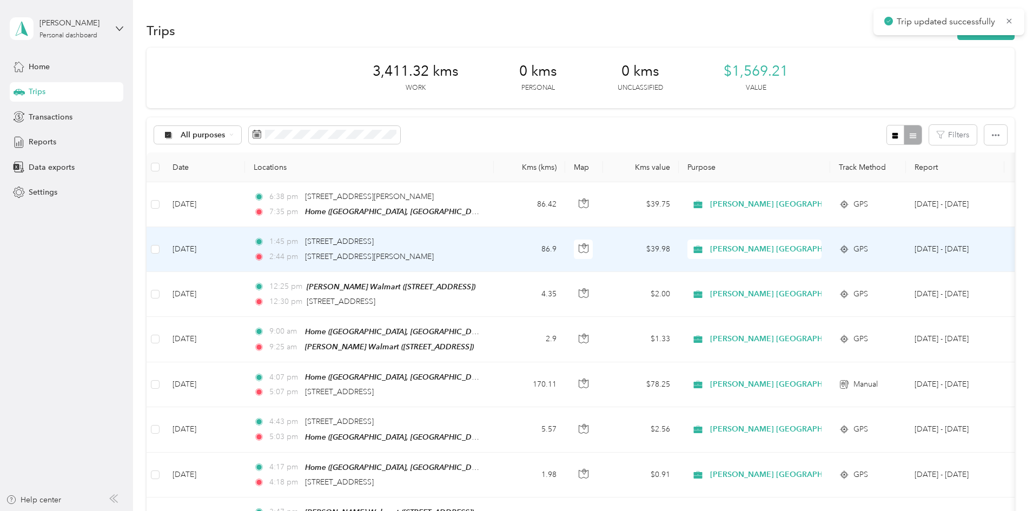
click at [565, 241] on td "86.9" at bounding box center [529, 249] width 71 height 44
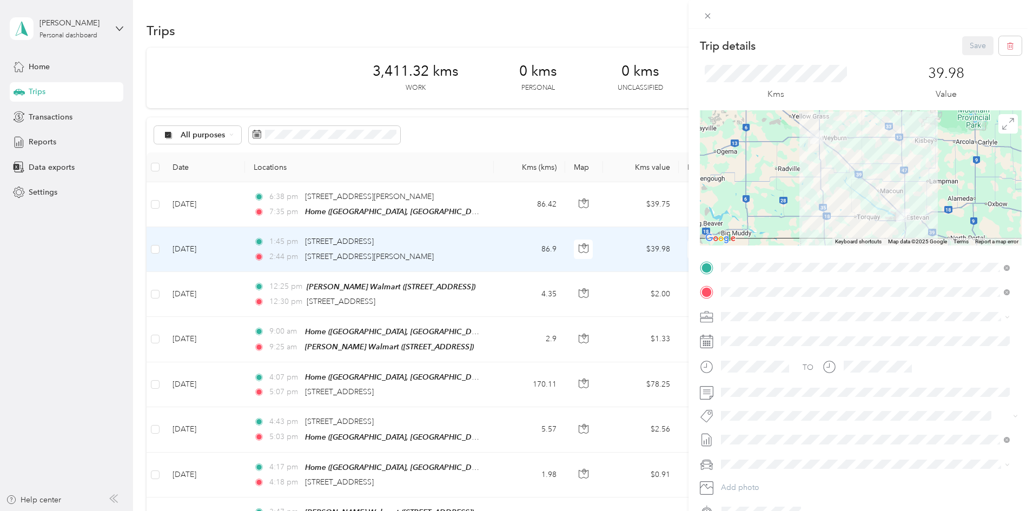
click at [570, 335] on div "Trip details Save This trip cannot be edited because it is either under review,…" at bounding box center [516, 255] width 1033 height 511
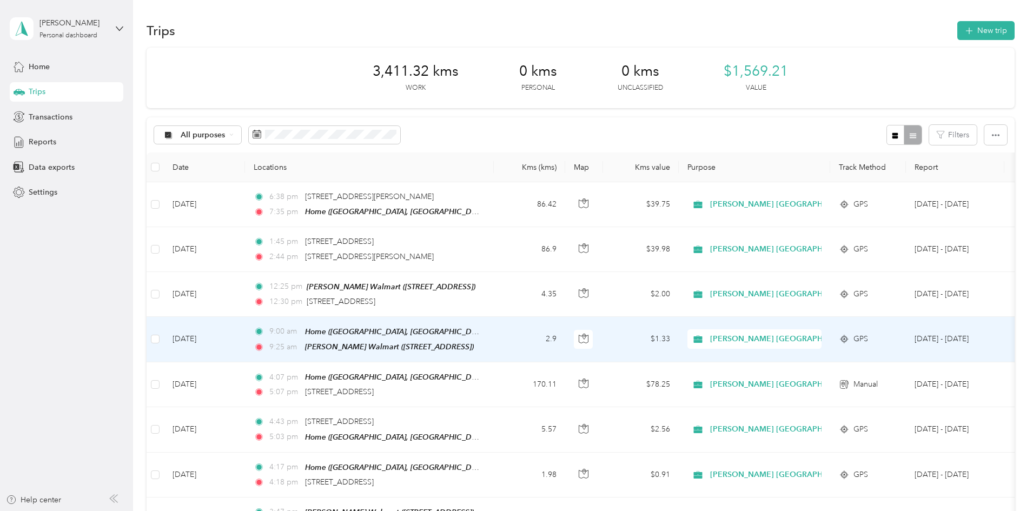
click at [565, 335] on td "2.9" at bounding box center [529, 339] width 71 height 45
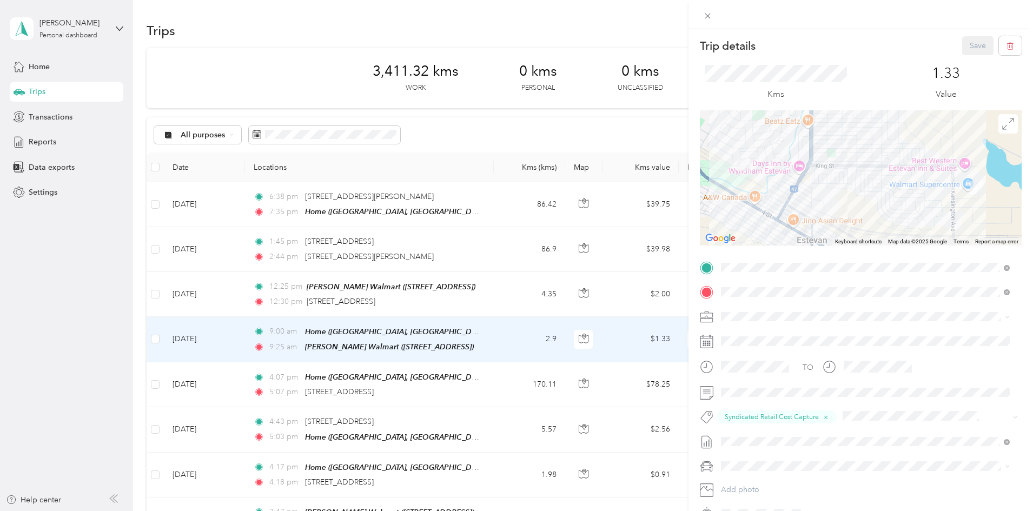
click at [567, 287] on div "Trip details Save This trip cannot be edited because it is either under review,…" at bounding box center [516, 255] width 1033 height 511
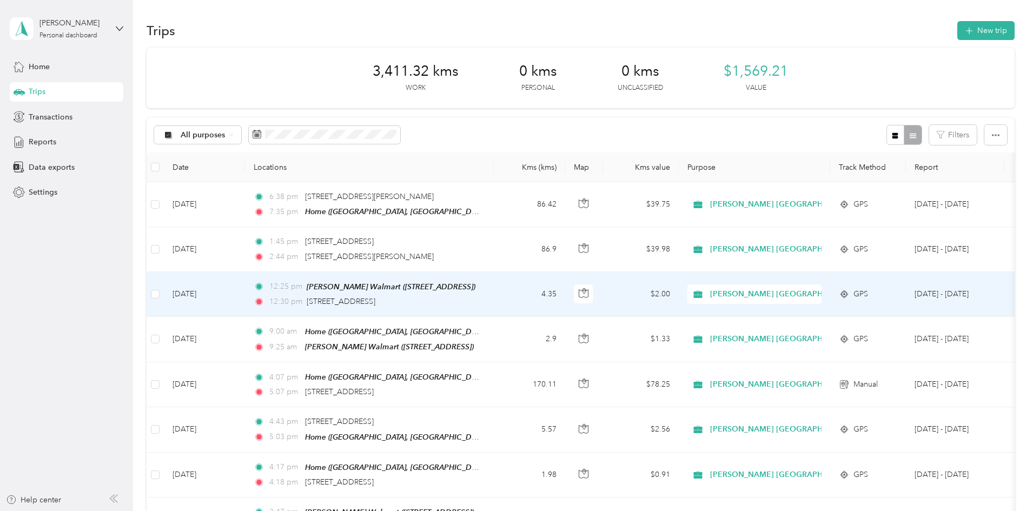
click at [565, 296] on td "4.35" at bounding box center [529, 294] width 71 height 45
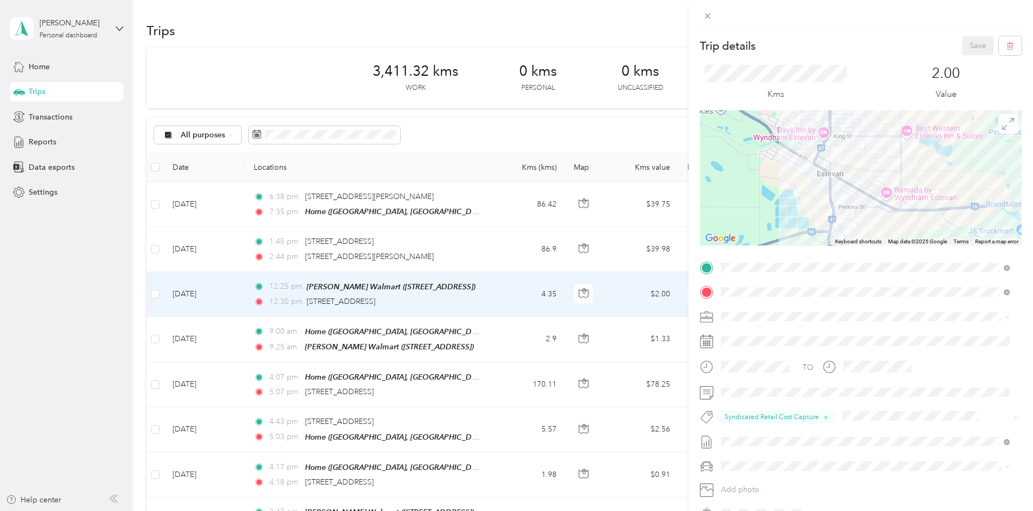
click at [226, 245] on div "Trip details Save This trip cannot be edited because it is either under review,…" at bounding box center [516, 255] width 1033 height 511
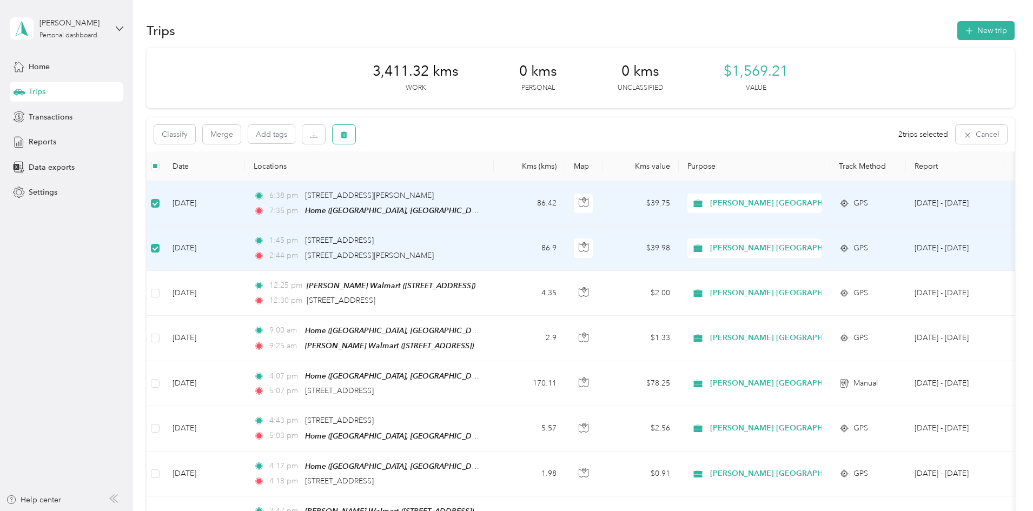
click at [348, 136] on icon "button" at bounding box center [344, 135] width 8 height 8
click at [494, 179] on button "Yes" at bounding box center [496, 179] width 21 height 17
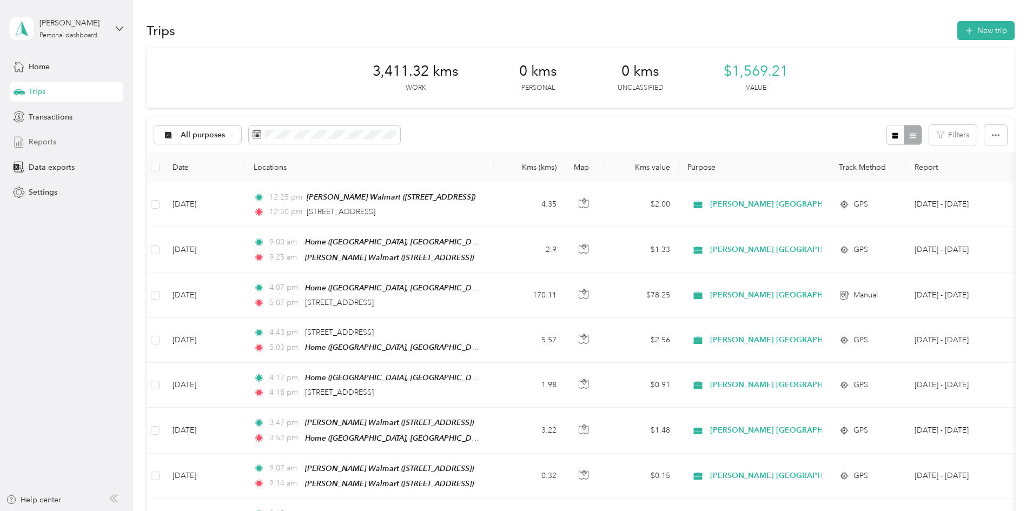
click at [36, 143] on span "Reports" at bounding box center [43, 141] width 28 height 11
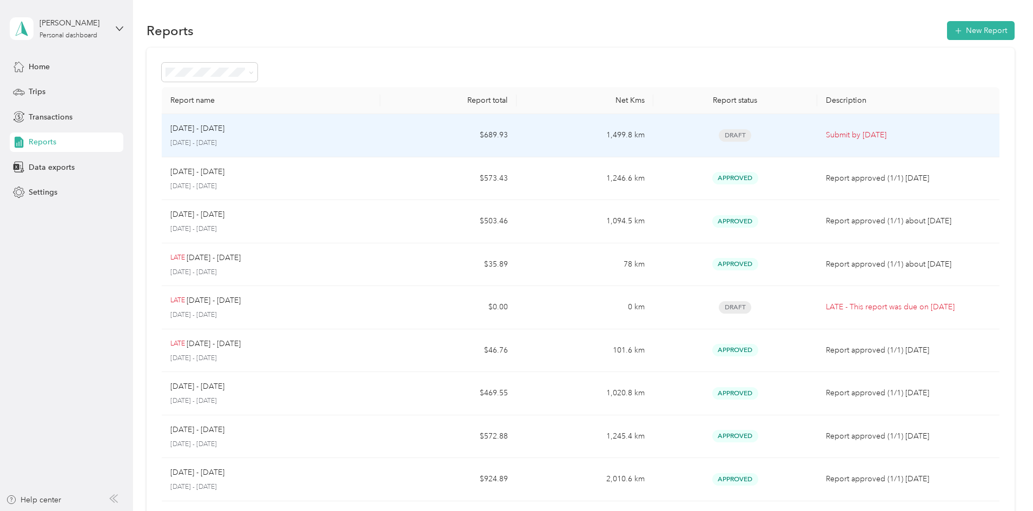
click at [367, 139] on p "[DATE] - [DATE]" at bounding box center [270, 143] width 201 height 10
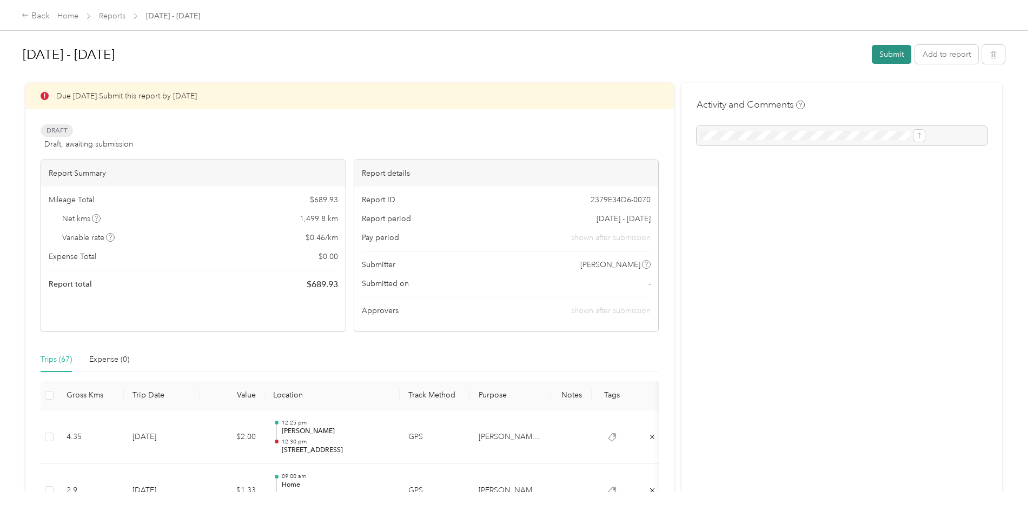
click at [872, 54] on button "Submit" at bounding box center [891, 54] width 39 height 19
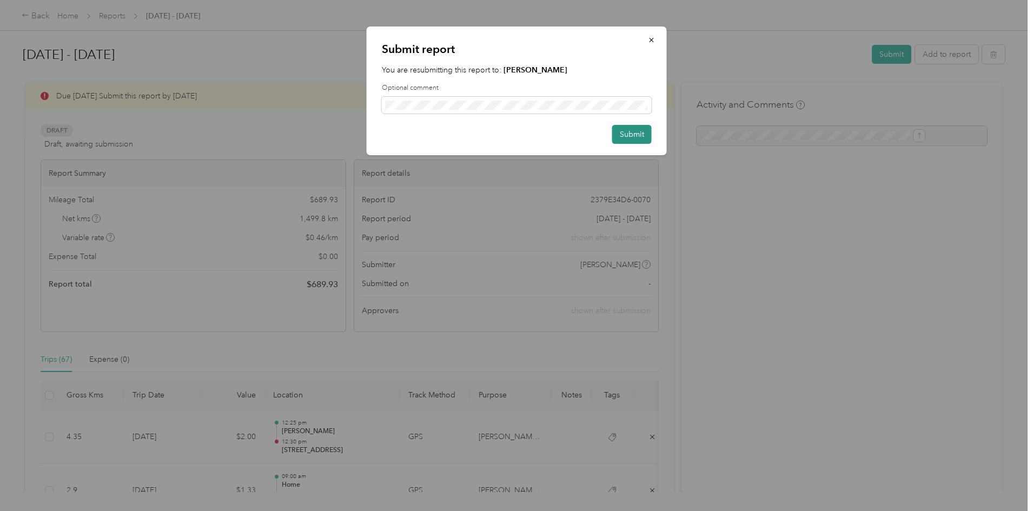
click at [626, 134] on button "Submit" at bounding box center [631, 134] width 39 height 19
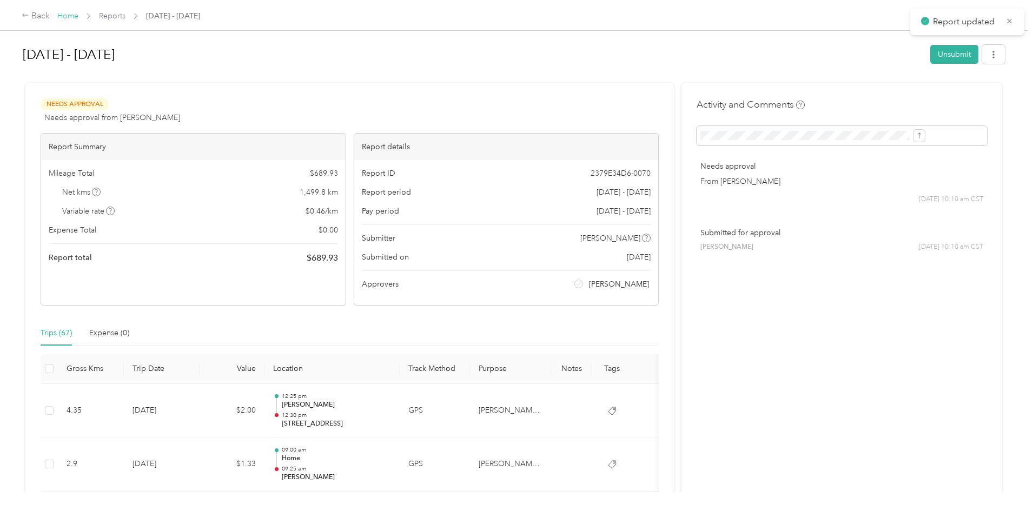
click at [78, 16] on link "Home" at bounding box center [67, 15] width 21 height 9
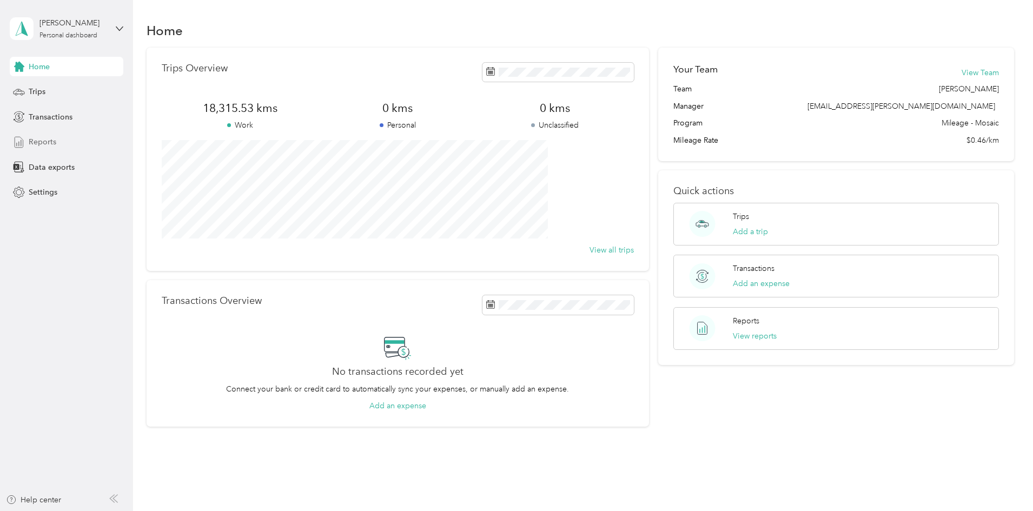
click at [39, 142] on span "Reports" at bounding box center [43, 141] width 28 height 11
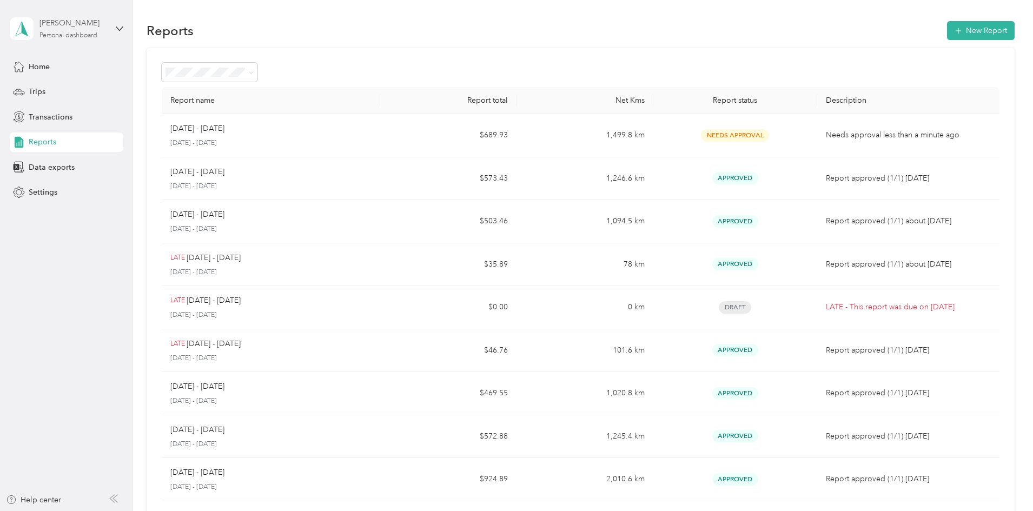
click at [86, 34] on div "Personal dashboard" at bounding box center [68, 35] width 58 height 6
click at [39, 88] on div "Log out" at bounding box center [40, 84] width 42 height 11
